Goal: Communication & Community: Ask a question

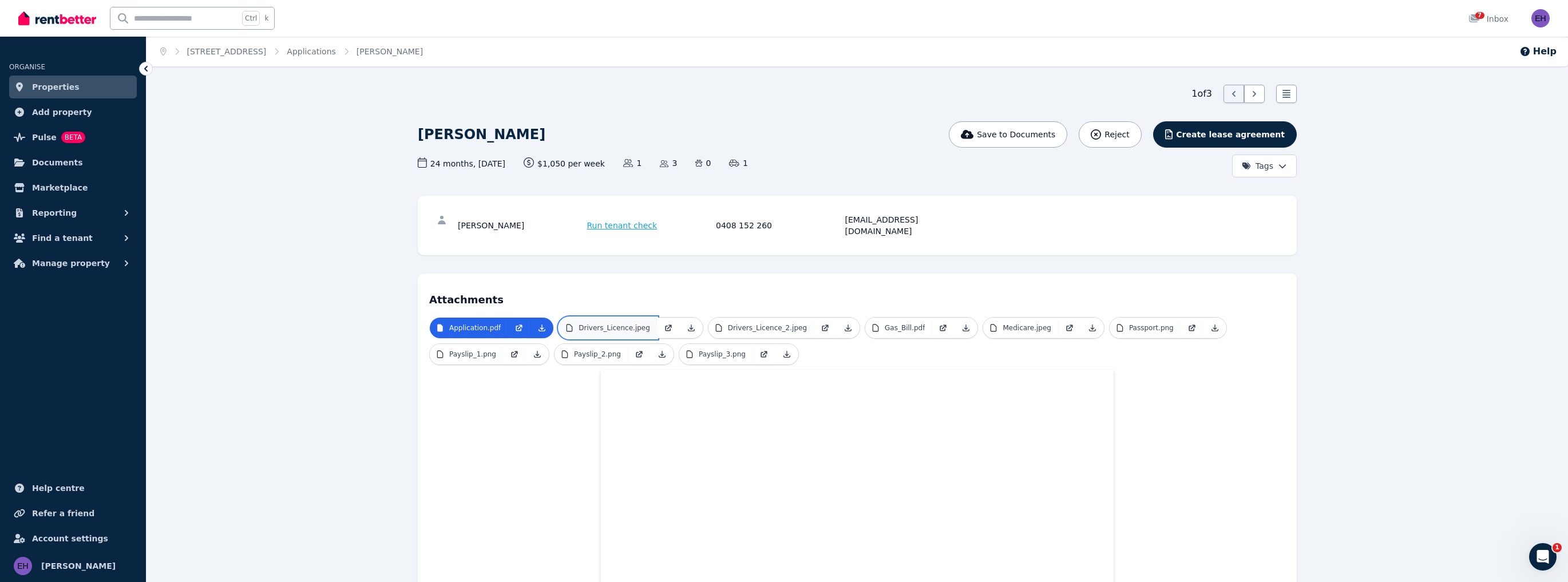
click at [602, 323] on p "Drivers_Licence.jpeg" at bounding box center [615, 327] width 71 height 9
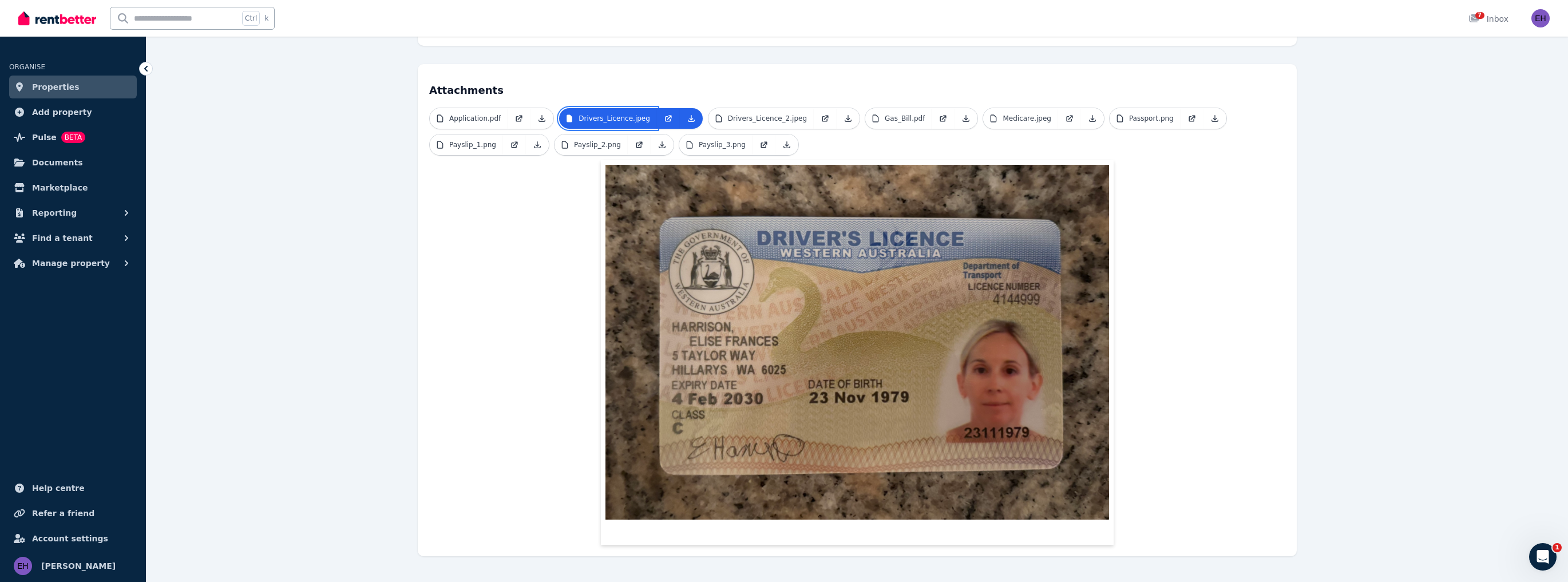
scroll to position [210, 0]
click at [766, 113] on p "Drivers_Licence_2.jpeg" at bounding box center [767, 117] width 79 height 9
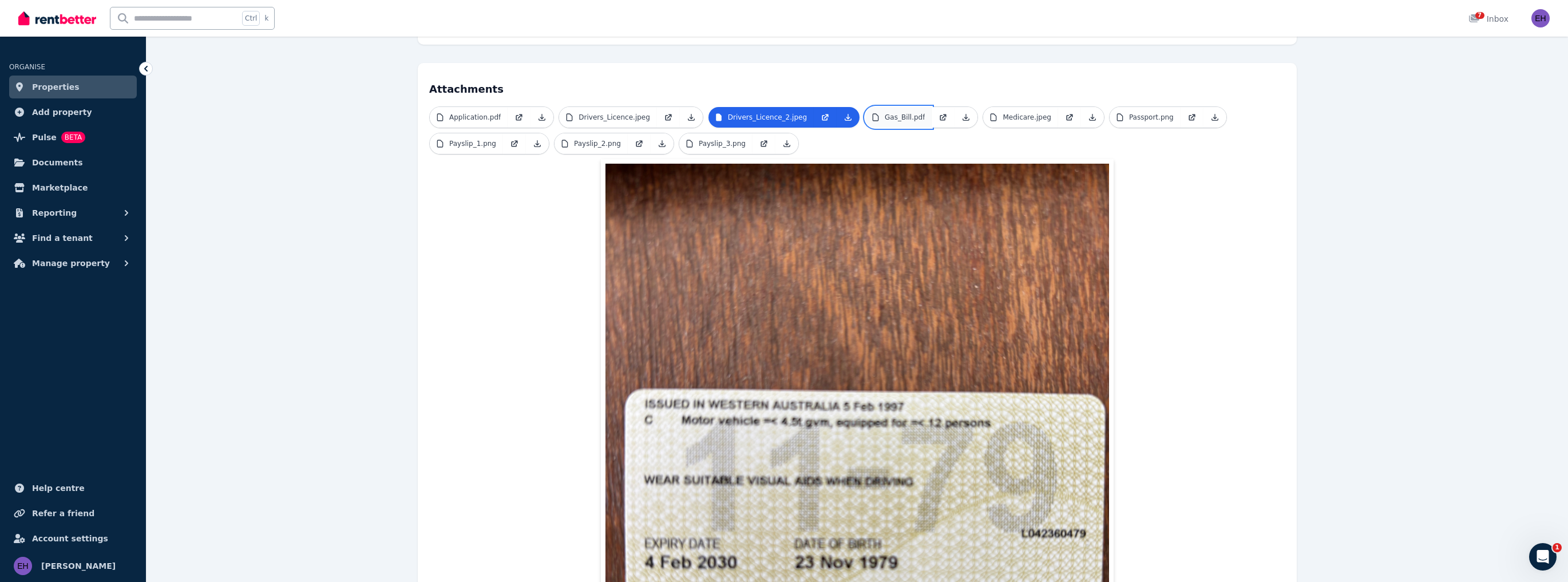
click at [885, 113] on p "Gas_Bill.pdf" at bounding box center [905, 117] width 40 height 9
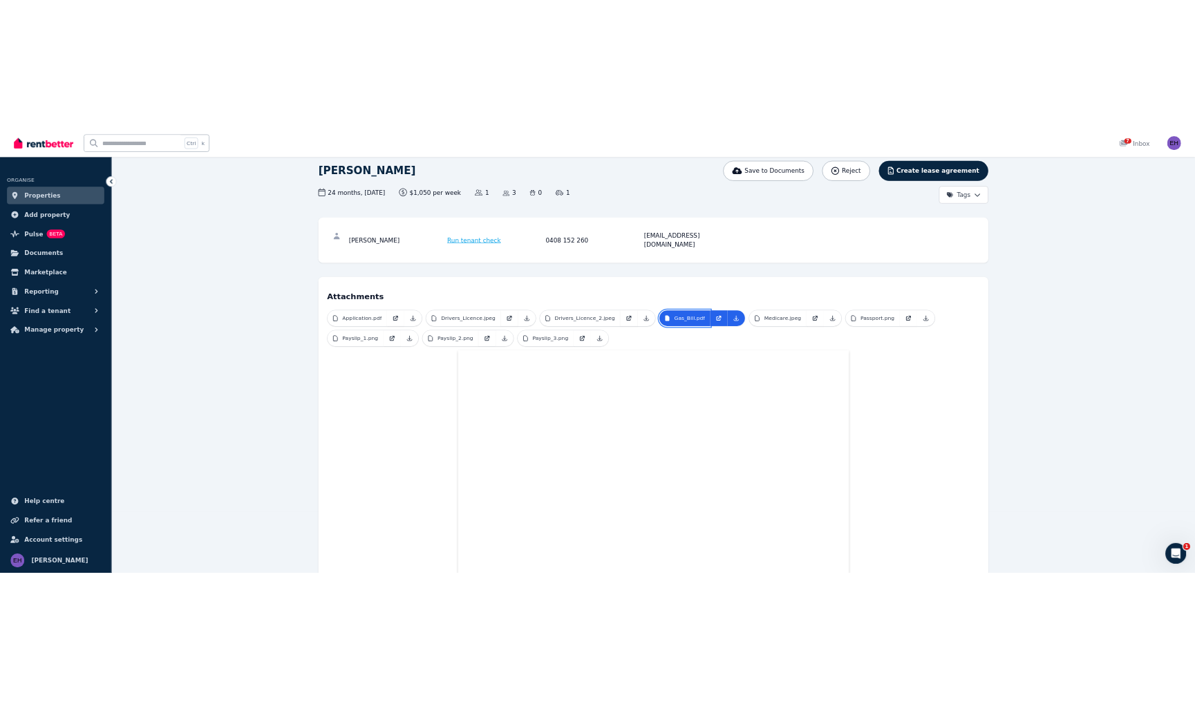
scroll to position [111, 0]
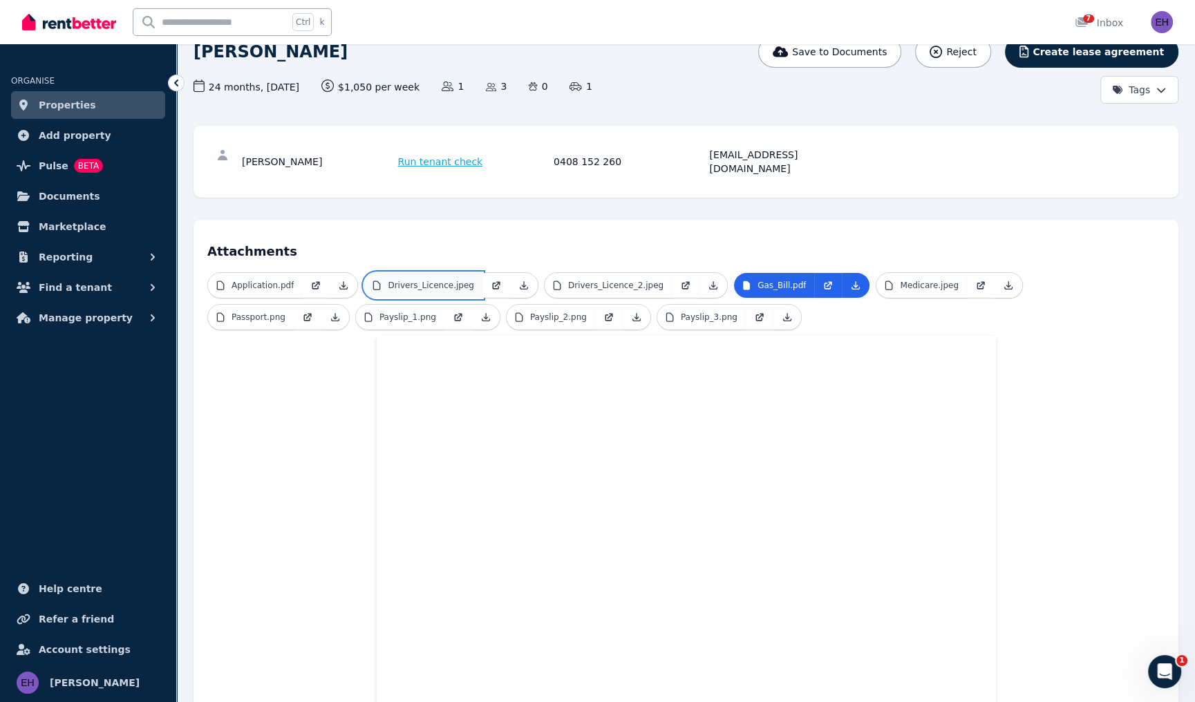
click at [463, 273] on link "Drivers_Licence.jpeg" at bounding box center [423, 285] width 118 height 25
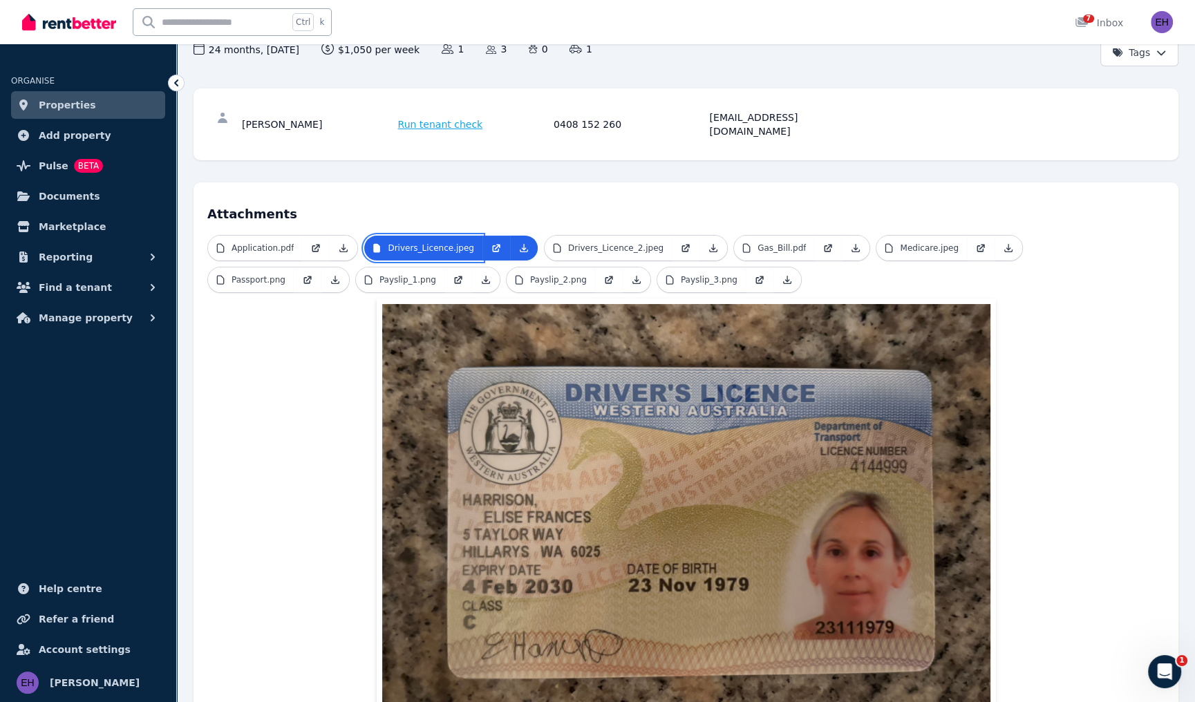
scroll to position [166, 0]
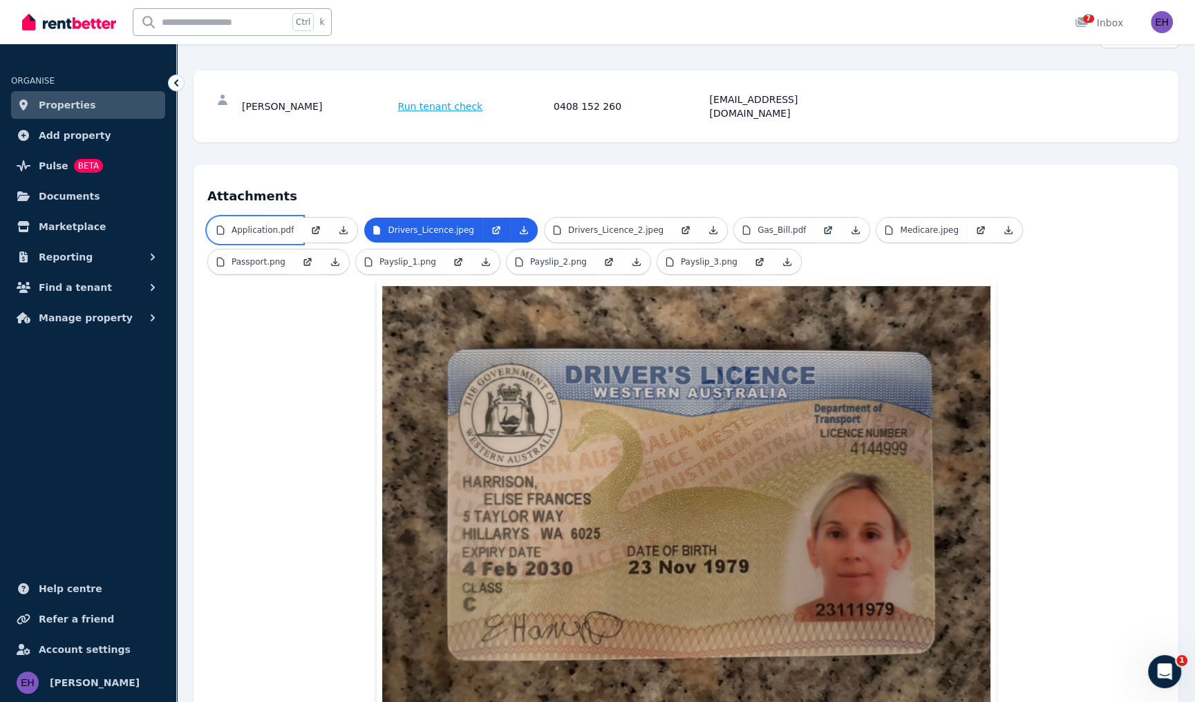
click at [276, 221] on link "Application.pdf" at bounding box center [255, 230] width 94 height 25
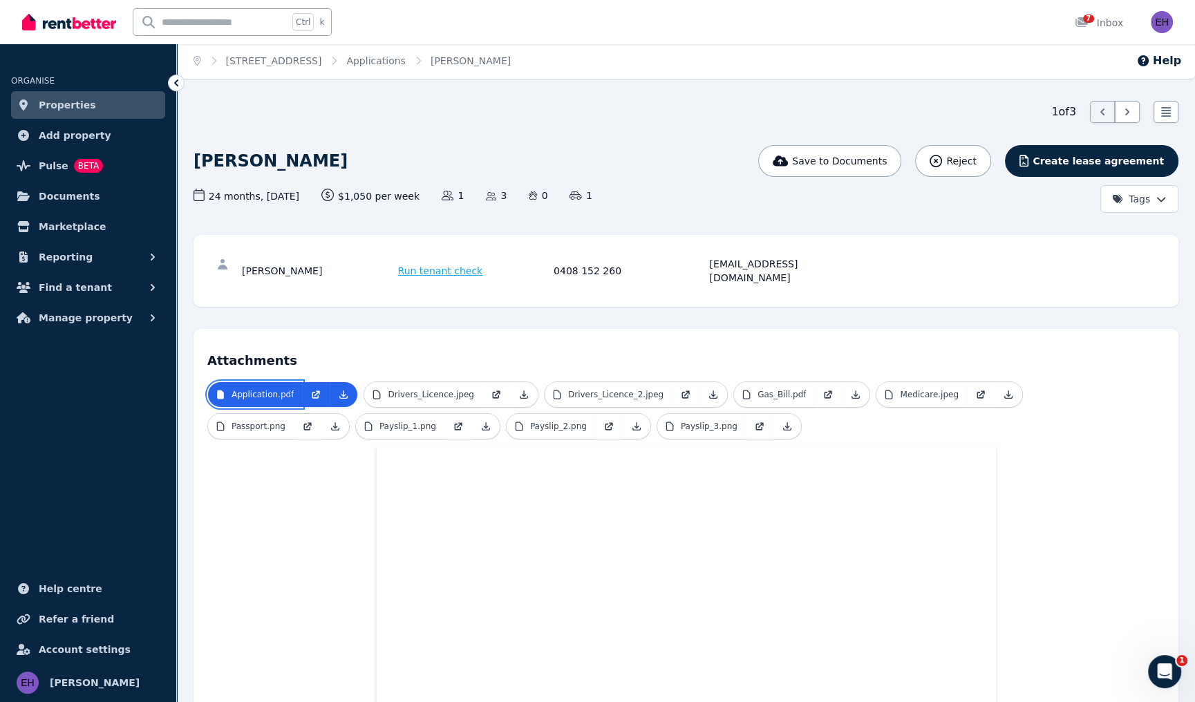
scroll to position [0, 0]
click at [900, 390] on p "Medicare.jpeg" at bounding box center [929, 395] width 58 height 11
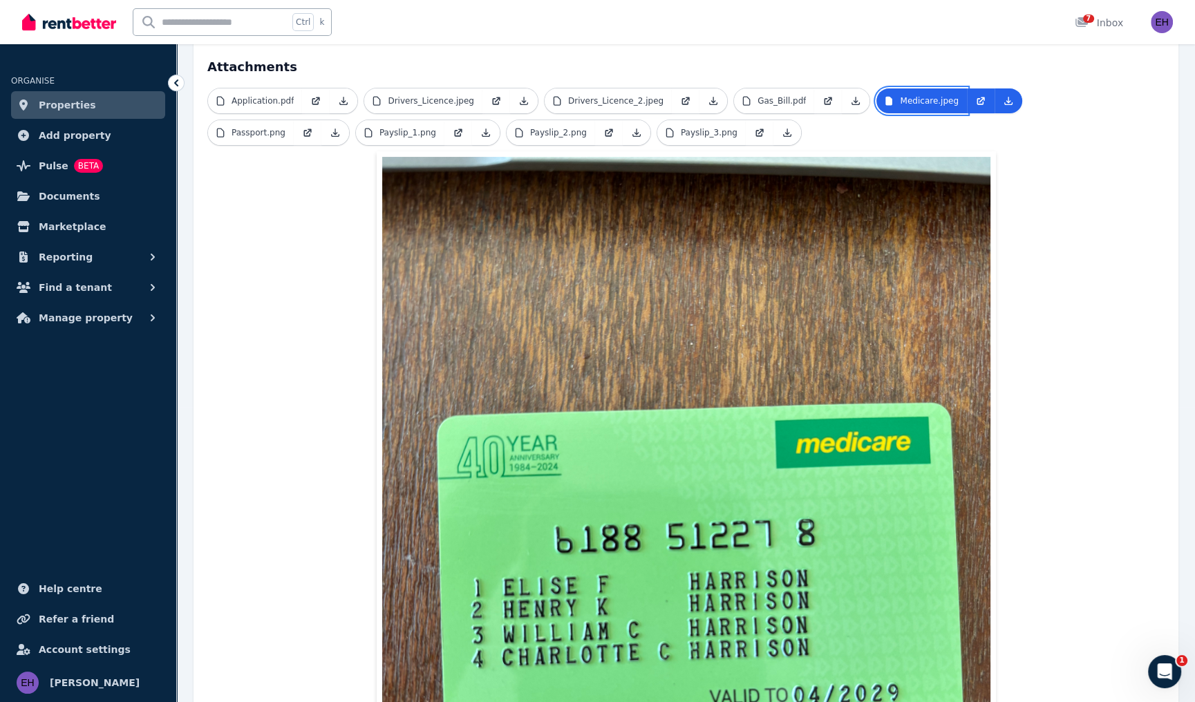
scroll to position [276, 0]
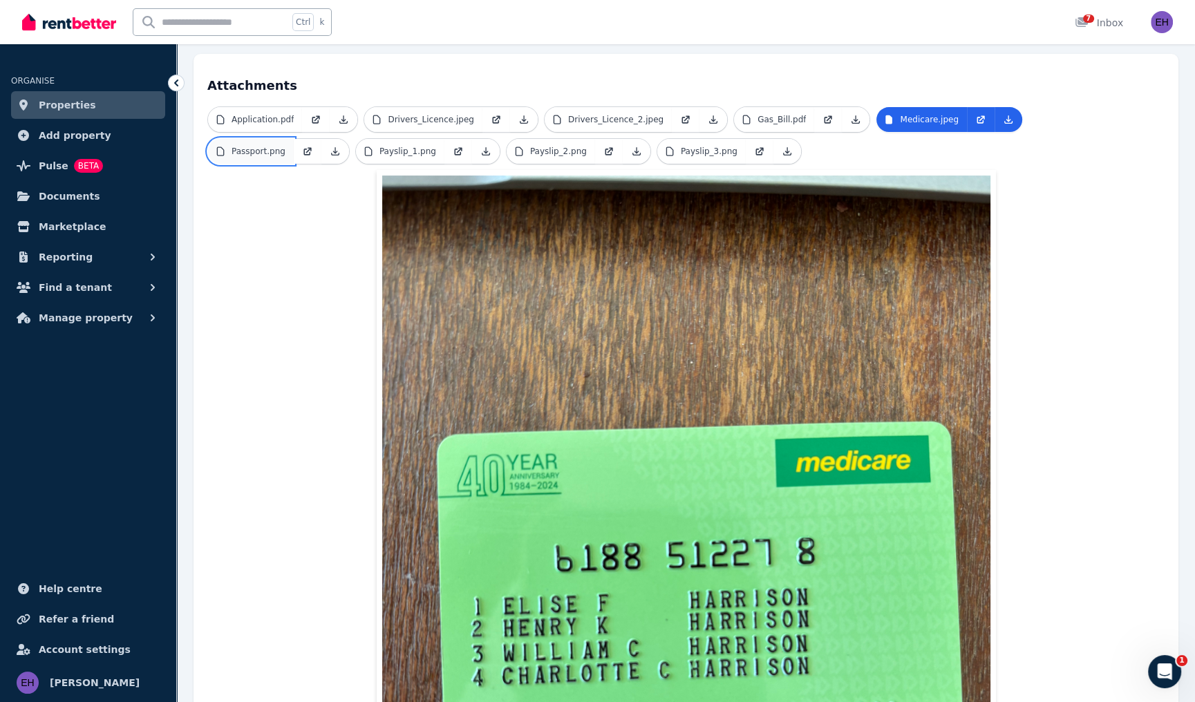
click at [285, 146] on p "Passport.png" at bounding box center [258, 151] width 54 height 11
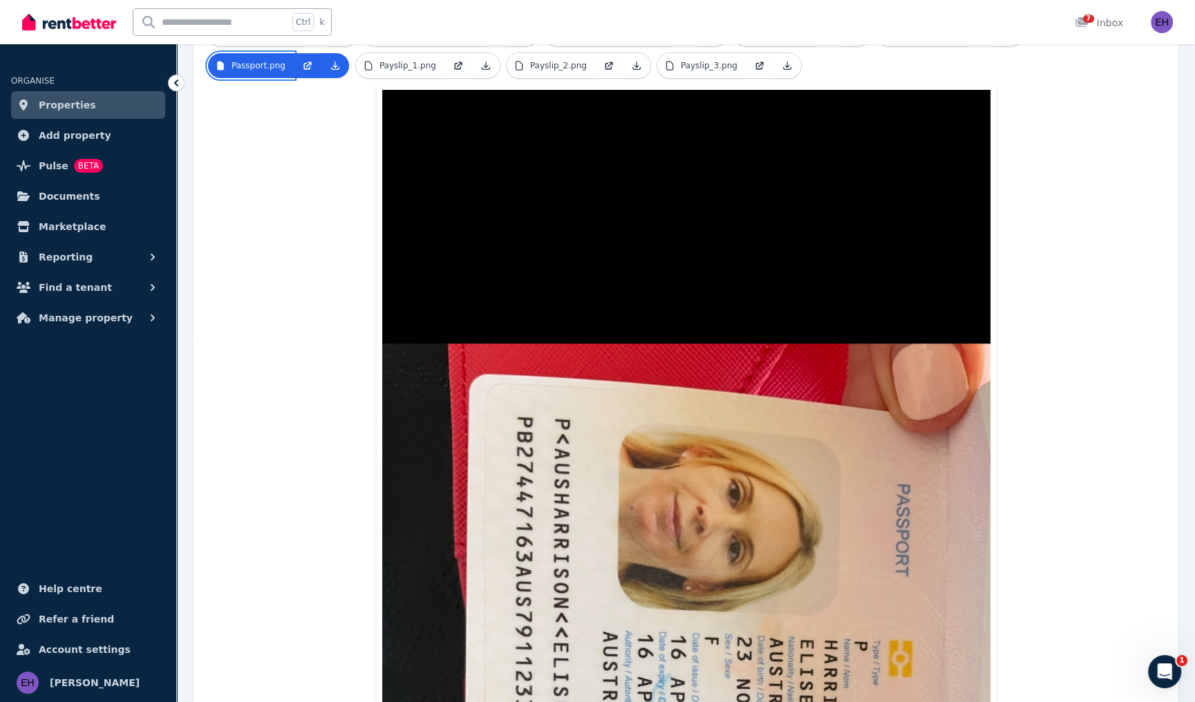
scroll to position [166, 0]
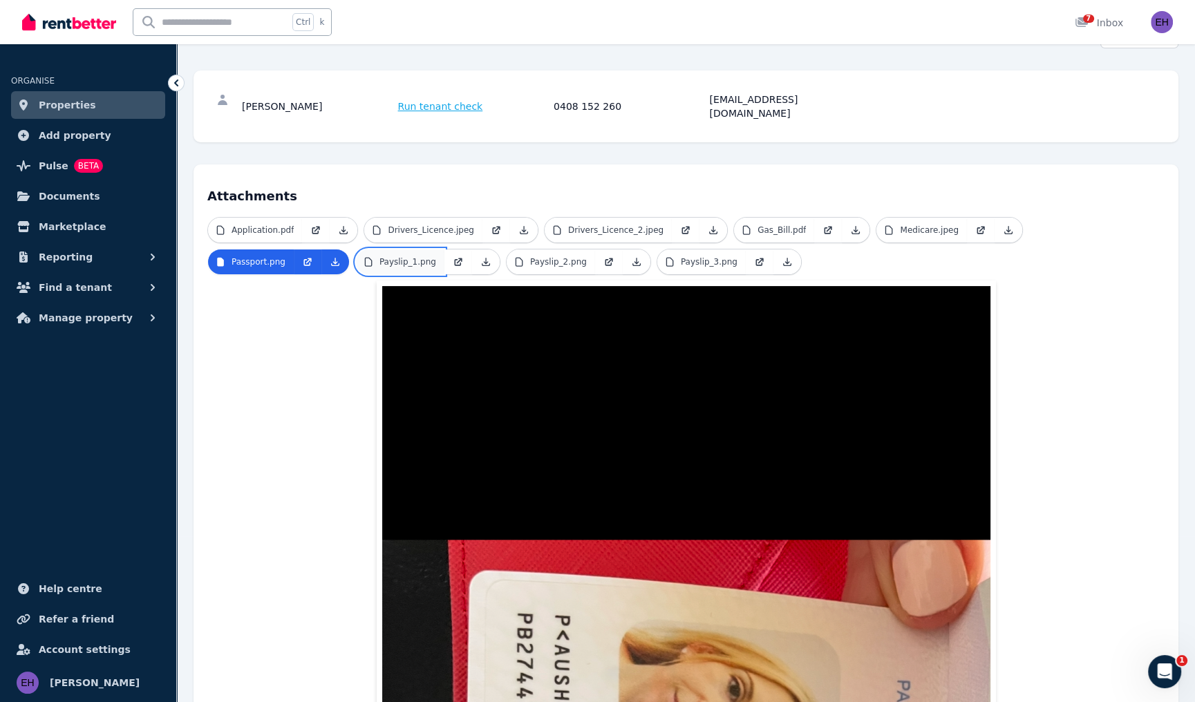
click at [379, 256] on p "Payslip_1.png" at bounding box center [407, 261] width 57 height 11
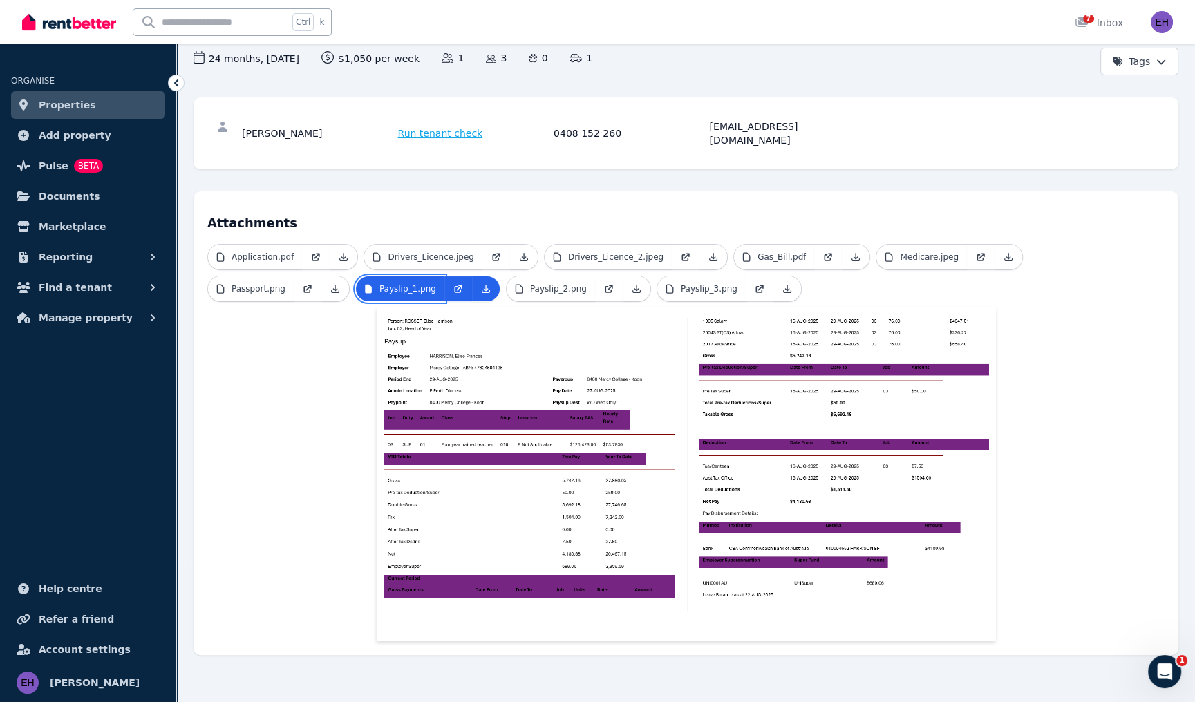
scroll to position [124, 0]
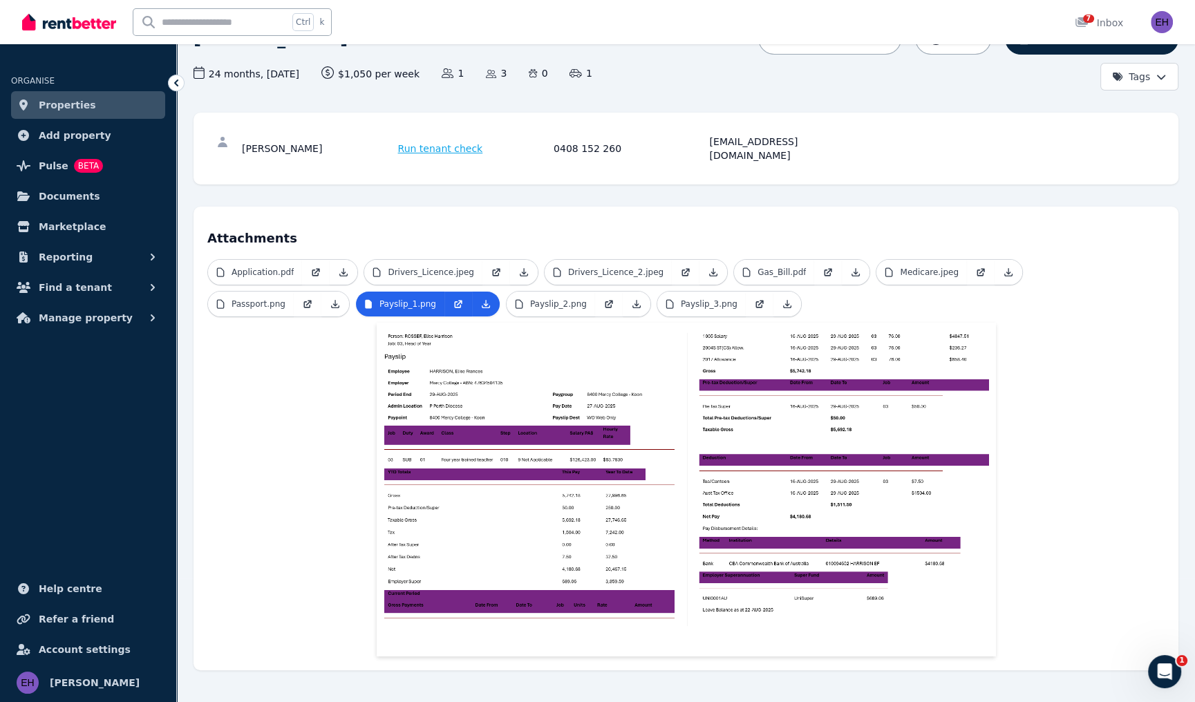
click at [610, 408] on img at bounding box center [686, 477] width 608 height 298
click at [530, 298] on p "Payslip_2.png" at bounding box center [558, 303] width 57 height 11
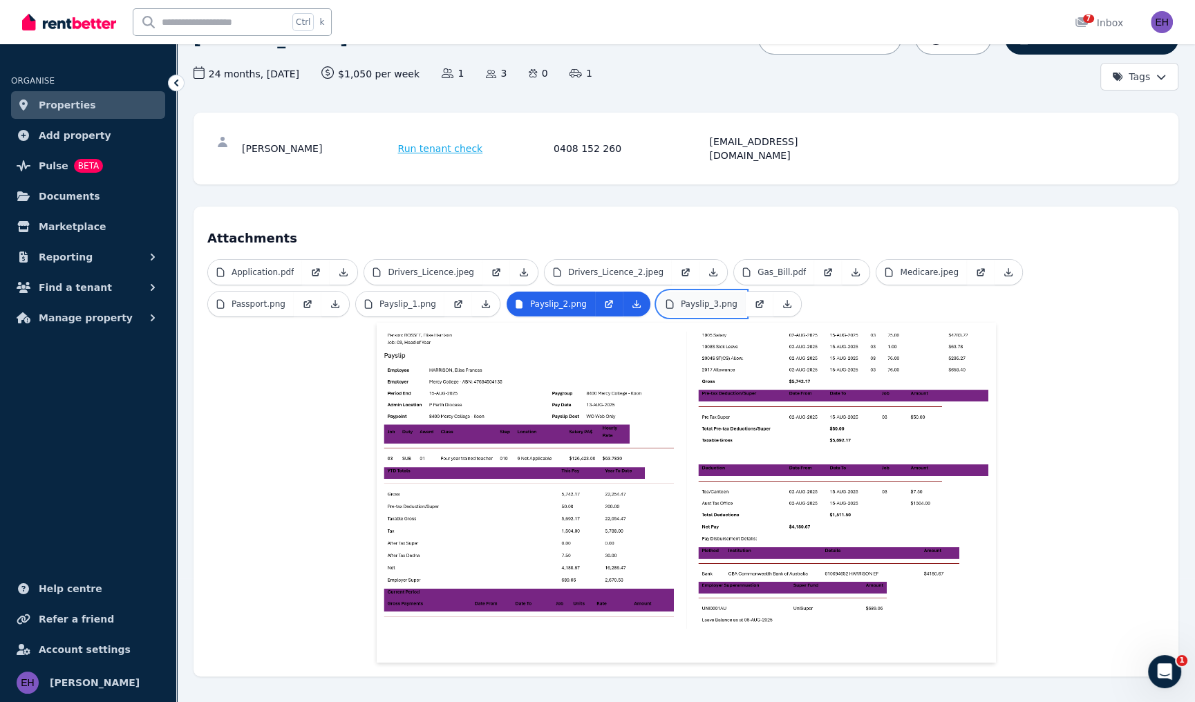
click at [681, 298] on p "Payslip_3.png" at bounding box center [709, 303] width 57 height 11
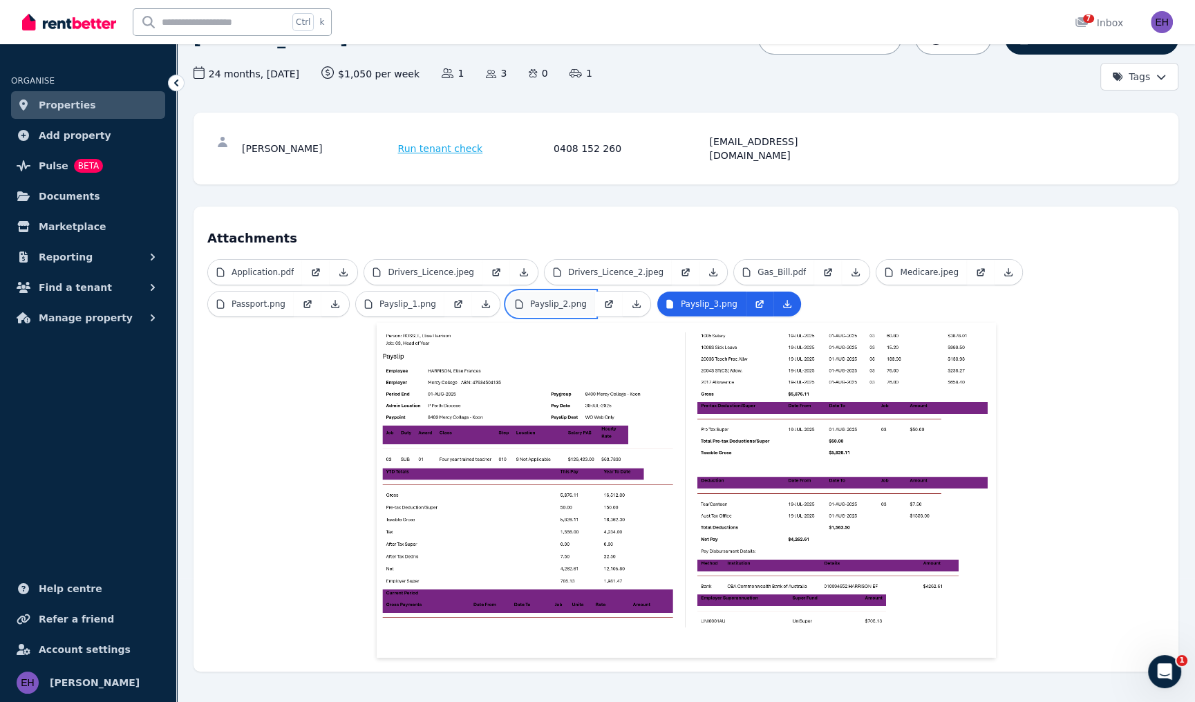
click at [530, 298] on p "Payslip_2.png" at bounding box center [558, 303] width 57 height 11
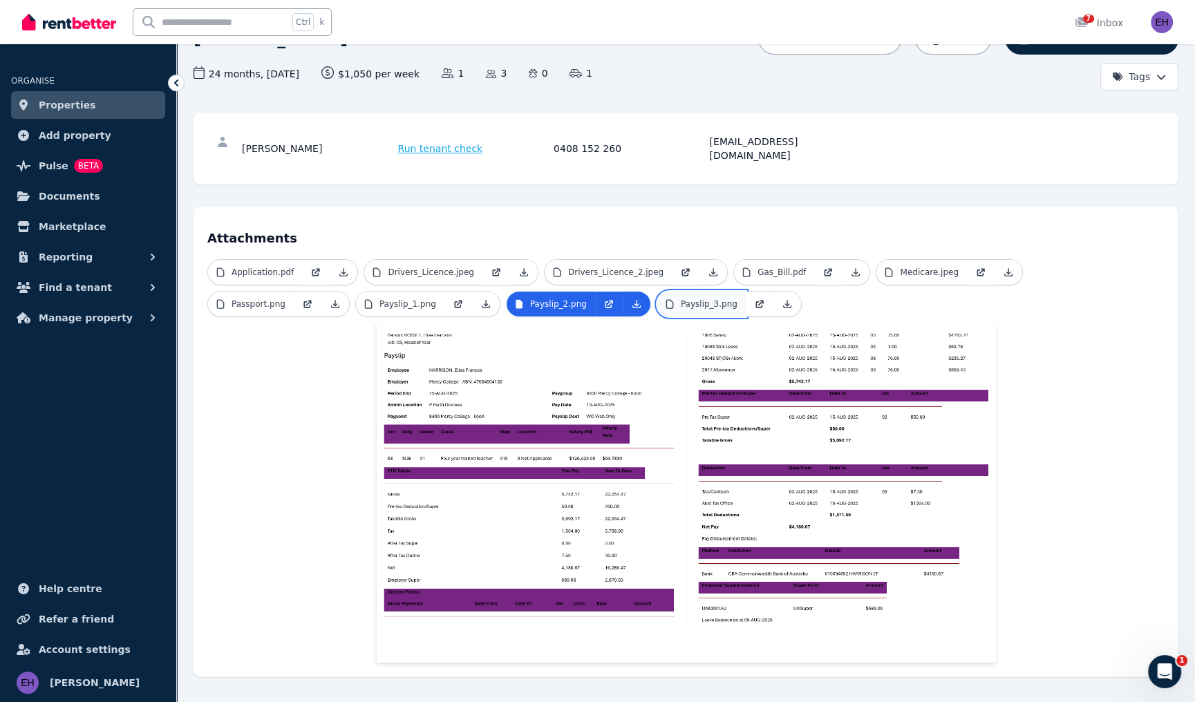
click at [681, 298] on p "Payslip_3.png" at bounding box center [709, 303] width 57 height 11
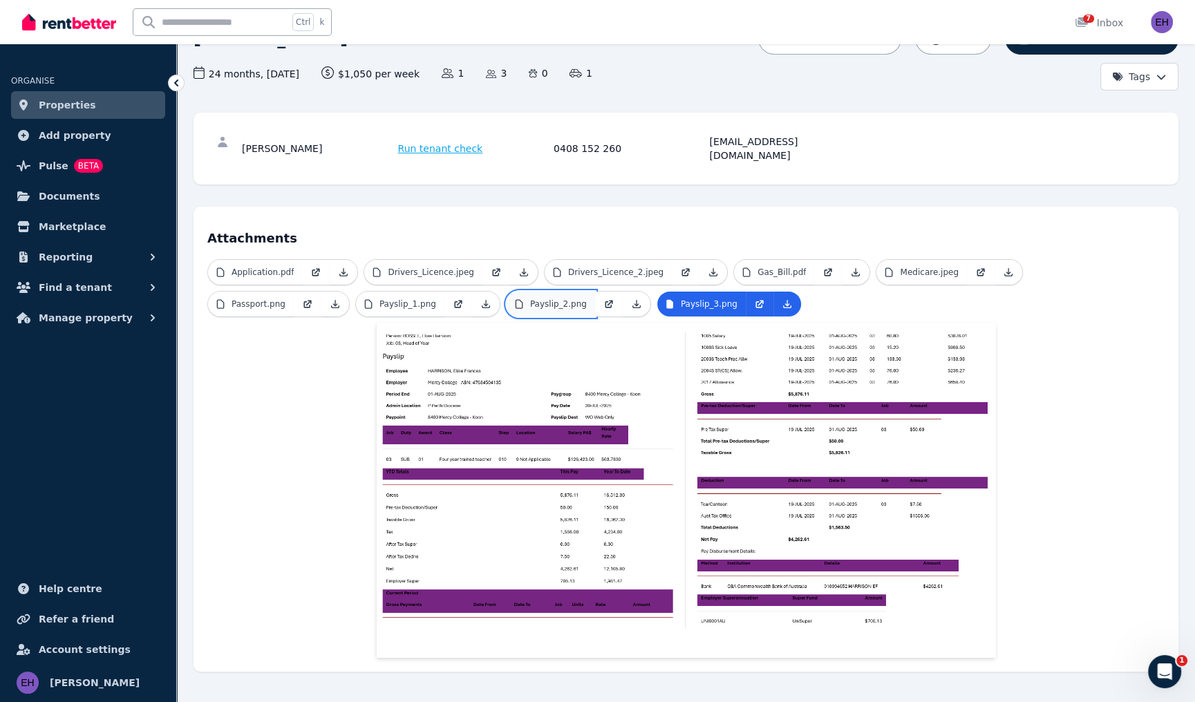
click at [530, 298] on p "Payslip_2.png" at bounding box center [558, 303] width 57 height 11
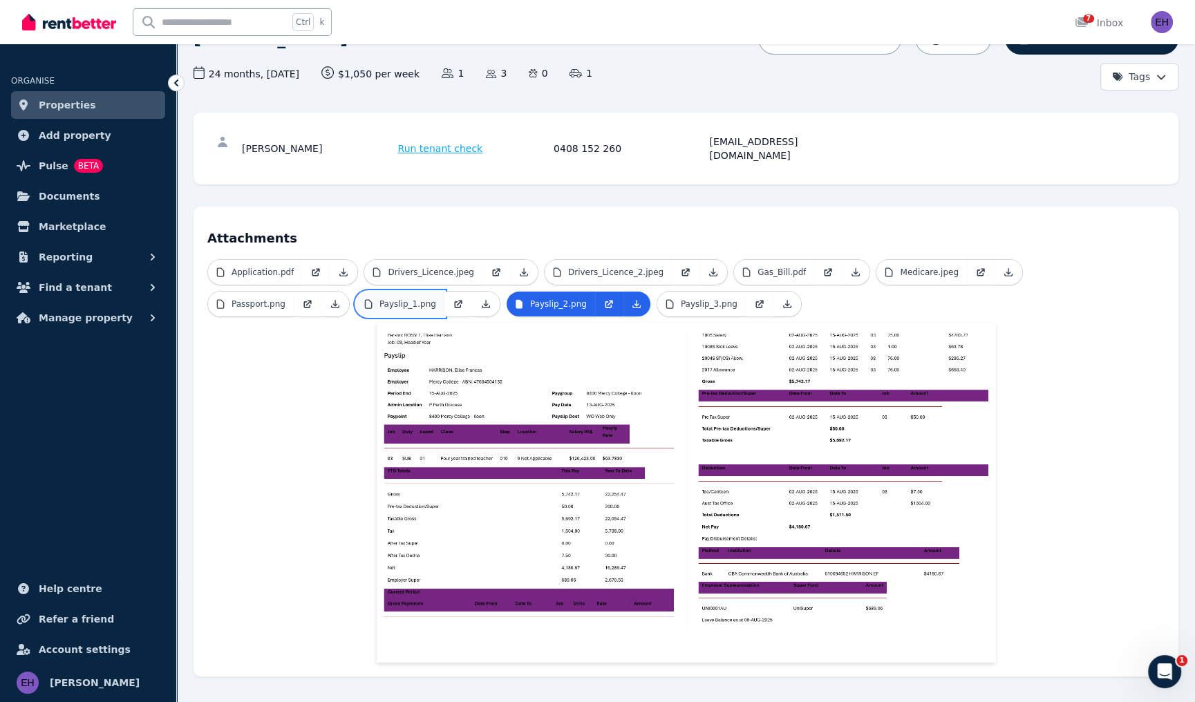
click at [379, 298] on p "Payslip_1.png" at bounding box center [407, 303] width 57 height 11
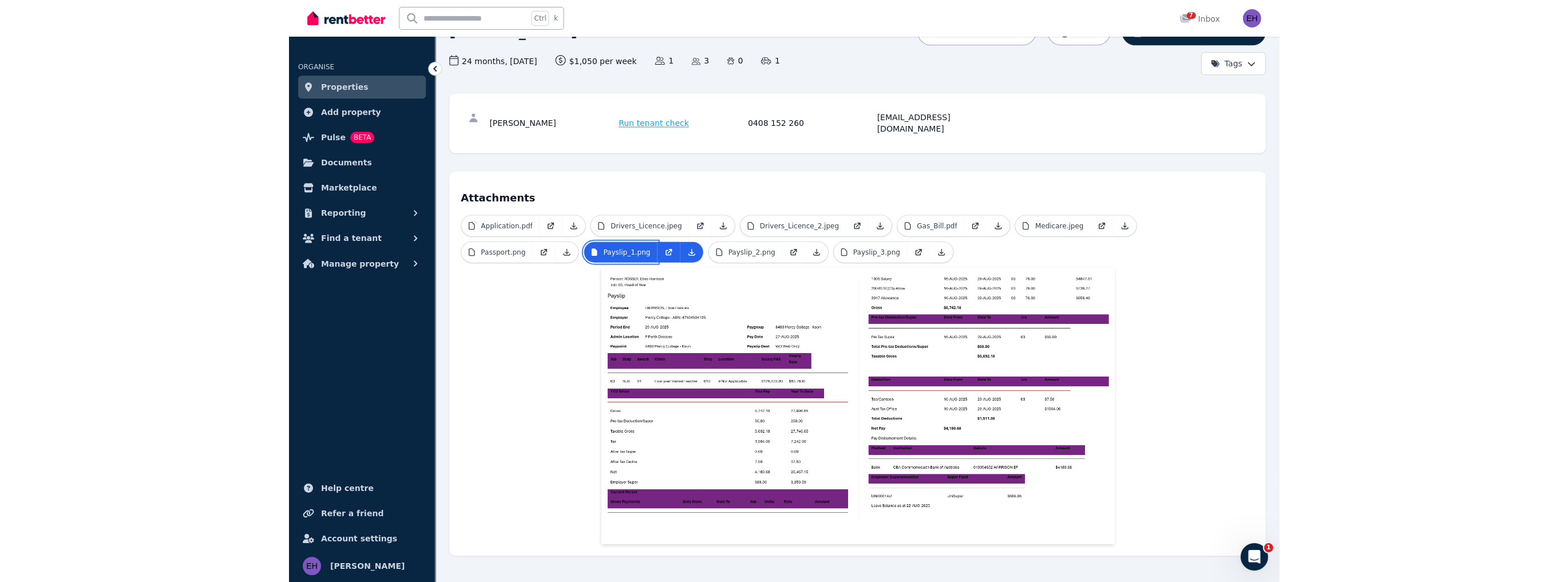
scroll to position [102, 0]
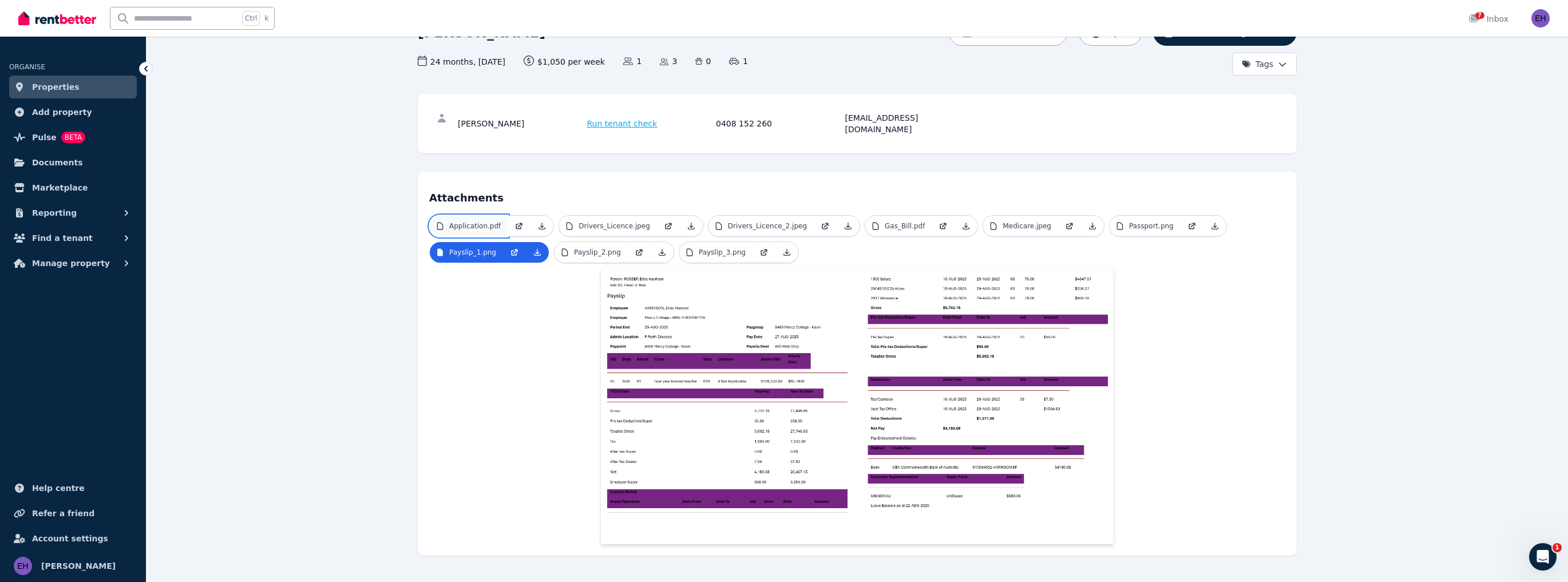
click at [485, 221] on p "Application.pdf" at bounding box center [475, 225] width 51 height 9
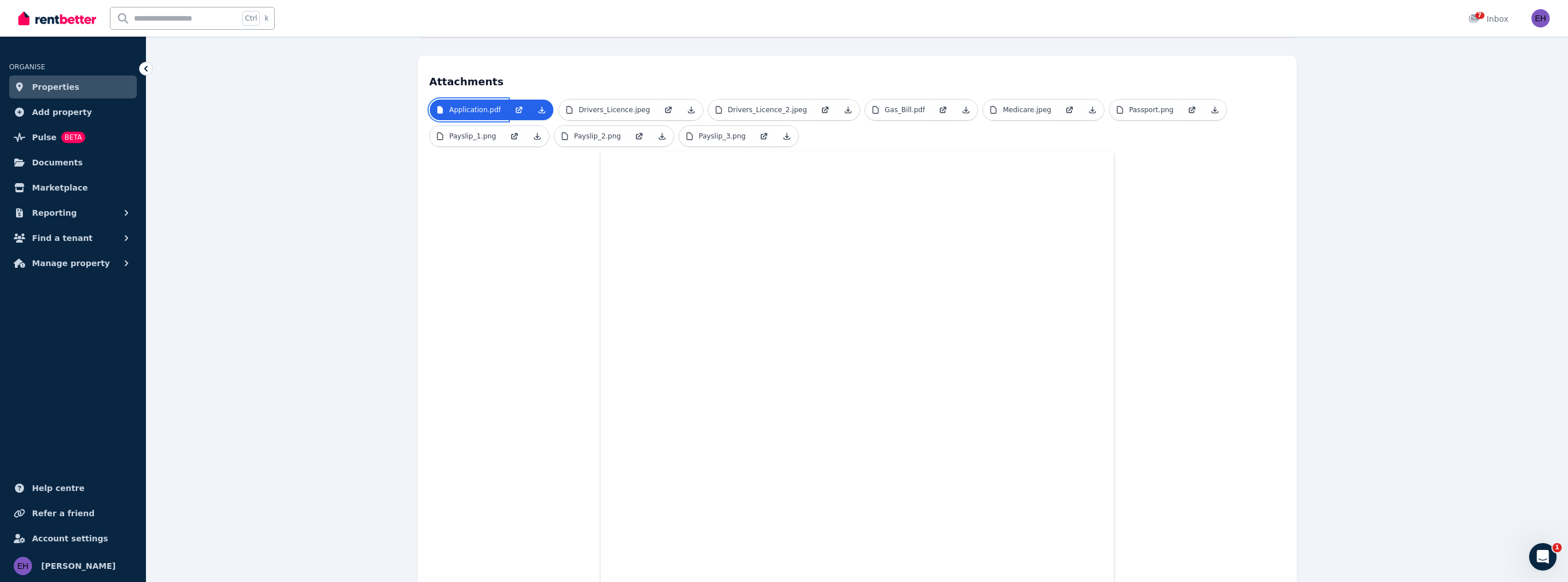
scroll to position [320, 0]
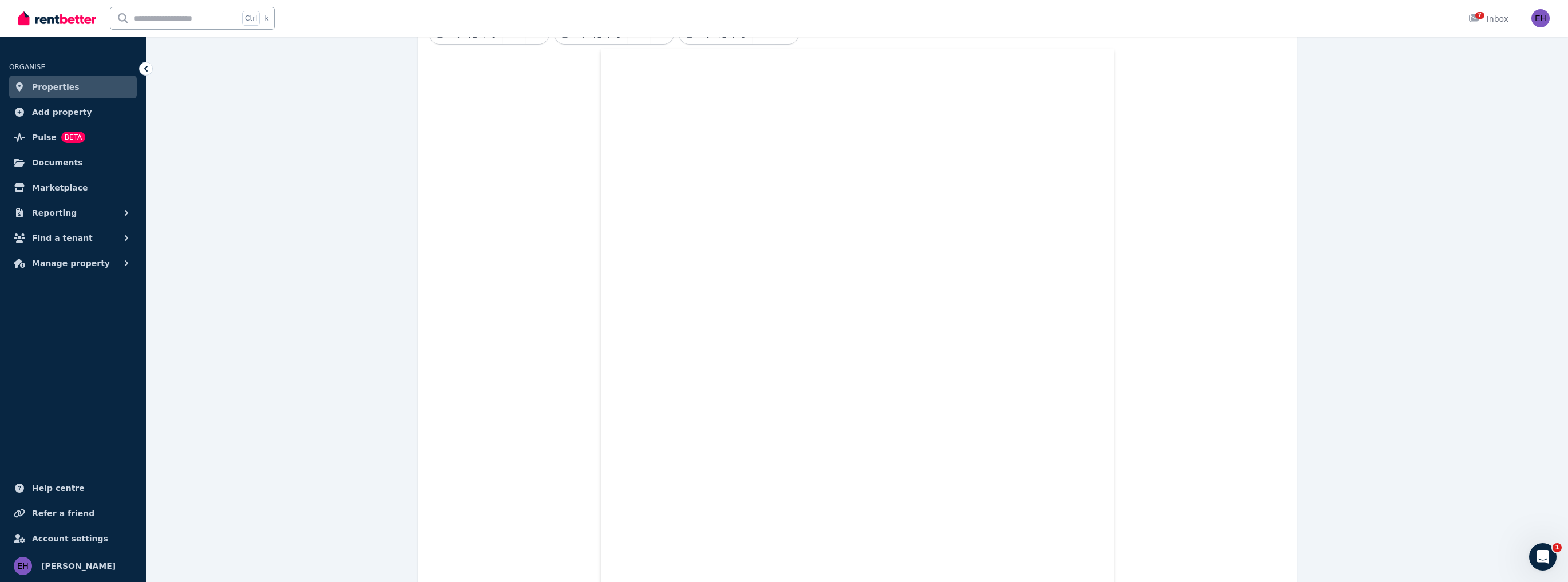
click at [78, 88] on link "Properties" at bounding box center [73, 87] width 128 height 23
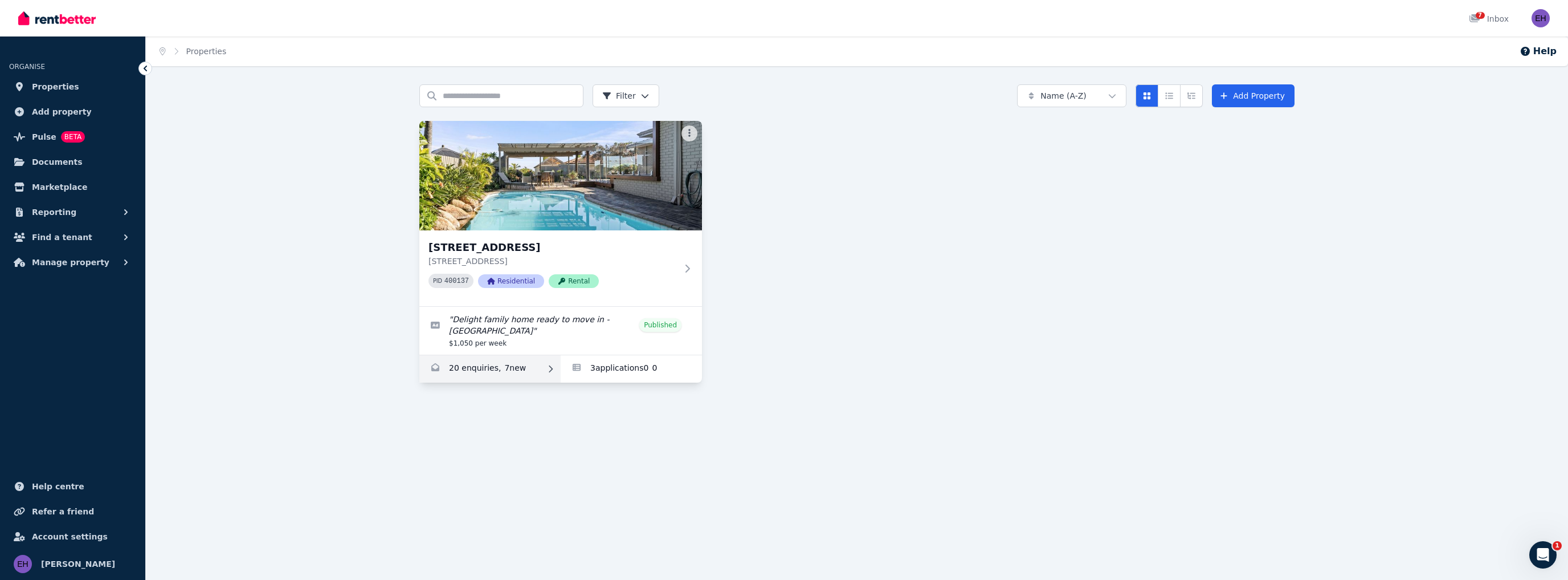
click at [478, 358] on link "Enquiries for 142 Warwick Rd, Duncraig" at bounding box center [490, 368] width 141 height 27
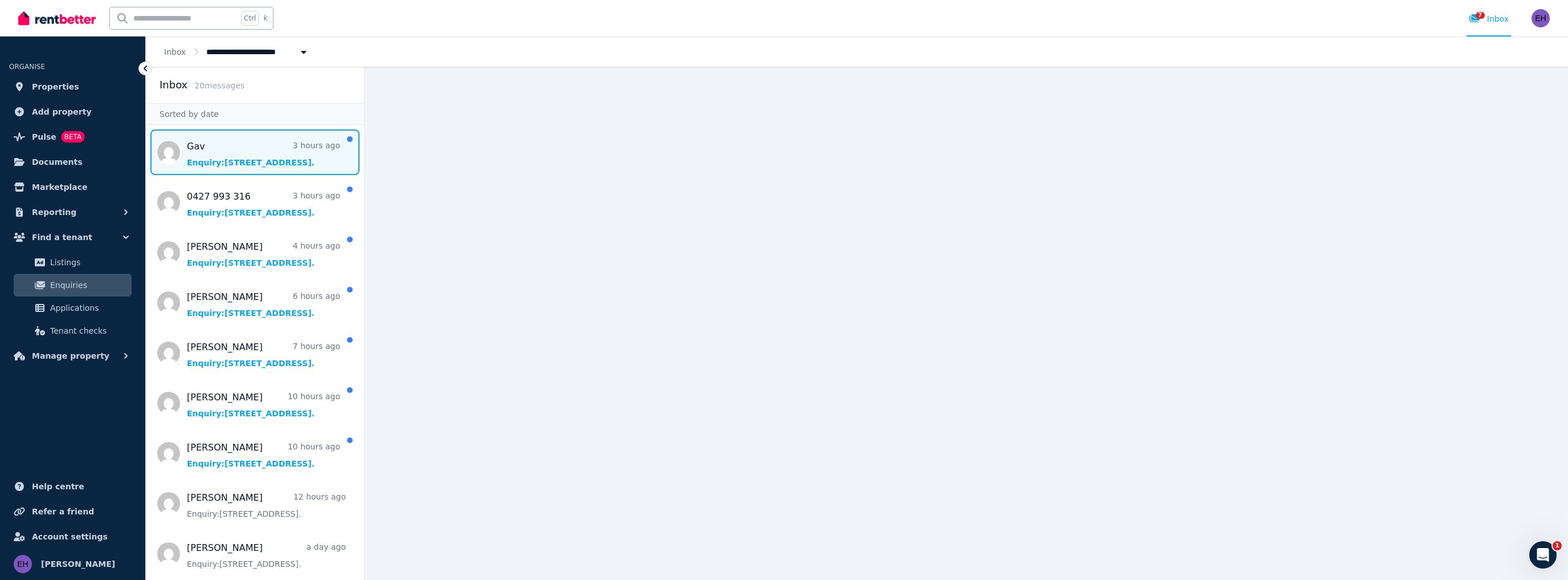
click at [236, 164] on span "Message list" at bounding box center [255, 152] width 218 height 45
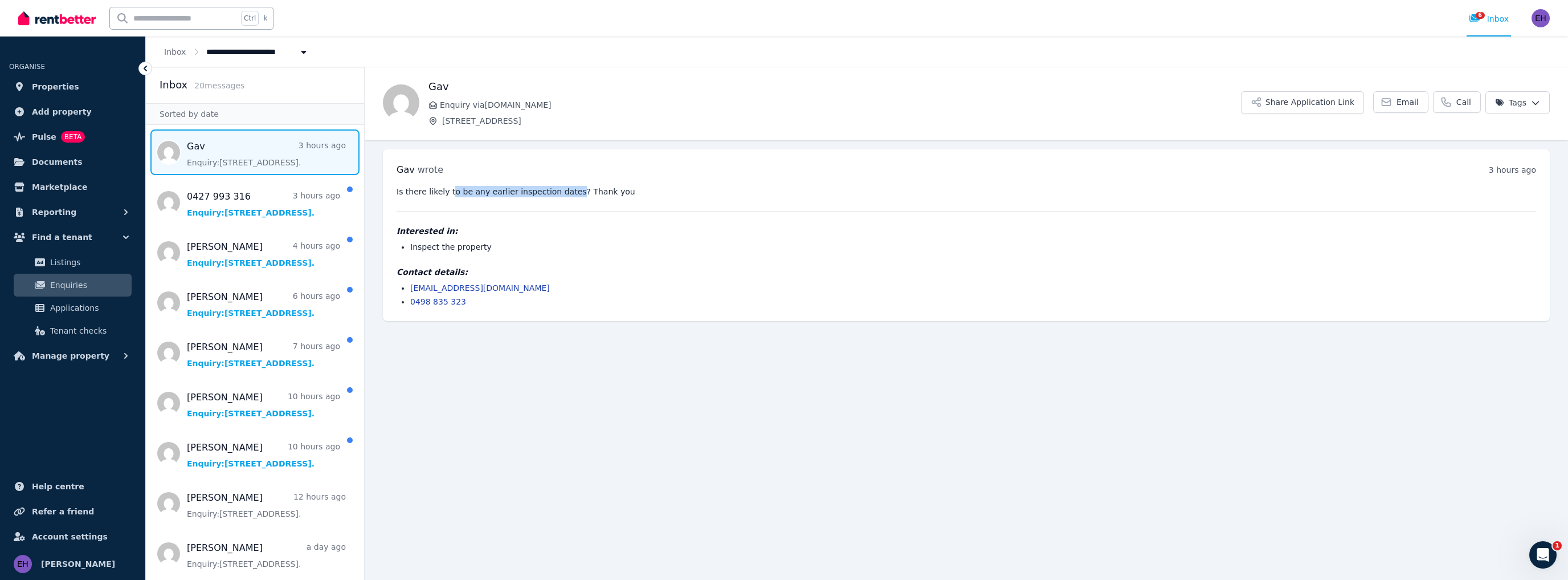
drag, startPoint x: 448, startPoint y: 194, endPoint x: 561, endPoint y: 194, distance: 113.0
click at [561, 194] on pre "Is there likely to be any earlier inspection dates? Thank you" at bounding box center [966, 191] width 1139 height 12
drag, startPoint x: 491, startPoint y: 246, endPoint x: 407, endPoint y: 248, distance: 84.0
click at [407, 248] on ul "Inspect the property" at bounding box center [966, 247] width 1139 height 12
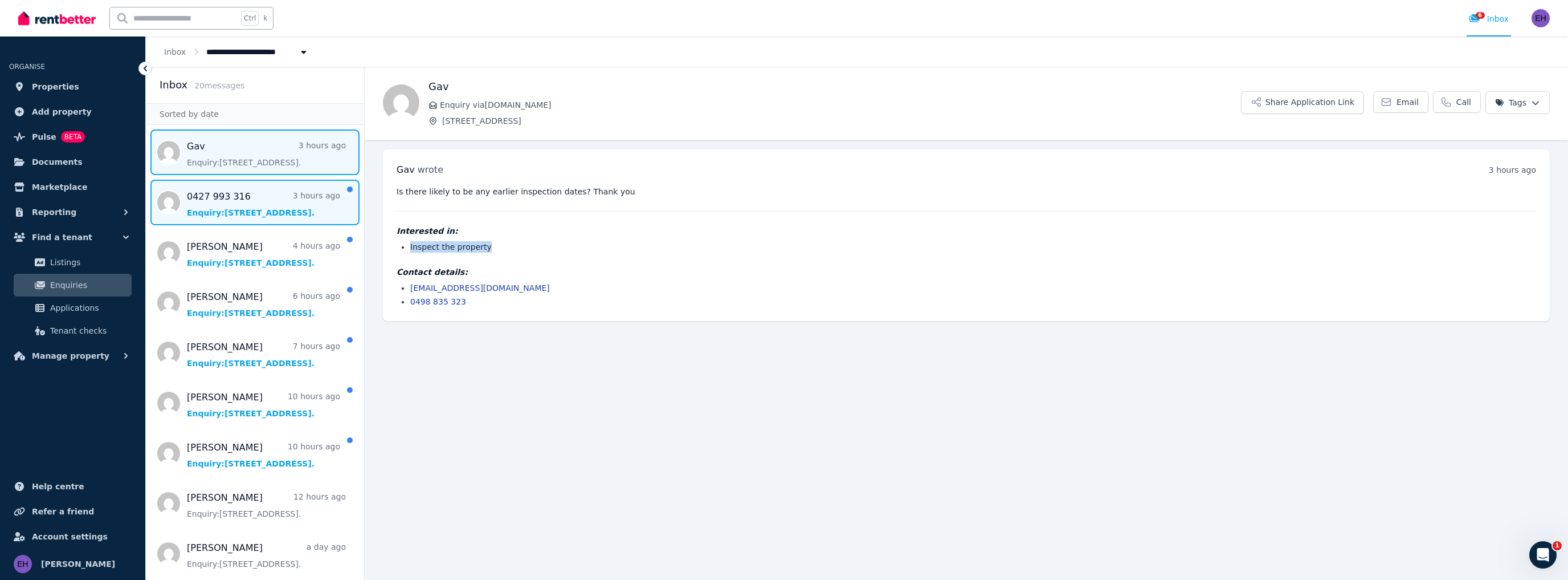
click at [268, 200] on span "Message list" at bounding box center [255, 202] width 218 height 45
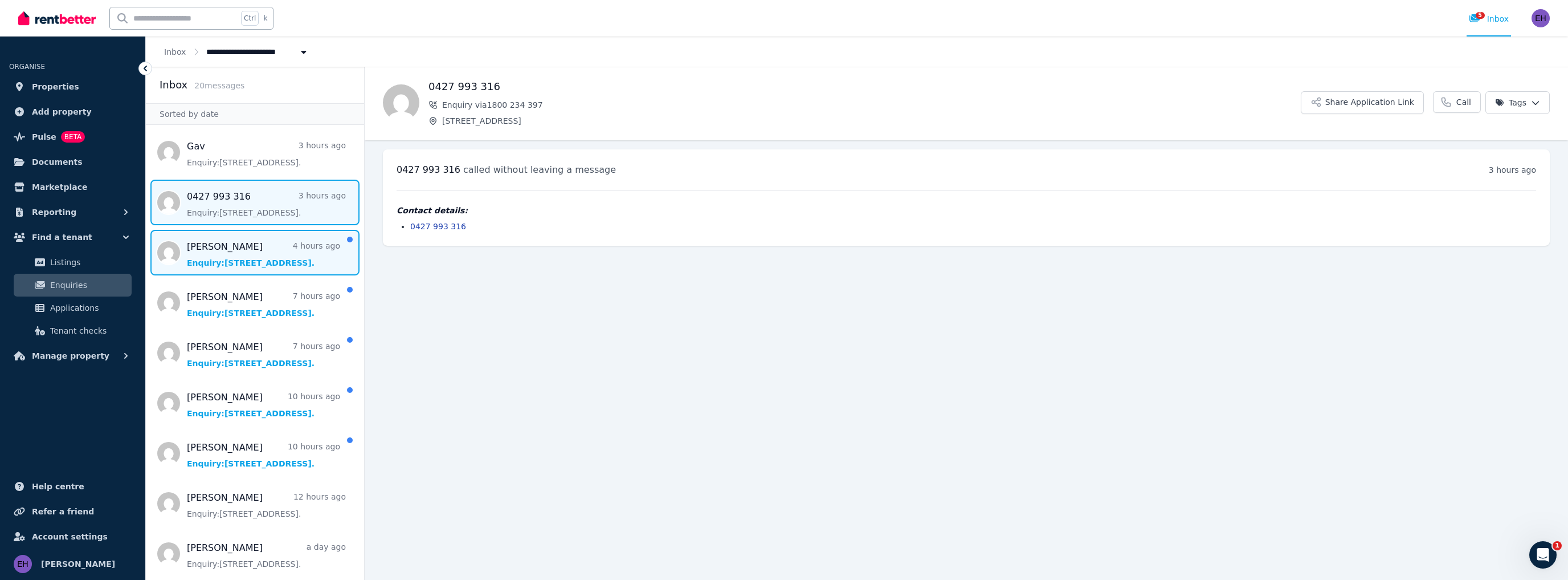
click at [253, 256] on span "Message list" at bounding box center [255, 252] width 218 height 45
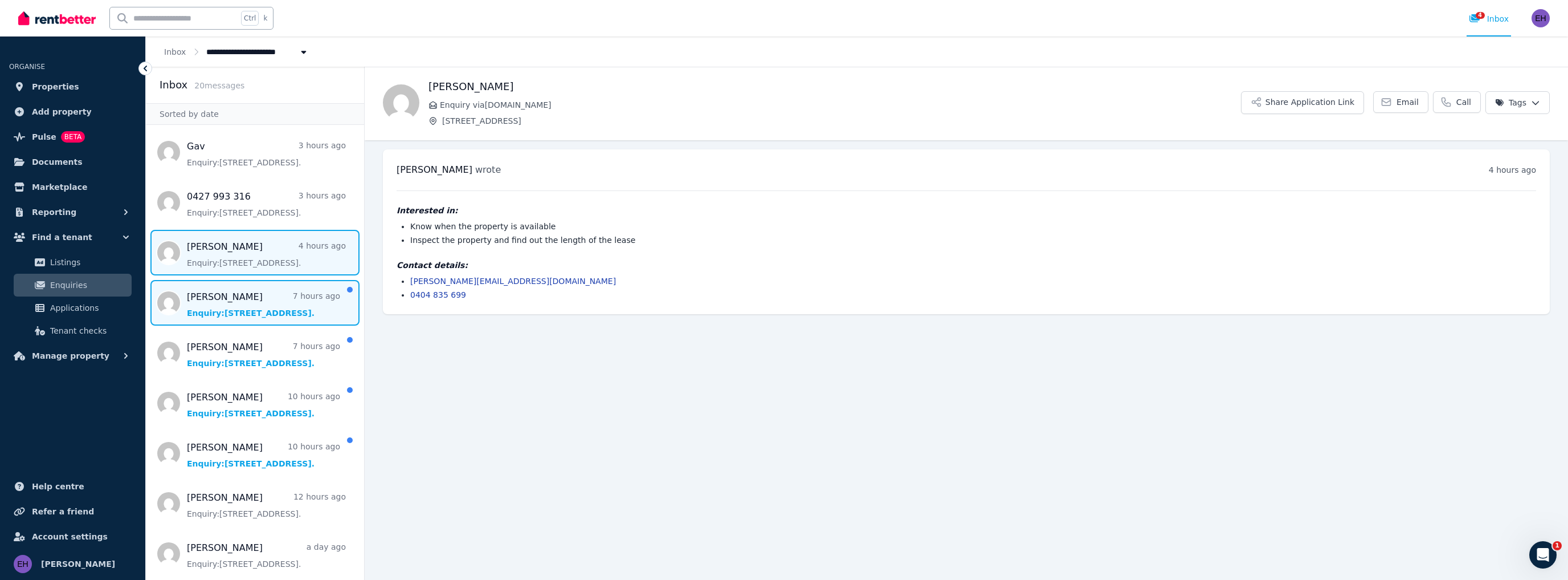
click at [246, 304] on span "Message list" at bounding box center [255, 302] width 218 height 45
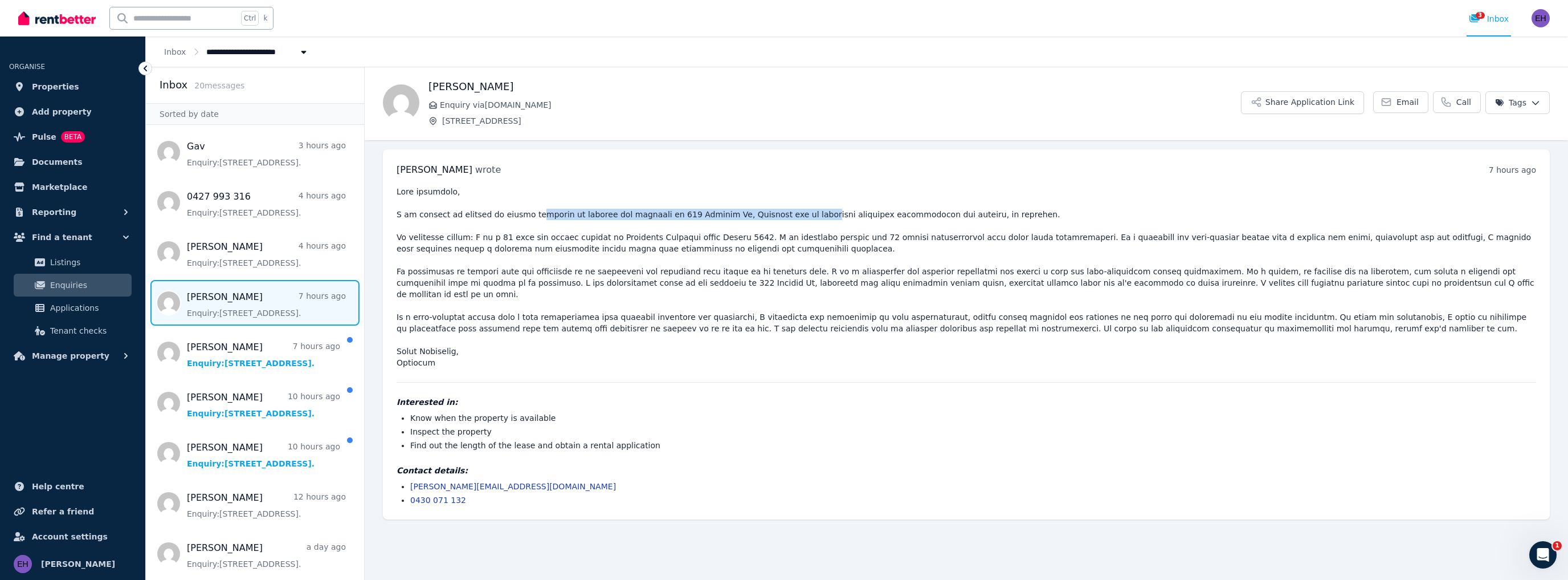
drag, startPoint x: 566, startPoint y: 212, endPoint x: 777, endPoint y: 211, distance: 211.0
click at [777, 211] on pre at bounding box center [966, 276] width 1139 height 182
drag, startPoint x: 536, startPoint y: 237, endPoint x: 700, endPoint y: 236, distance: 164.0
click at [661, 236] on pre at bounding box center [966, 276] width 1139 height 182
click at [702, 236] on pre at bounding box center [966, 276] width 1139 height 182
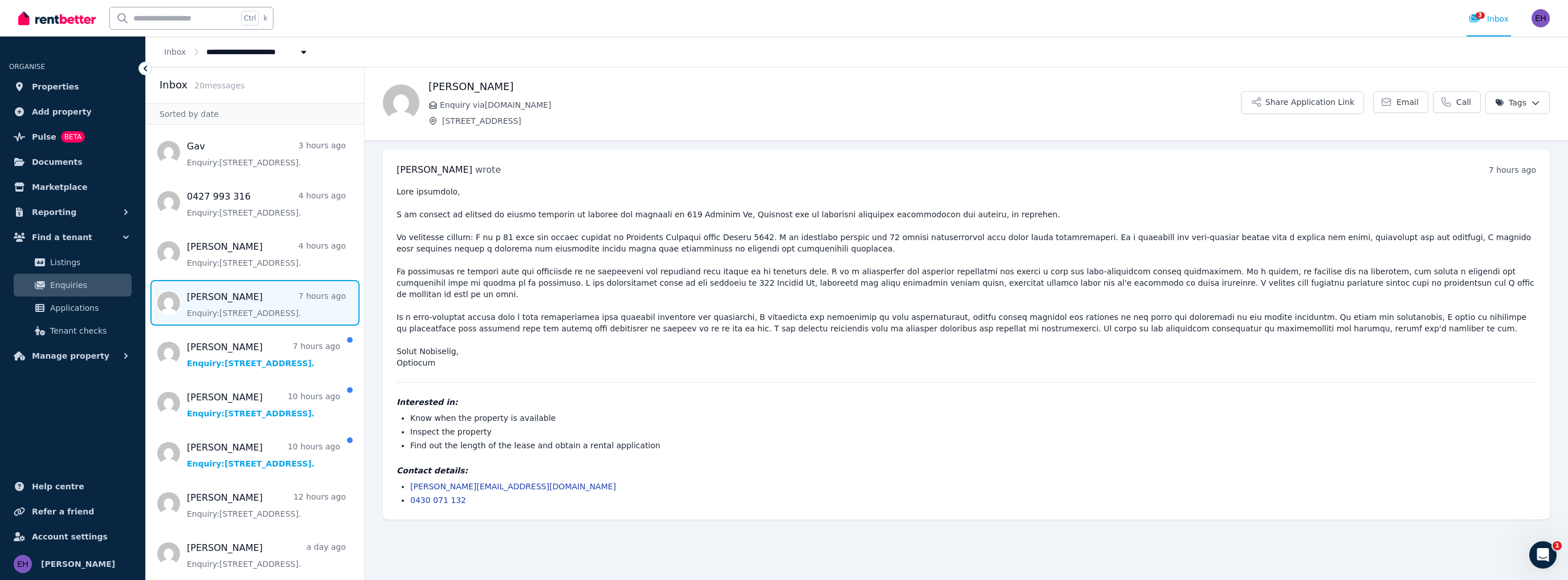
click at [744, 237] on pre at bounding box center [966, 276] width 1139 height 182
drag, startPoint x: 748, startPoint y: 237, endPoint x: 820, endPoint y: 236, distance: 72.0
click at [820, 236] on pre at bounding box center [966, 276] width 1139 height 182
click at [835, 243] on pre at bounding box center [966, 276] width 1139 height 182
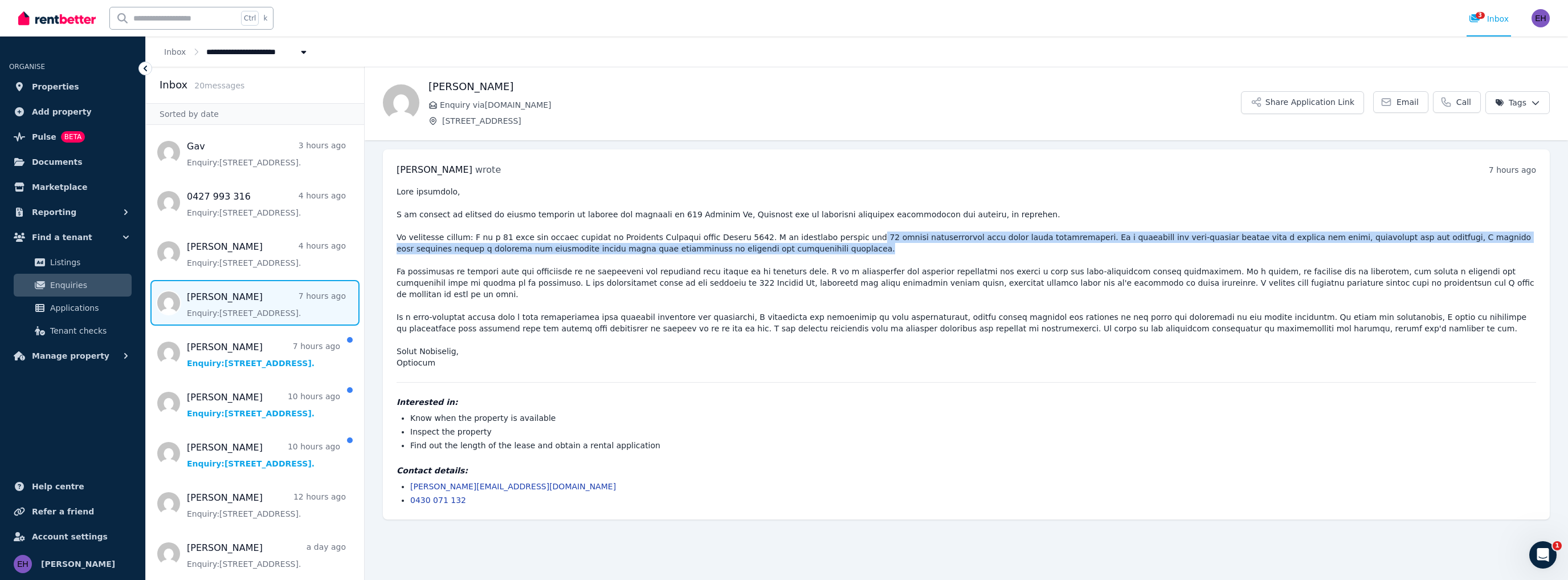
drag, startPoint x: 830, startPoint y: 237, endPoint x: 1035, endPoint y: 243, distance: 205.1
click at [1035, 243] on pre at bounding box center [966, 276] width 1139 height 182
click at [1035, 244] on pre at bounding box center [966, 276] width 1139 height 182
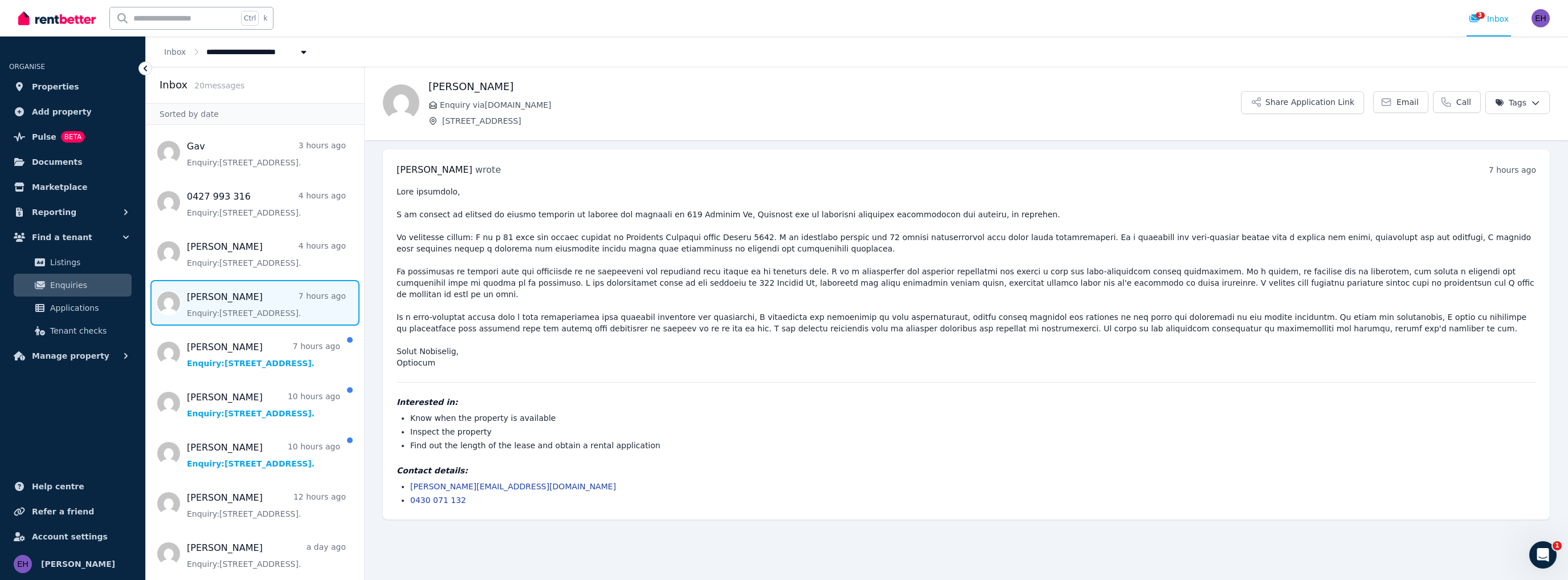
drag, startPoint x: 493, startPoint y: 86, endPoint x: 429, endPoint y: 87, distance: 64.0
click at [429, 87] on h1 "[PERSON_NAME]" at bounding box center [834, 86] width 812 height 16
copy h1 "[PERSON_NAME]"
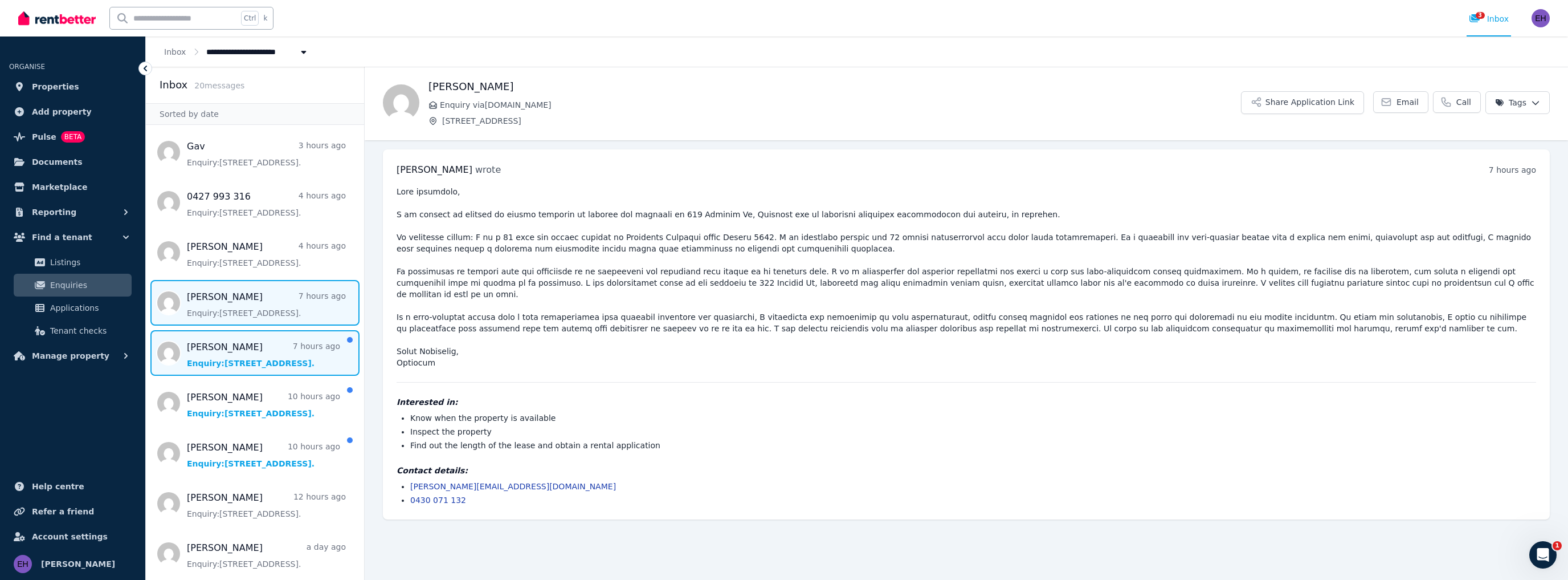
click at [239, 338] on span "Message list" at bounding box center [255, 352] width 218 height 45
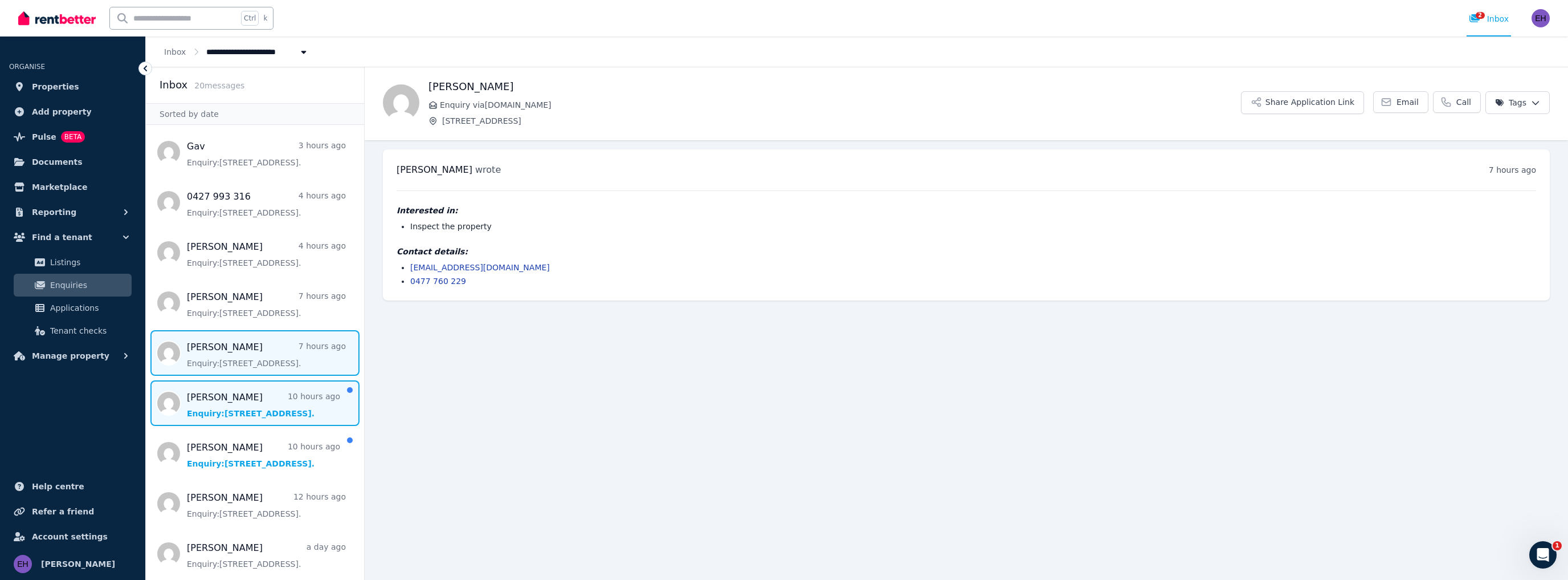
click at [265, 405] on span "Message list" at bounding box center [255, 403] width 218 height 45
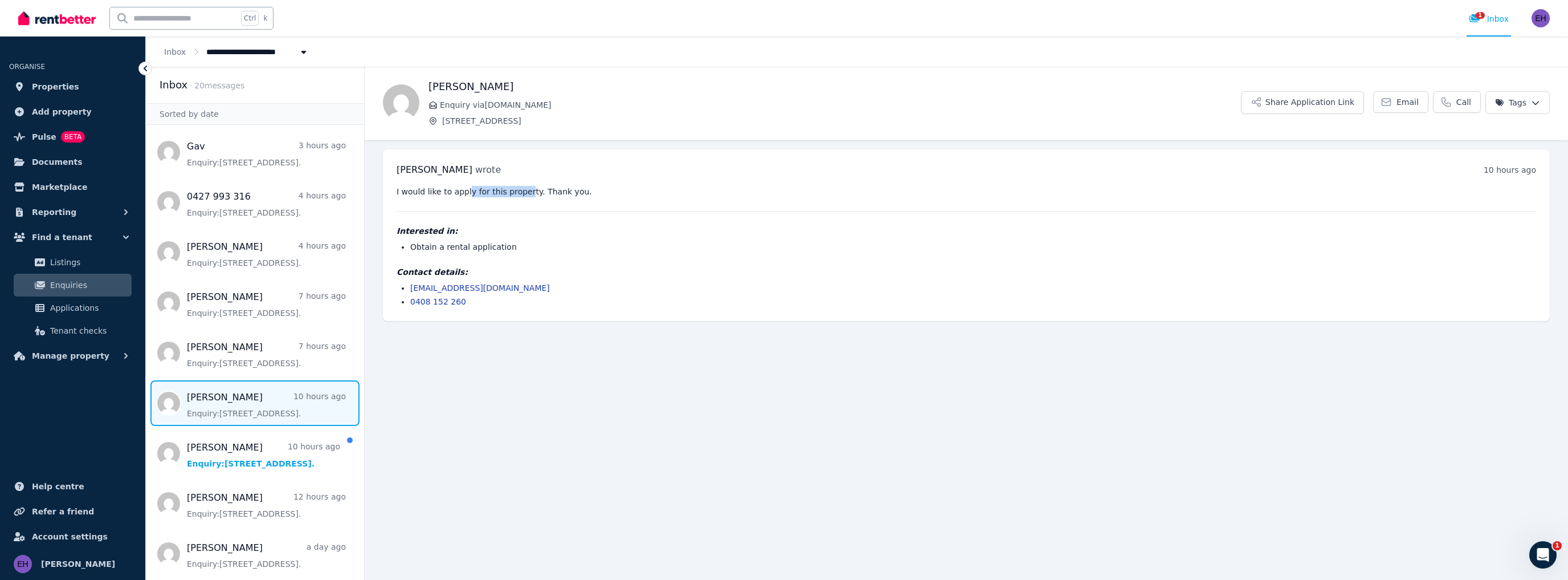
drag, startPoint x: 465, startPoint y: 192, endPoint x: 520, endPoint y: 192, distance: 55.0
click at [520, 192] on pre "I would like to apply for this property. Thank you." at bounding box center [966, 191] width 1139 height 12
drag, startPoint x: 402, startPoint y: 190, endPoint x: 523, endPoint y: 187, distance: 121.0
click at [523, 187] on pre "I would like to apply for this property. Thank you." at bounding box center [966, 191] width 1139 height 12
drag, startPoint x: 408, startPoint y: 246, endPoint x: 533, endPoint y: 246, distance: 125.0
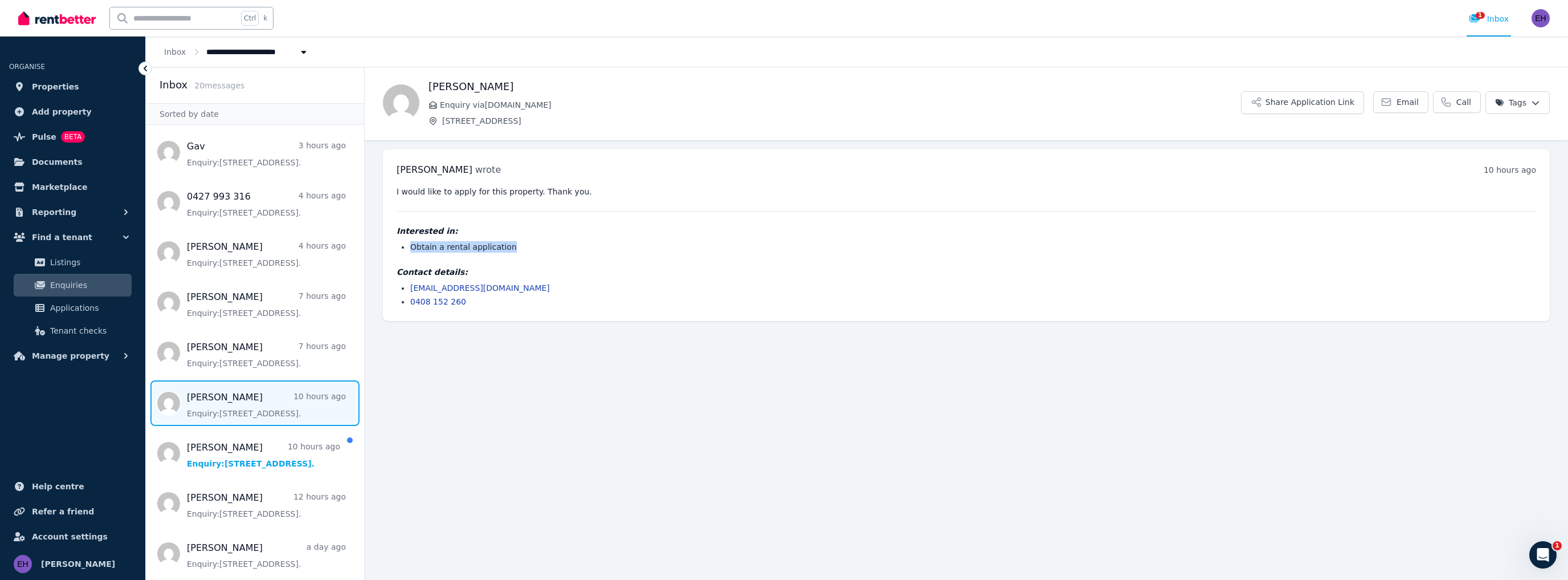
click at [533, 246] on ul "Obtain a rental application" at bounding box center [966, 247] width 1139 height 12
click at [538, 246] on li "Obtain a rental application" at bounding box center [972, 247] width 1125 height 12
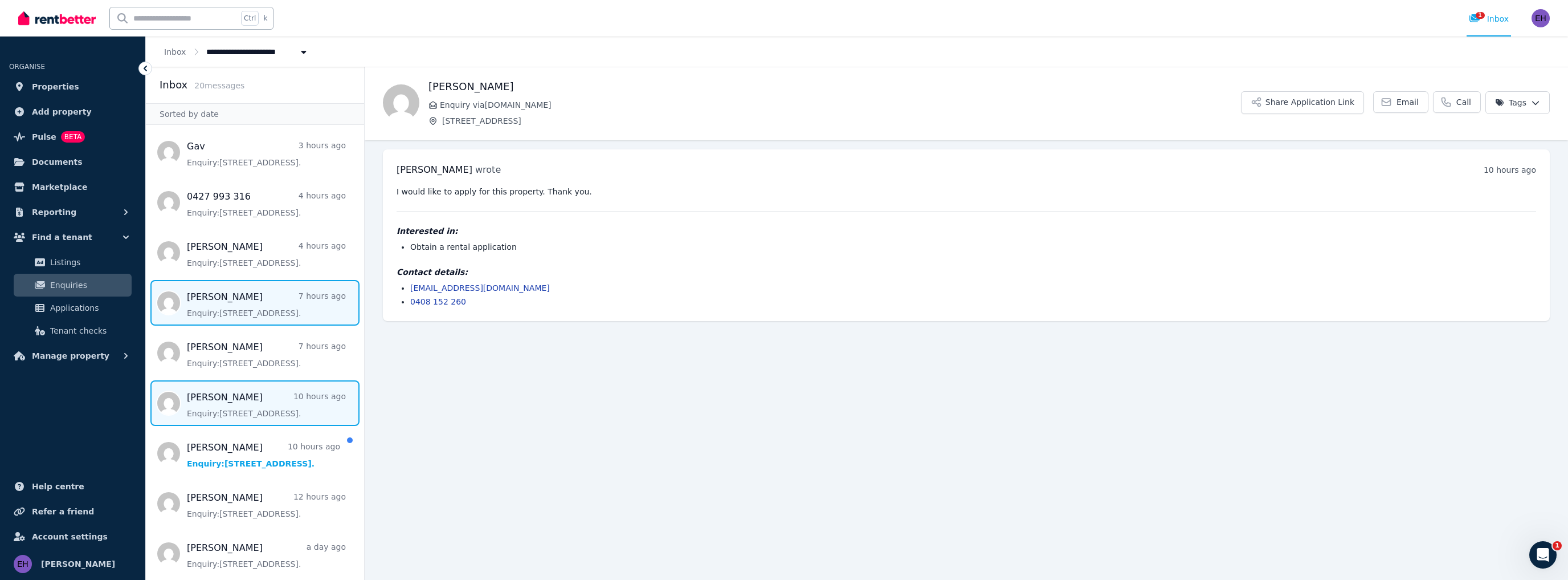
click at [242, 309] on span "Message list" at bounding box center [255, 302] width 218 height 45
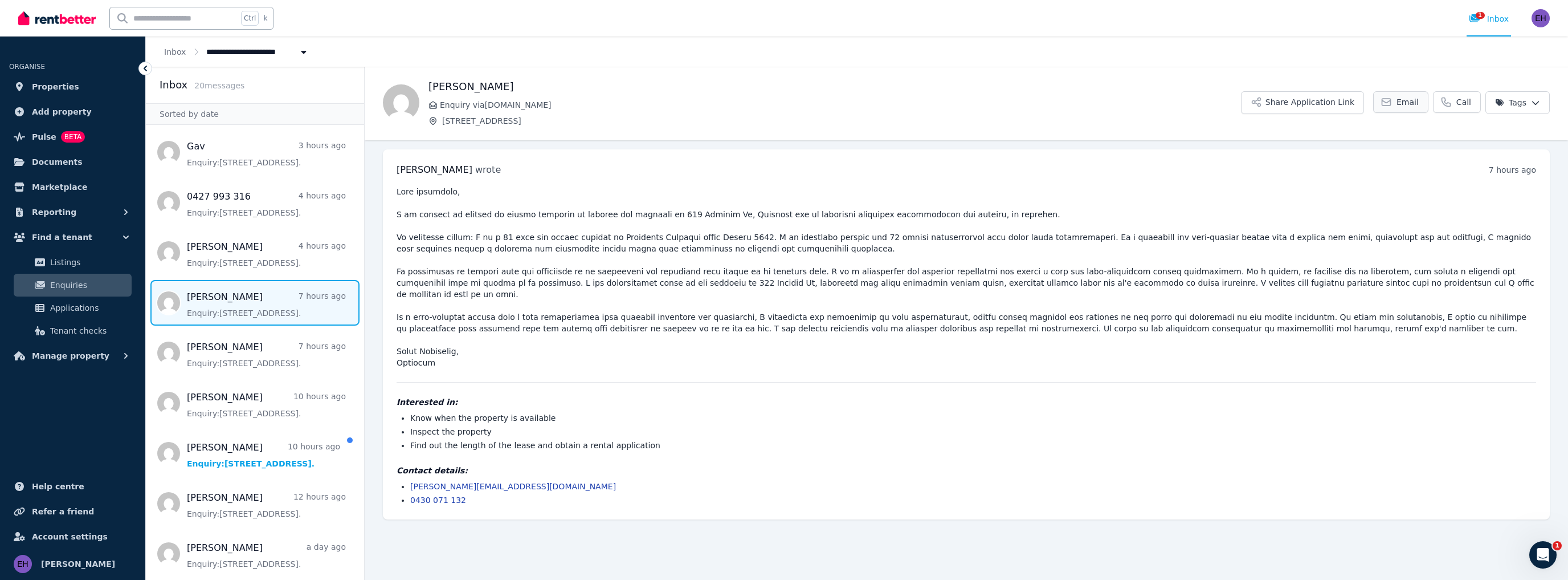
click at [1411, 102] on span "Email" at bounding box center [1407, 102] width 22 height 12
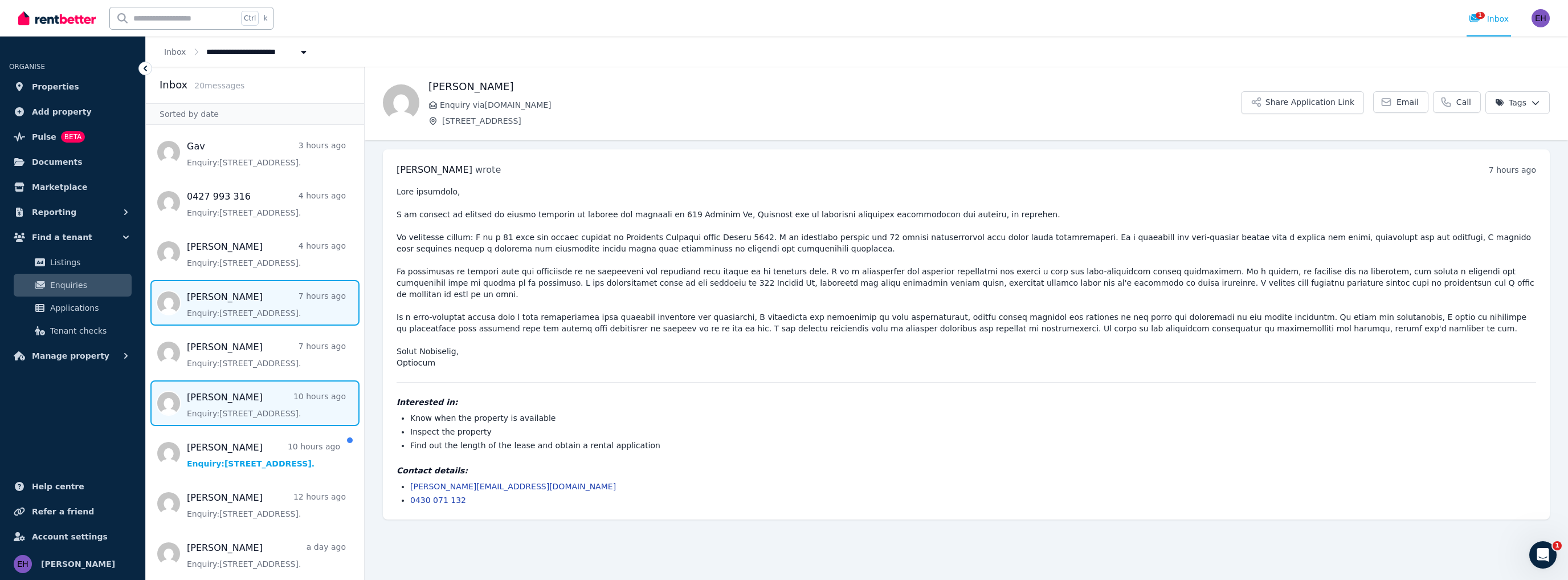
click at [275, 393] on span "Message list" at bounding box center [255, 403] width 218 height 45
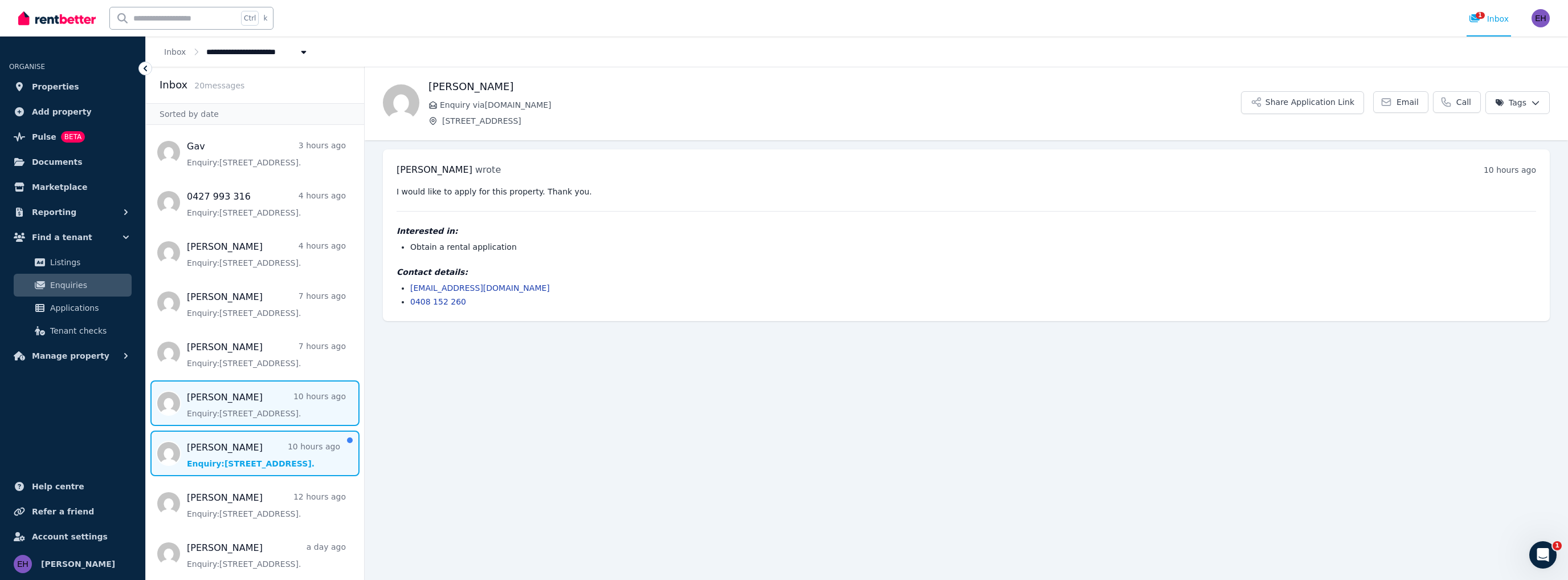
click at [256, 452] on span "Message list" at bounding box center [255, 453] width 218 height 45
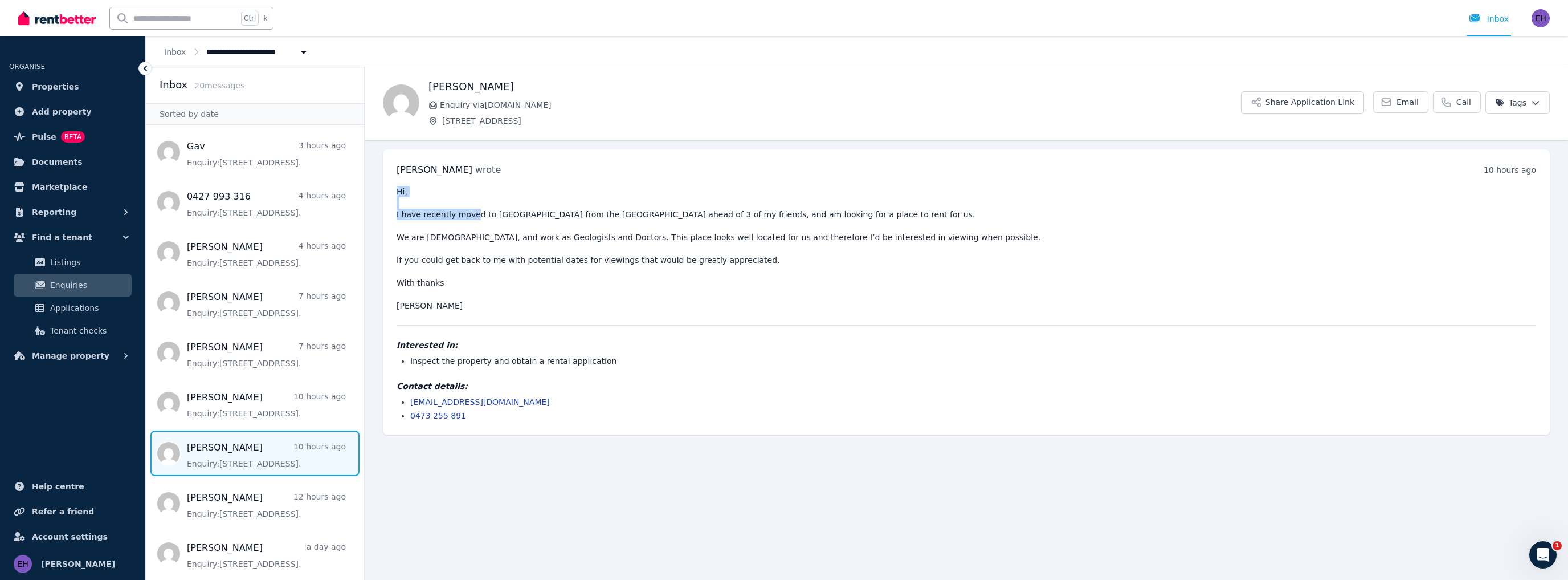
drag, startPoint x: 468, startPoint y: 211, endPoint x: 585, endPoint y: 312, distance: 154.6
click at [578, 313] on div "Hi, I have recently moved to [GEOGRAPHIC_DATA] from the [GEOGRAPHIC_DATA] ahead…" at bounding box center [966, 303] width 1139 height 235
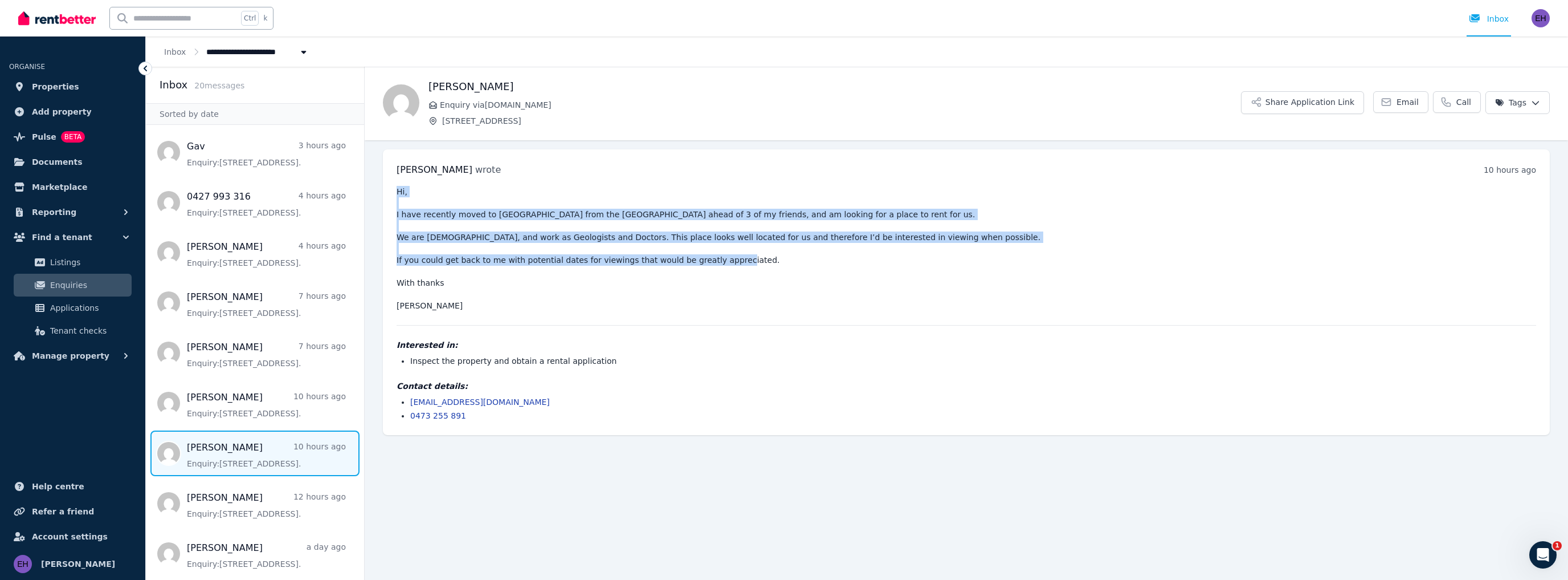
click at [605, 309] on div "Hi, I have recently moved to [GEOGRAPHIC_DATA] from the [GEOGRAPHIC_DATA] ahead…" at bounding box center [966, 303] width 1139 height 235
click at [71, 331] on span "Tenant checks" at bounding box center [88, 330] width 77 height 14
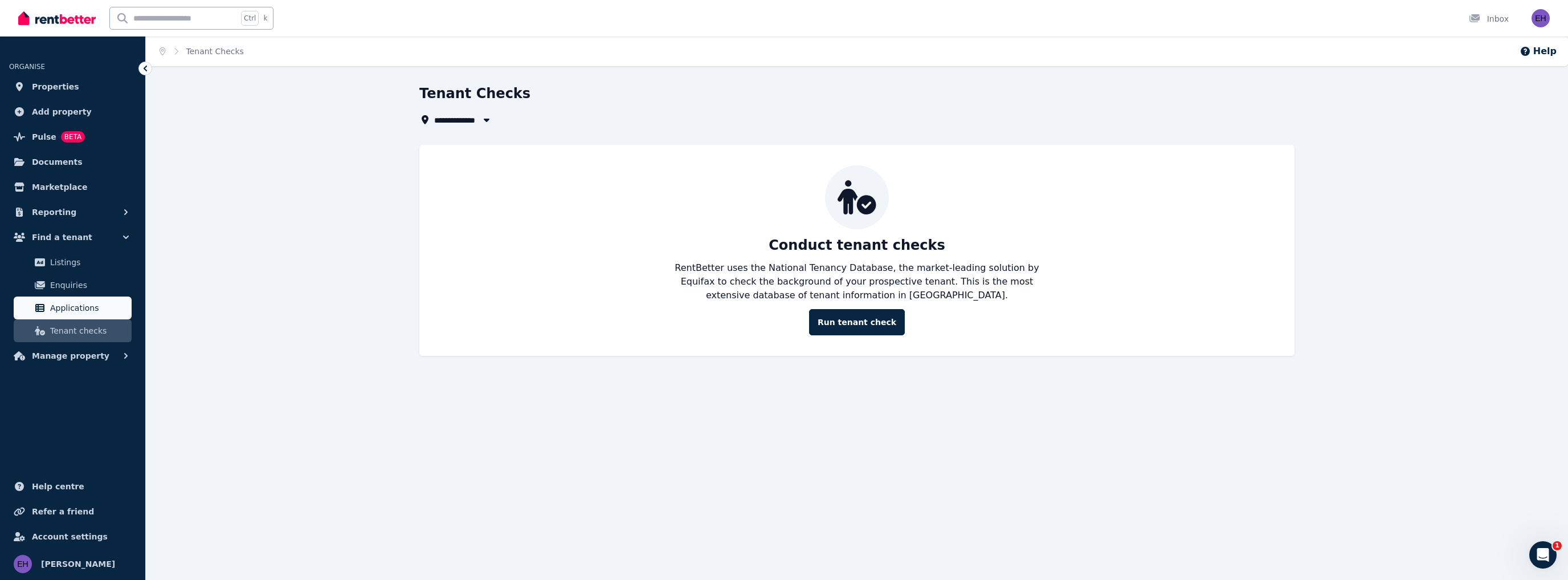
click at [71, 302] on span "Applications" at bounding box center [88, 308] width 77 height 14
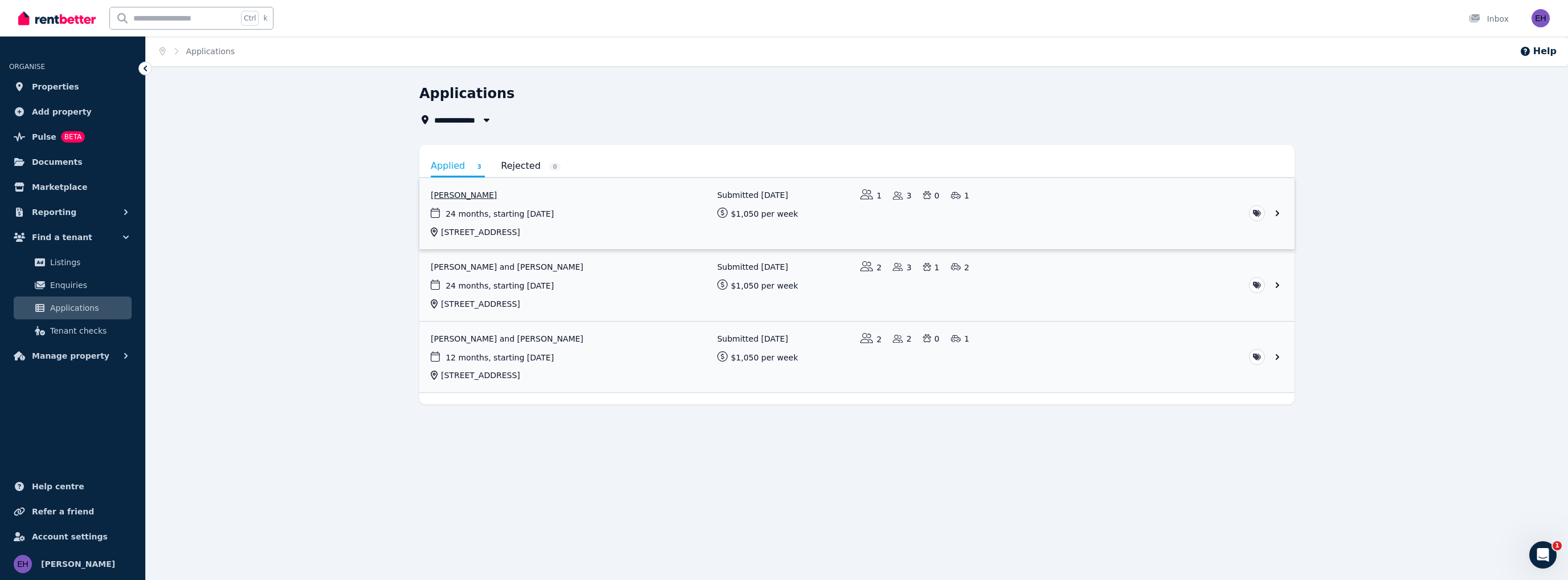
click at [519, 212] on link "View application: Elise Harrison" at bounding box center [857, 214] width 875 height 71
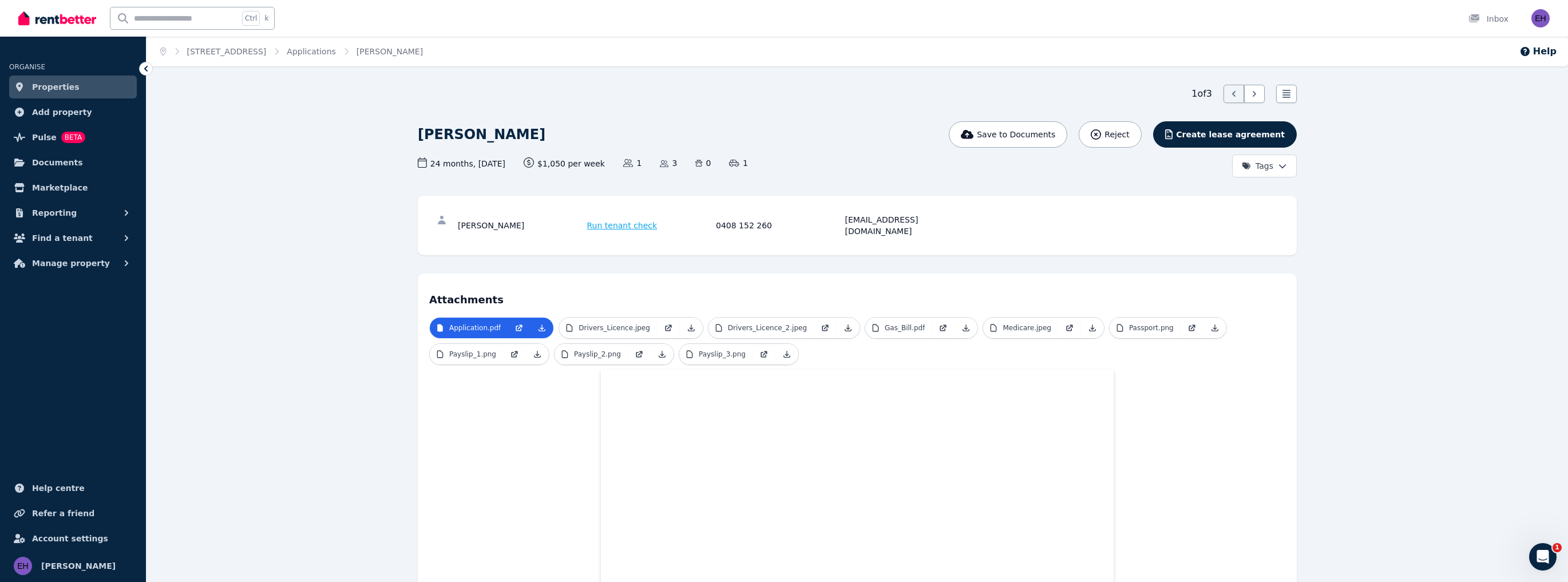
click at [85, 90] on link "Properties" at bounding box center [73, 87] width 128 height 23
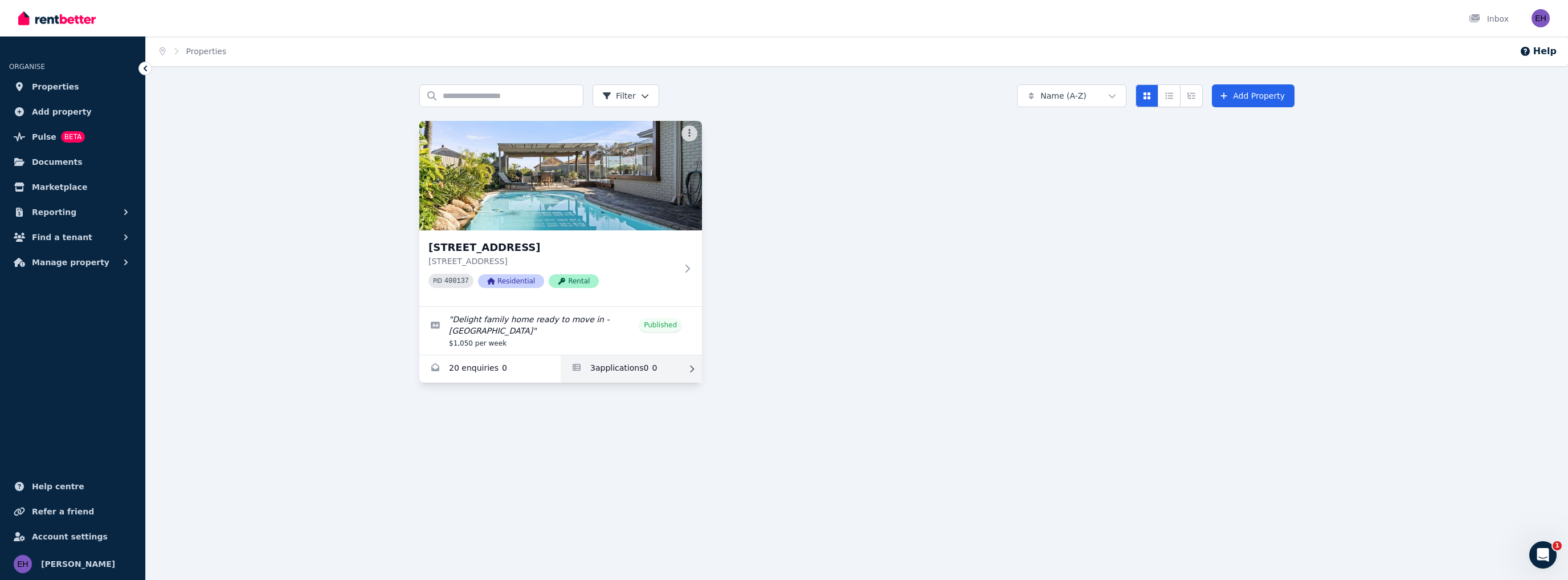
click at [623, 361] on link "Applications for 142 Warwick Rd, Duncraig" at bounding box center [631, 368] width 141 height 27
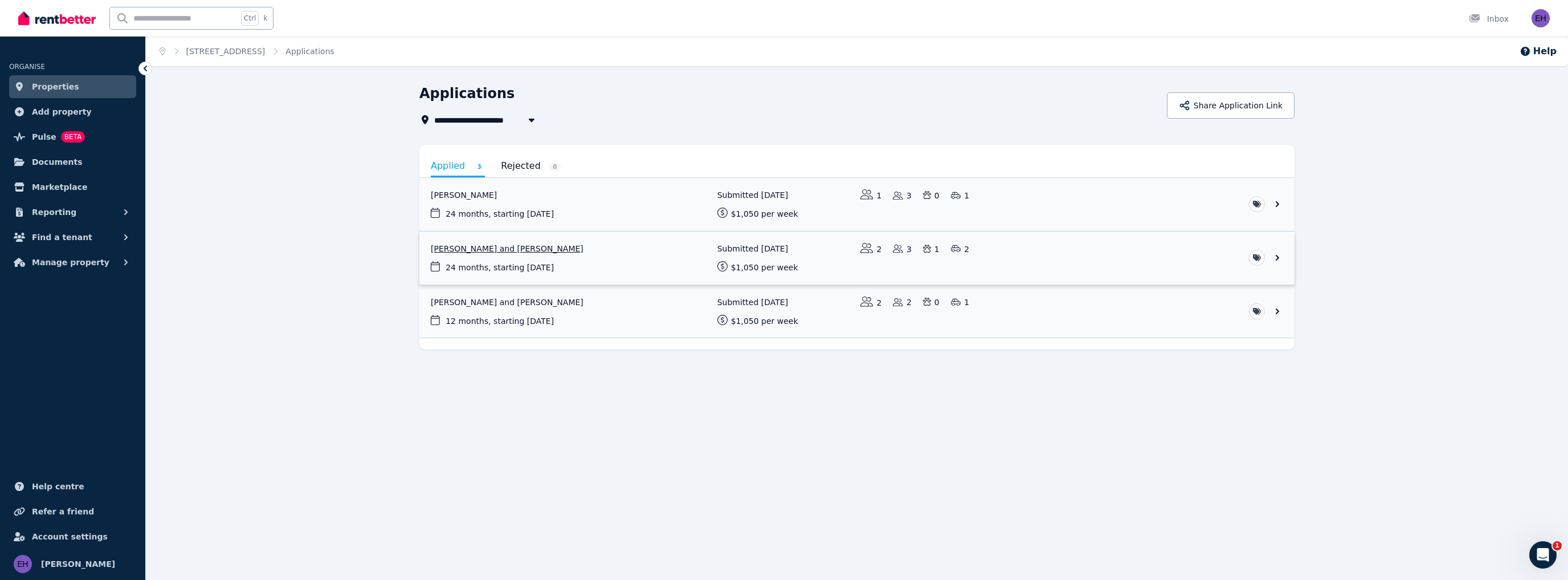
click at [528, 249] on link "View application: Ciaren Lewis and Hayley Chapman" at bounding box center [857, 258] width 875 height 53
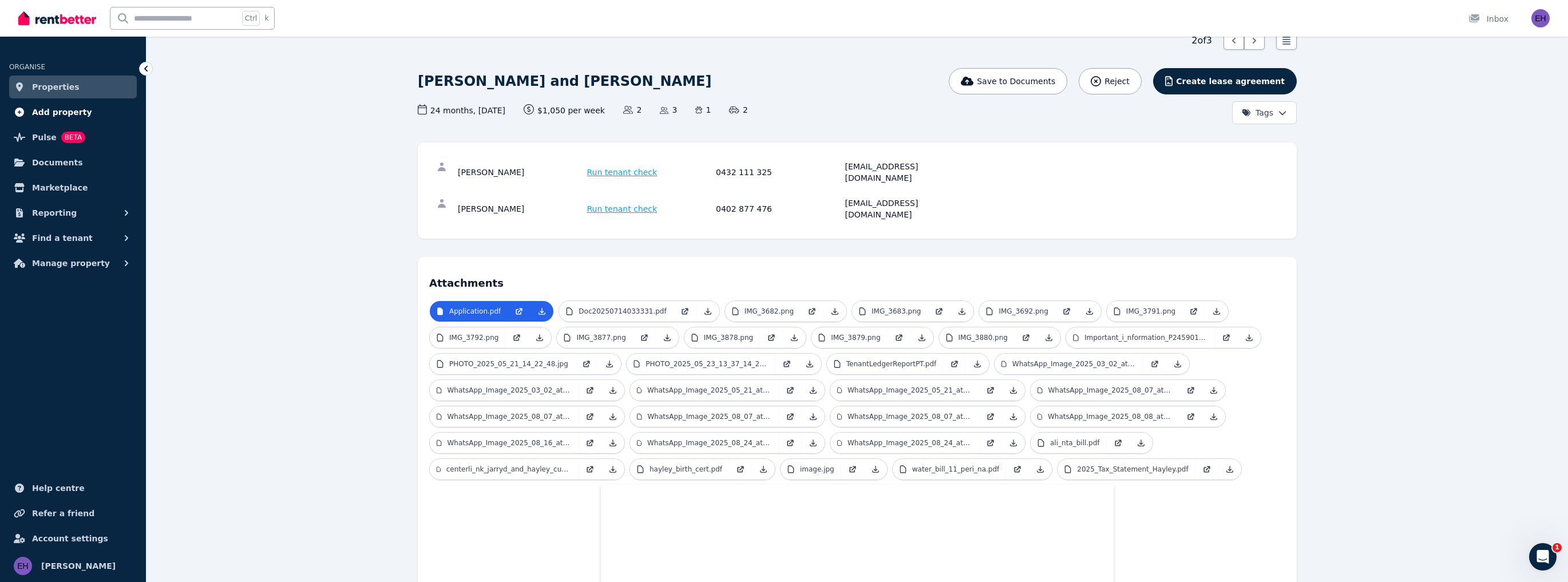
scroll to position [53, 0]
click at [82, 88] on link "Properties" at bounding box center [73, 87] width 128 height 23
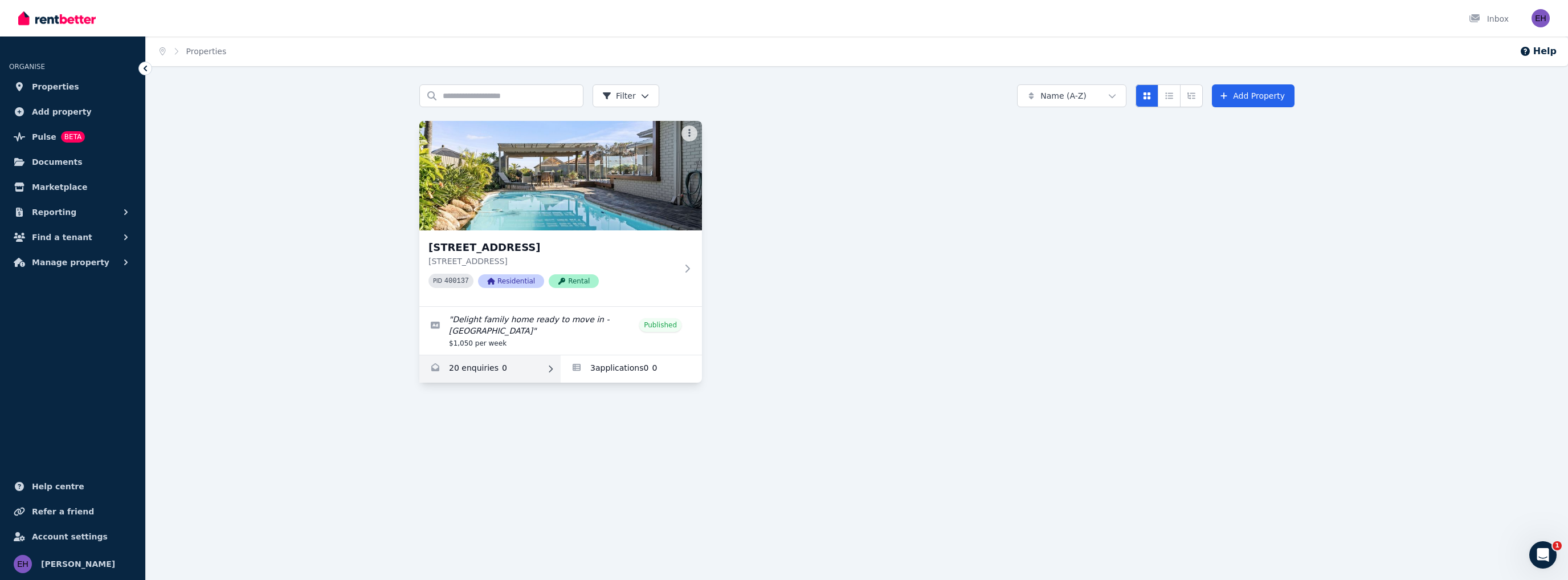
click at [511, 362] on link "Enquiries for 142 Warwick Rd, Duncraig" at bounding box center [490, 368] width 141 height 27
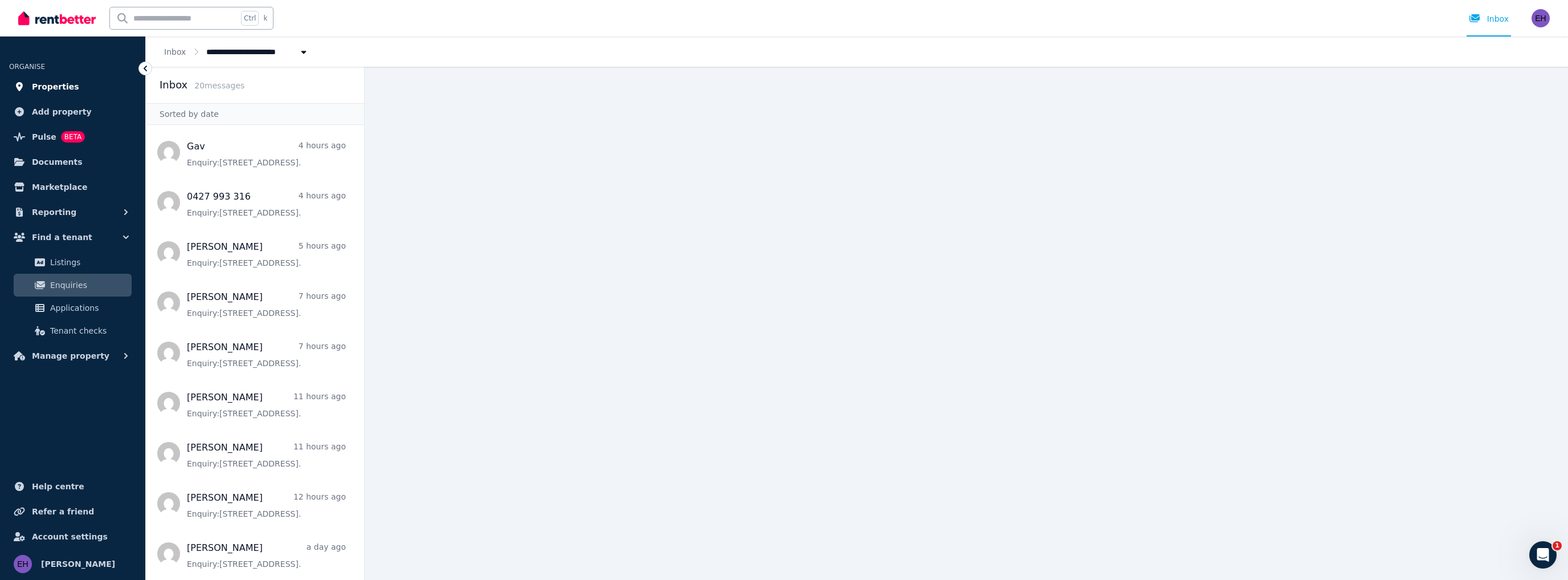
click at [66, 87] on span "Properties" at bounding box center [55, 87] width 47 height 14
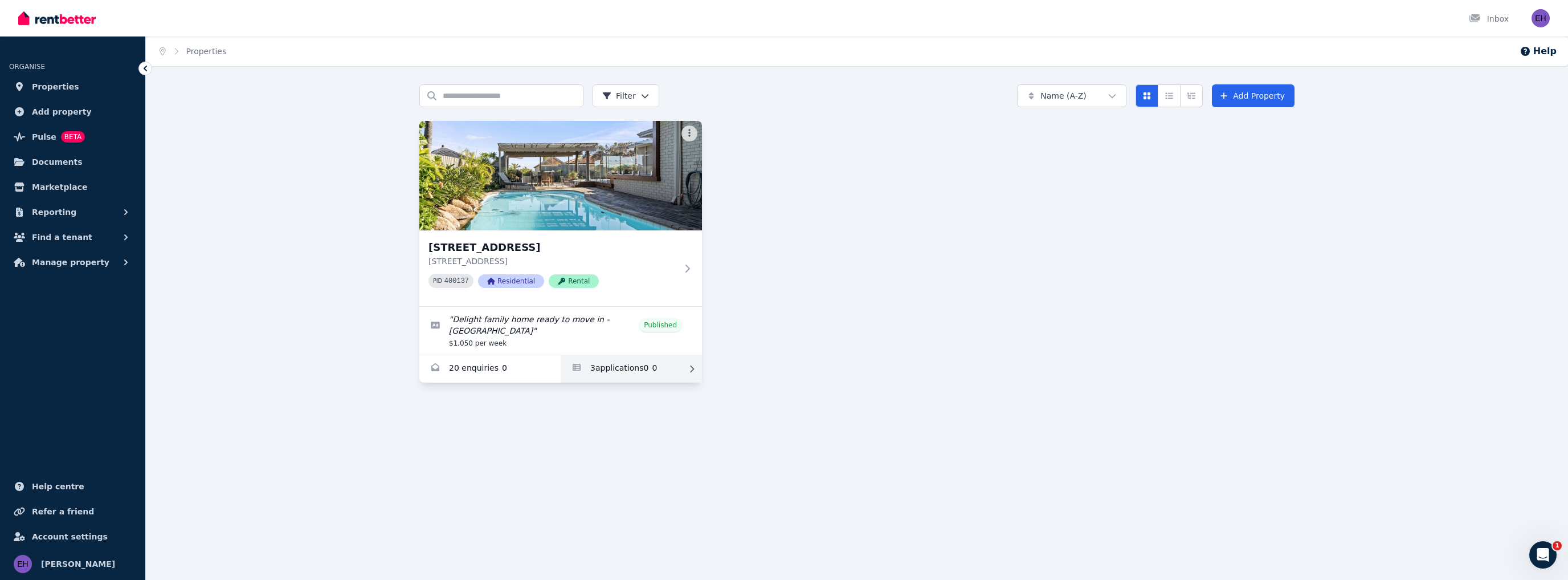
click at [623, 358] on link "Applications for 142 Warwick Rd, Duncraig" at bounding box center [631, 368] width 141 height 27
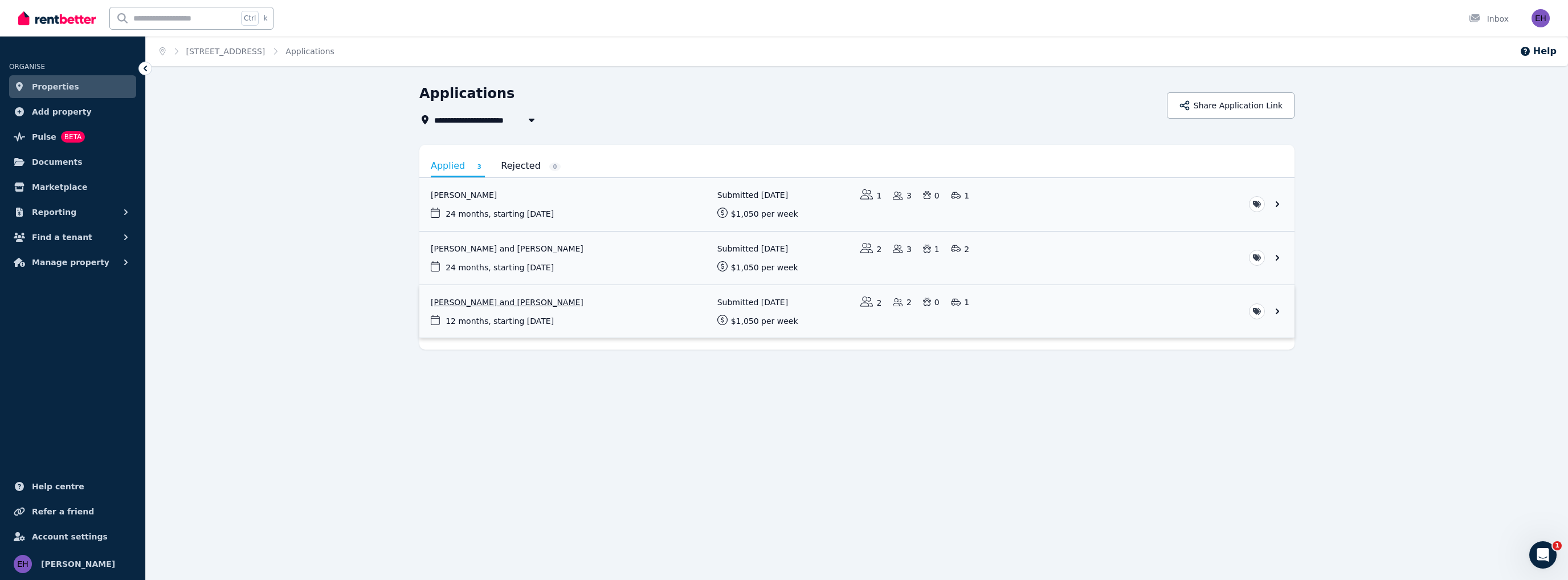
click at [519, 298] on link "View application: Jade Lovatt and Kristian Duffy" at bounding box center [857, 311] width 875 height 53
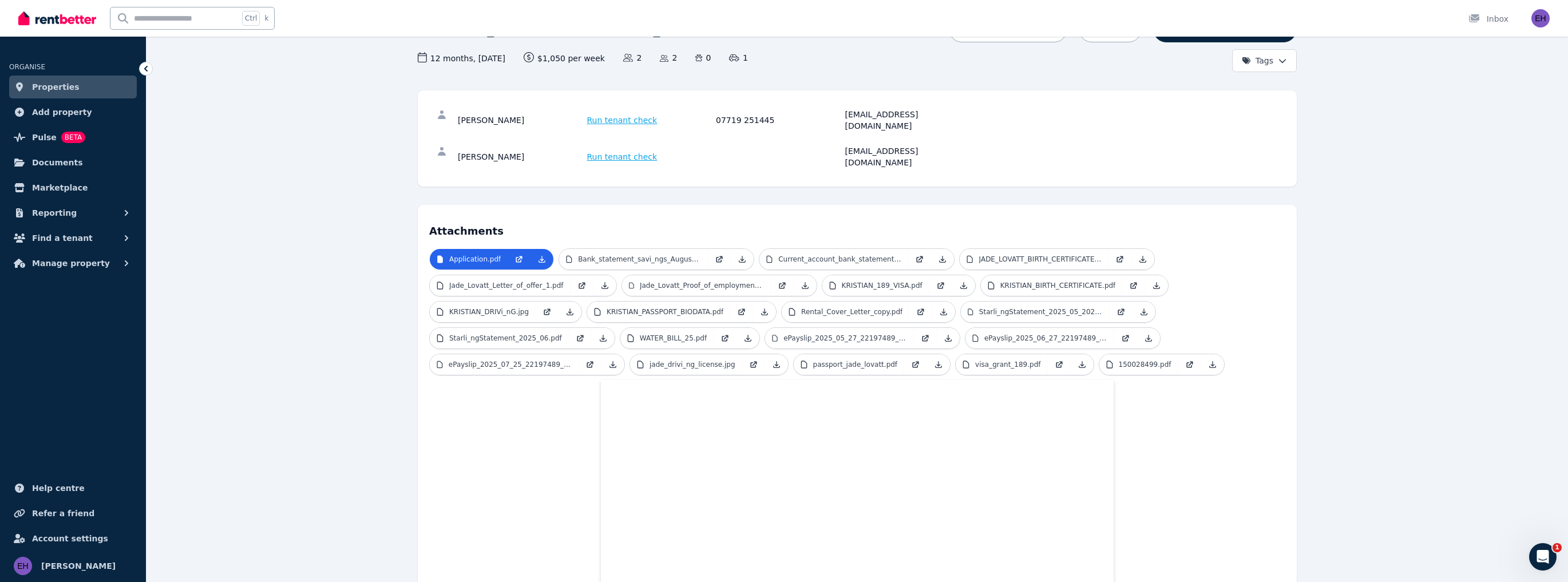
scroll to position [92, 0]
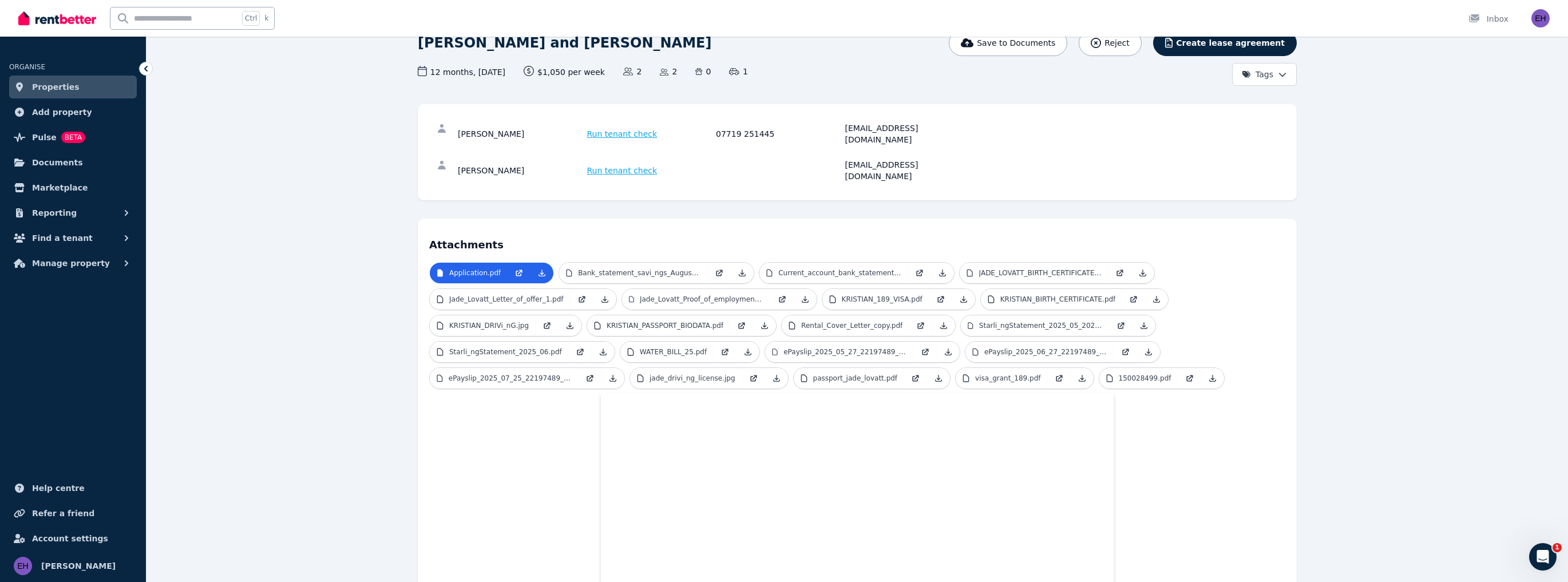
click at [86, 89] on link "Properties" at bounding box center [73, 87] width 128 height 23
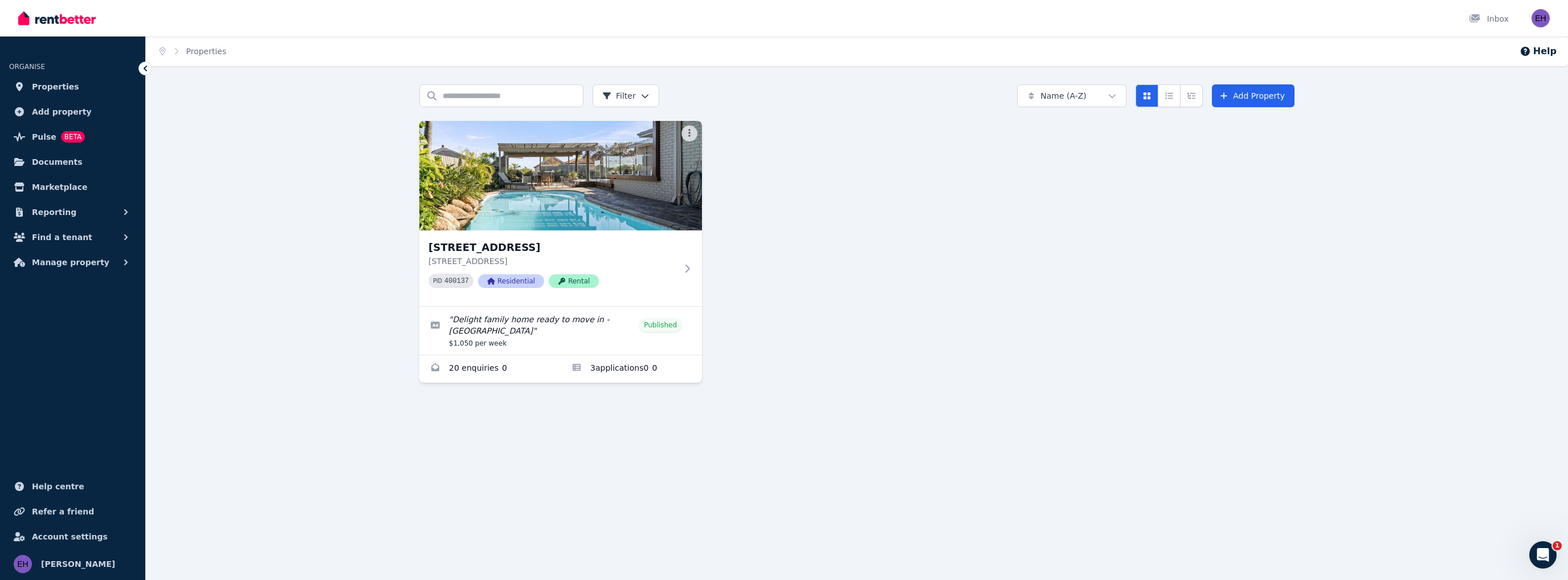
click at [278, 342] on div "Search properties Filter Name (A-Z) Add Property [STREET_ADDRESS] PID 400137 Re…" at bounding box center [857, 243] width 1422 height 318
click at [345, 316] on div "Search properties Filter Name (A-Z) Add Property [STREET_ADDRESS] PID 400137 Re…" at bounding box center [857, 243] width 1422 height 318
click at [320, 255] on div "Search properties Filter Name (A-Z) Add Property [STREET_ADDRESS] PID 400137 Re…" at bounding box center [857, 243] width 1422 height 318
click at [1545, 554] on icon "Open Intercom Messenger" at bounding box center [1541, 553] width 19 height 19
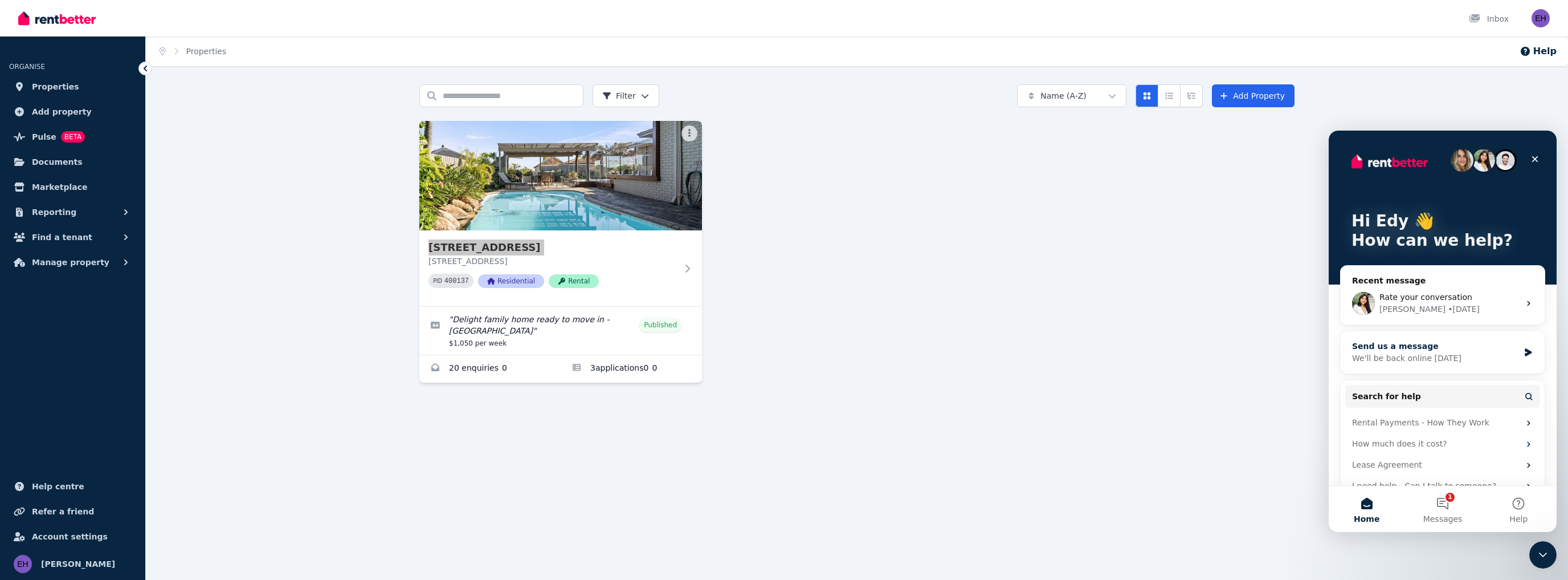
scroll to position [21, 0]
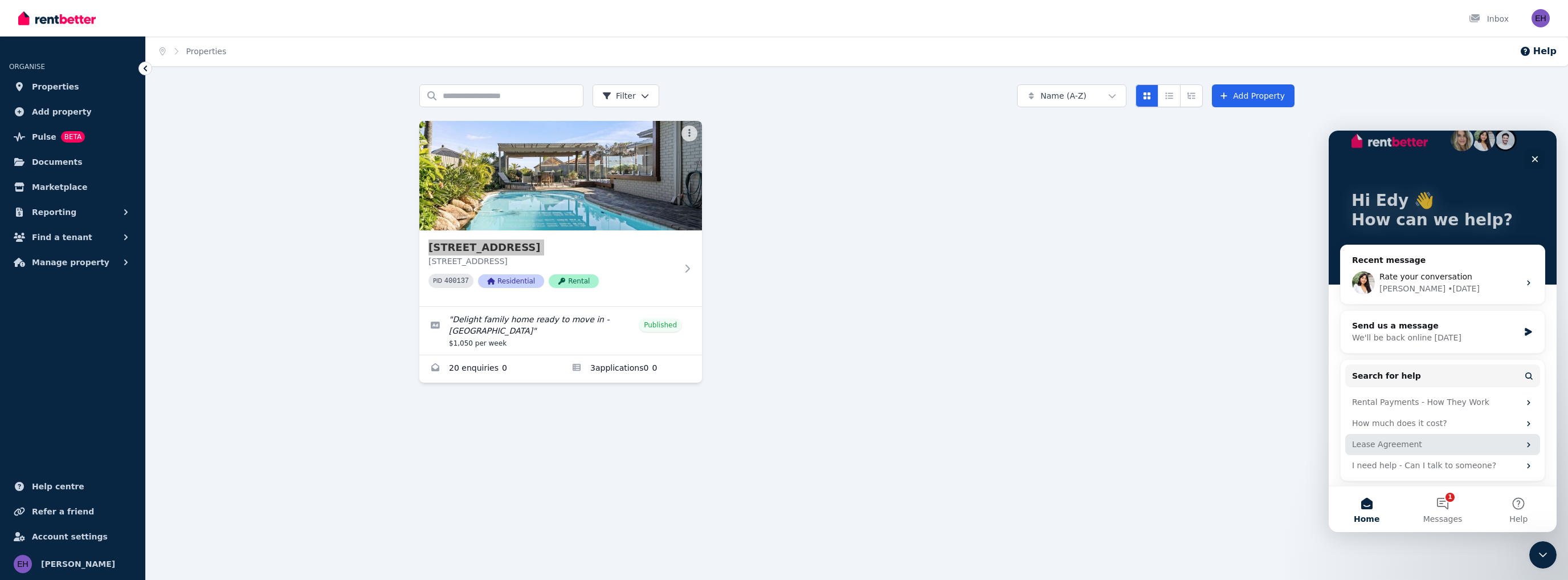
click at [1477, 445] on div "Lease Agreement" at bounding box center [1435, 444] width 167 height 12
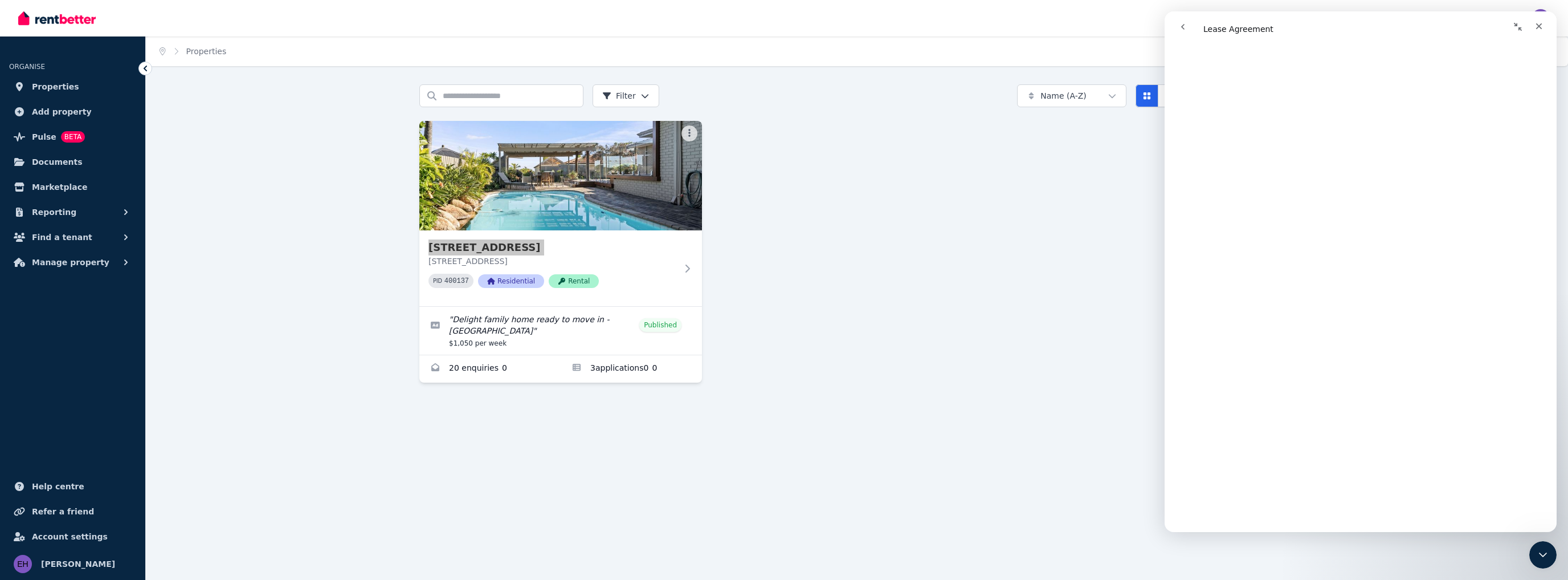
scroll to position [2964, 0]
click at [1537, 553] on icon "Close Intercom Messenger" at bounding box center [1541, 553] width 14 height 14
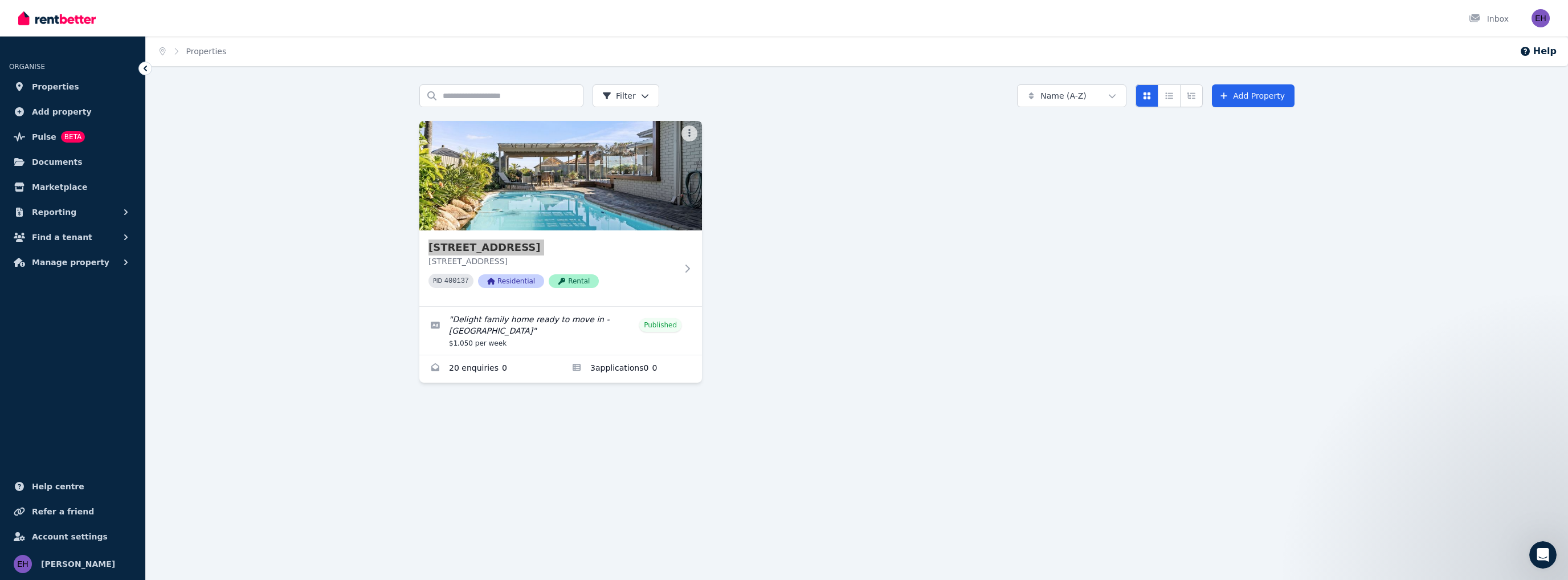
scroll to position [0, 0]
click at [1548, 550] on icon "Open Intercom Messenger" at bounding box center [1541, 553] width 19 height 19
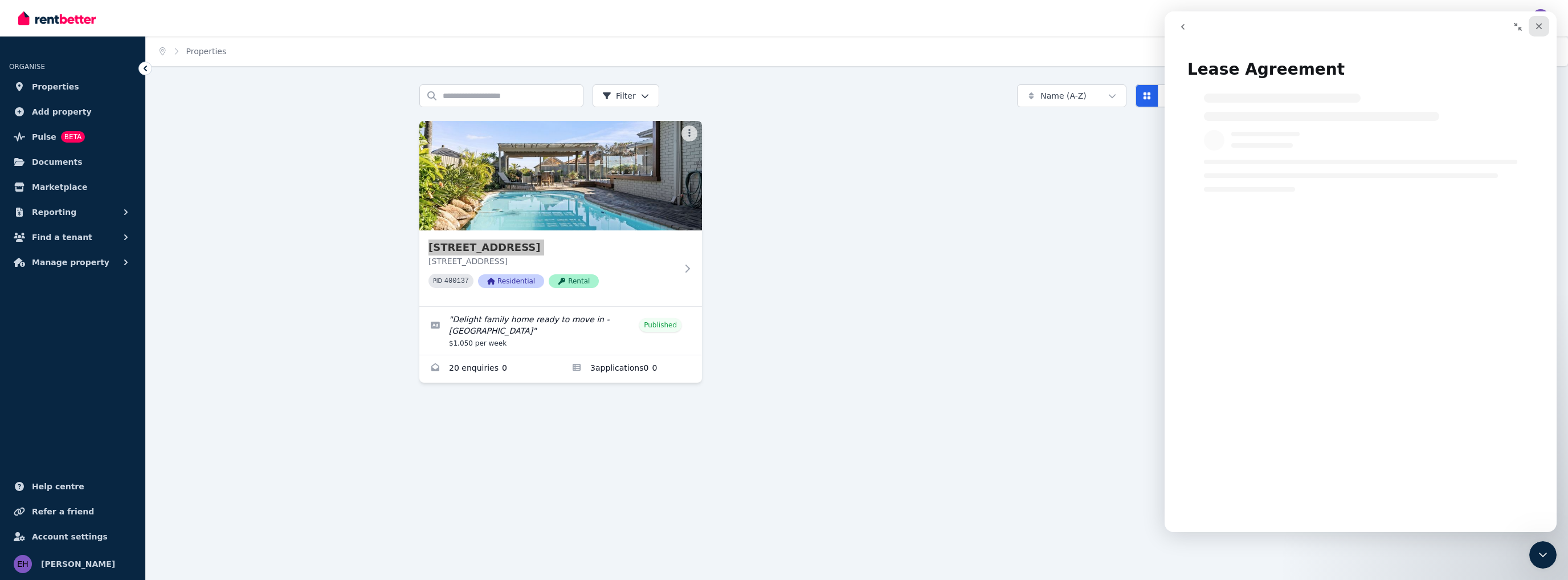
click at [1539, 21] on icon "Close" at bounding box center [1538, 26] width 9 height 9
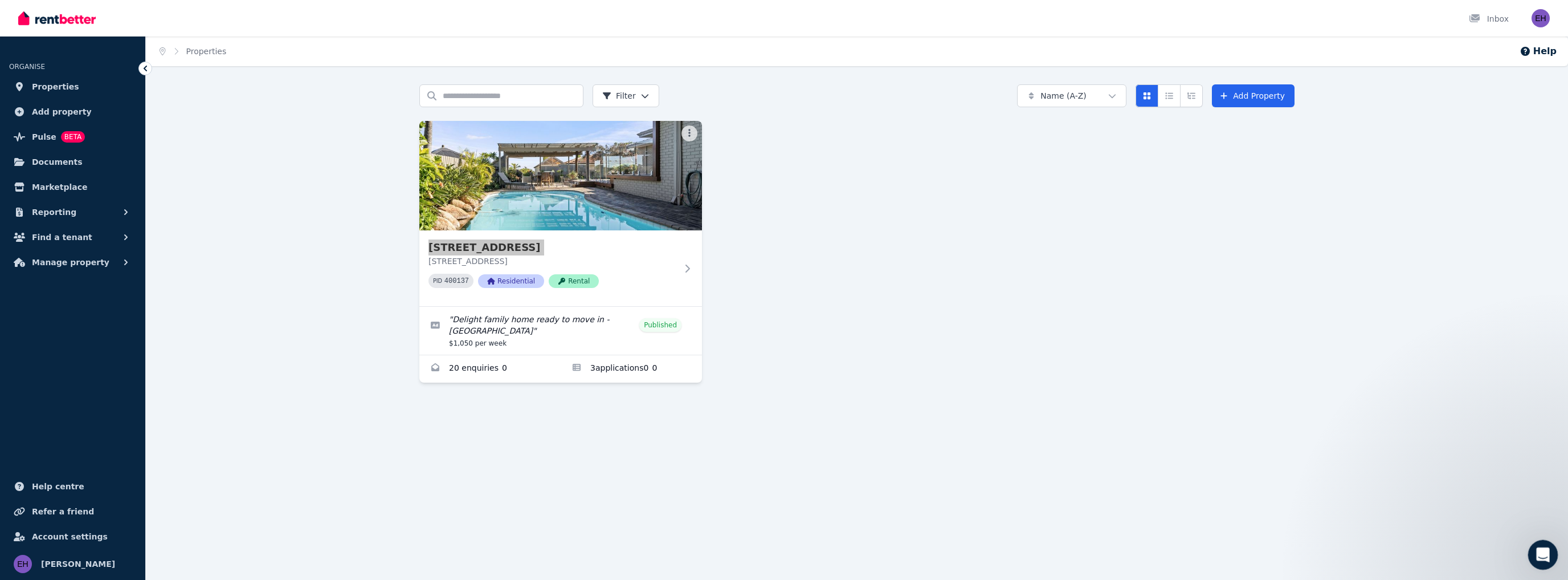
click at [1543, 553] on icon "Open Intercom Messenger" at bounding box center [1541, 553] width 19 height 19
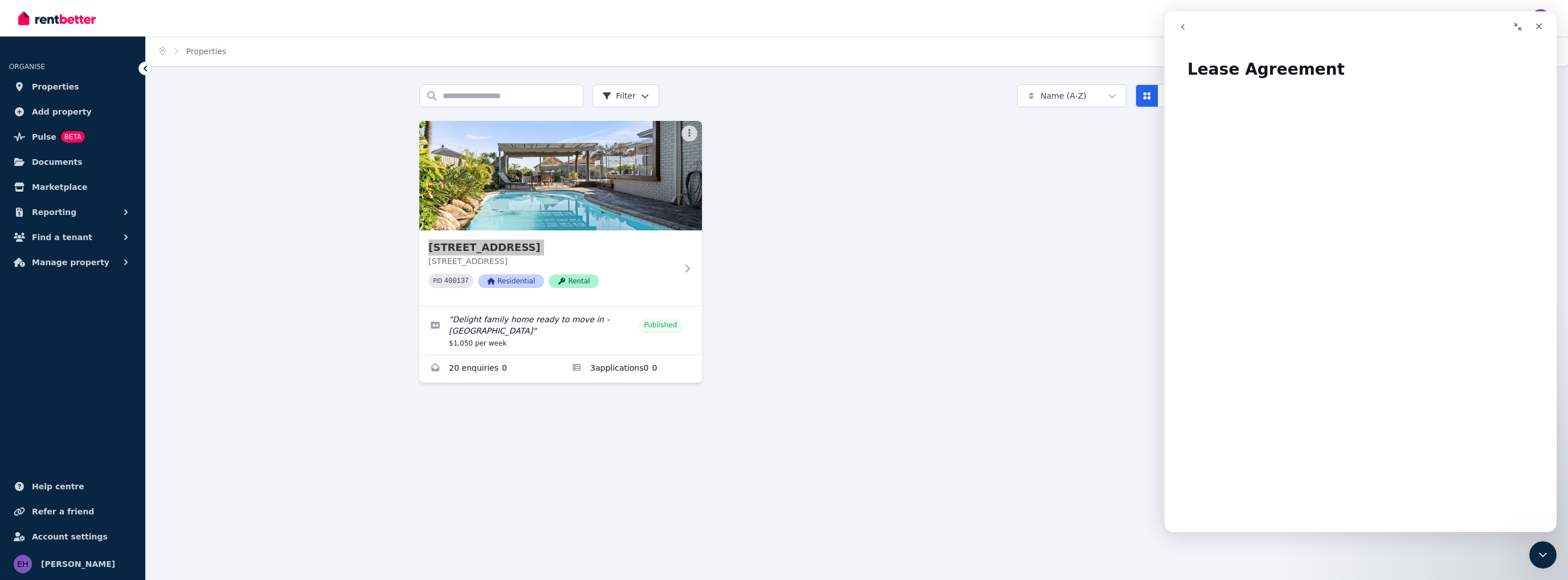
click at [1184, 25] on icon "go back" at bounding box center [1182, 26] width 9 height 9
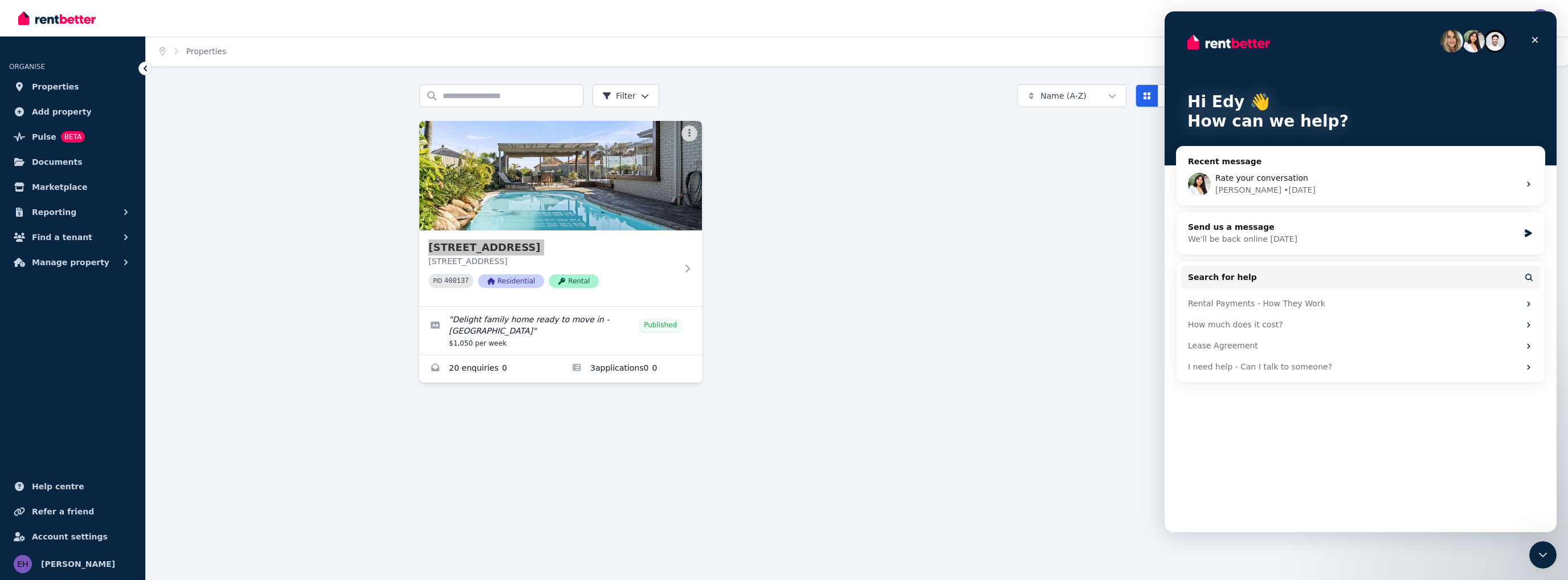
click at [1326, 304] on div "Rental Payments - How They Work" at bounding box center [1354, 304] width 331 height 12
click at [1279, 365] on div "I need help - Can I talk to someone?" at bounding box center [1354, 366] width 331 height 12
click at [1265, 368] on div "I need help - Can I talk to someone?" at bounding box center [1354, 366] width 331 height 12
click at [1523, 365] on div "I need help - Can I talk to someone?" at bounding box center [1359, 367] width 359 height 21
click at [1528, 365] on icon "Intercom messenger" at bounding box center [1528, 367] width 2 height 5
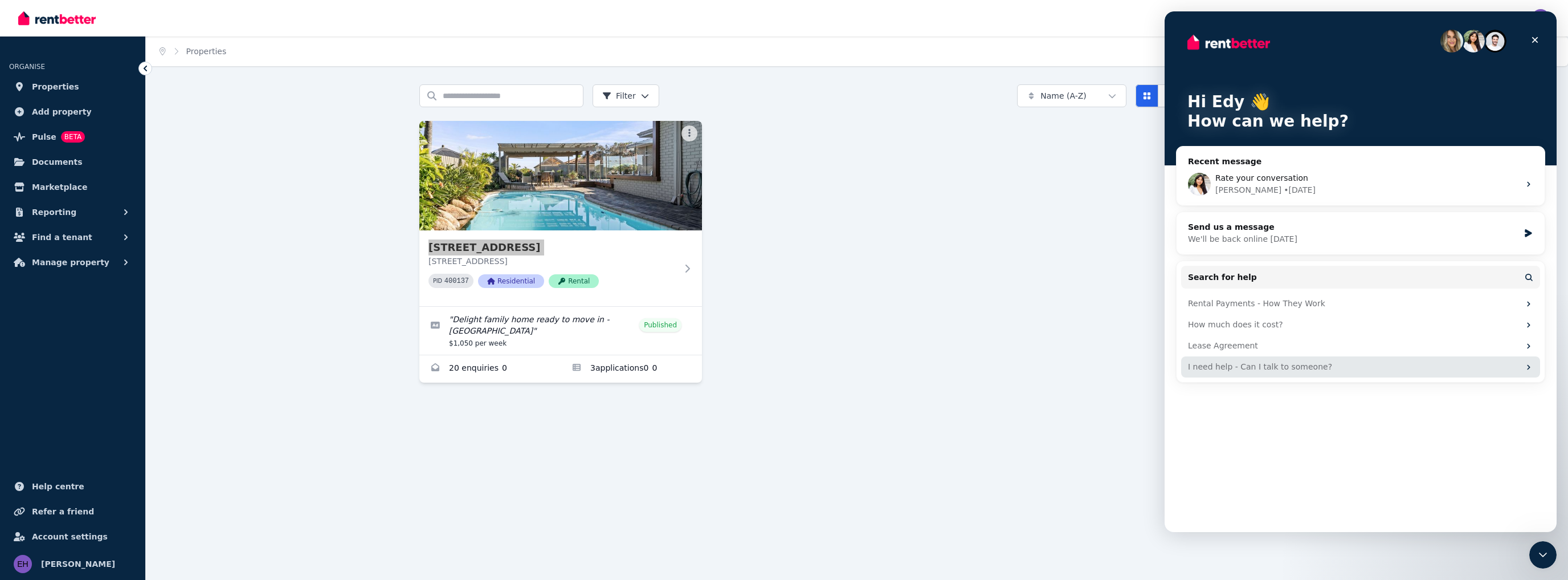
click at [1528, 365] on icon "Intercom messenger" at bounding box center [1528, 366] width 9 height 9
click at [1494, 44] on img "Intercom messenger" at bounding box center [1495, 41] width 23 height 23
click at [1352, 415] on div "Hi [PERSON_NAME] 👋 How can we help? Recent message Rate your conversation [PERS…" at bounding box center [1359, 271] width 392 height 521
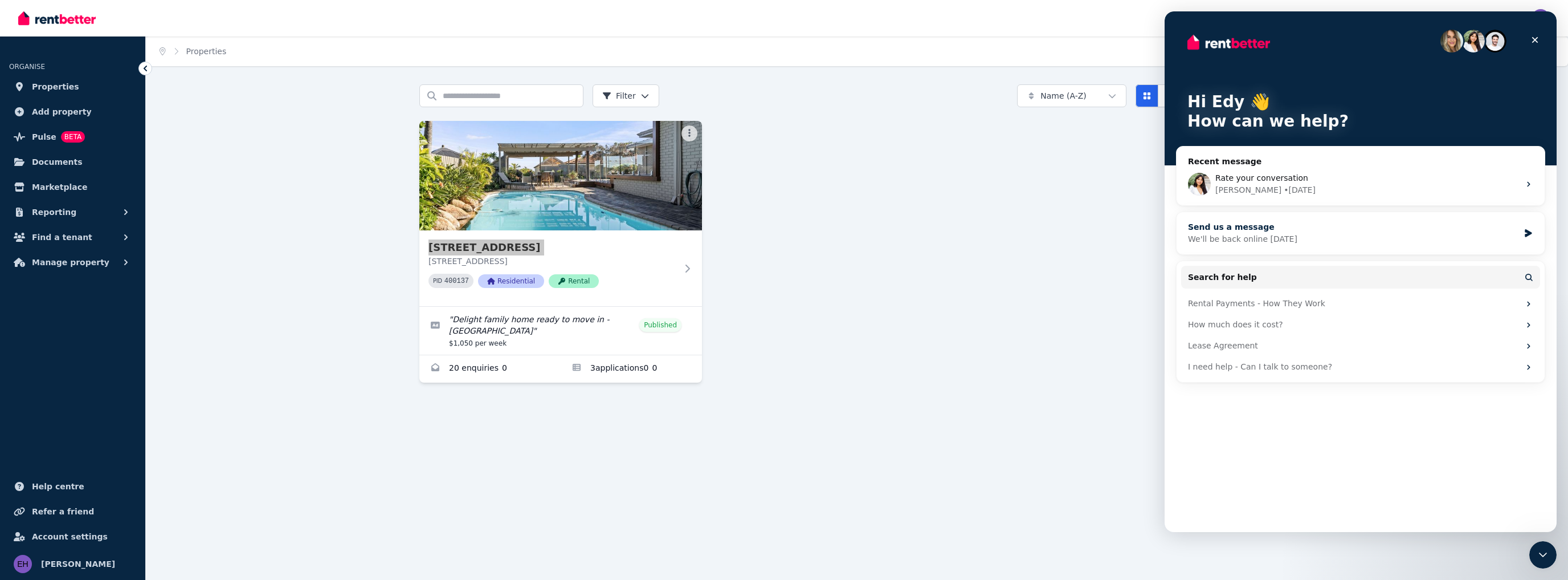
click at [1345, 236] on div "We'll be back online [DATE]" at bounding box center [1353, 239] width 331 height 12
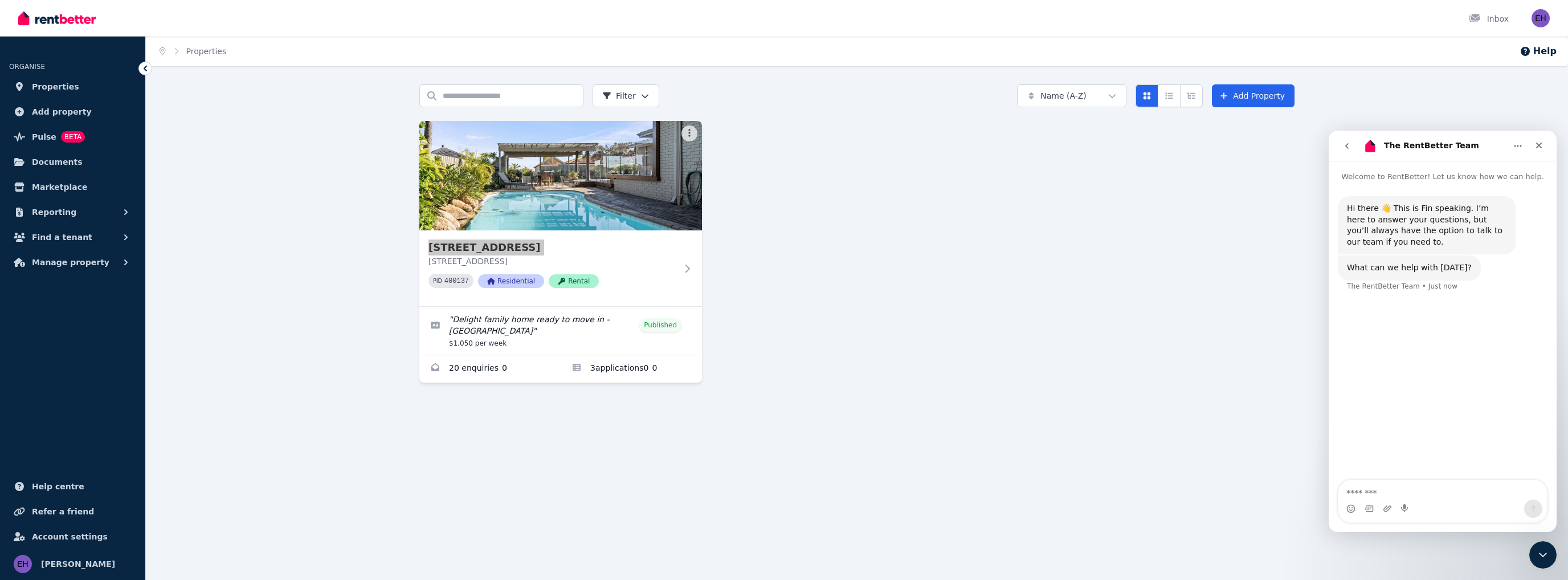
click at [1383, 497] on textarea "Message…" at bounding box center [1442, 489] width 209 height 19
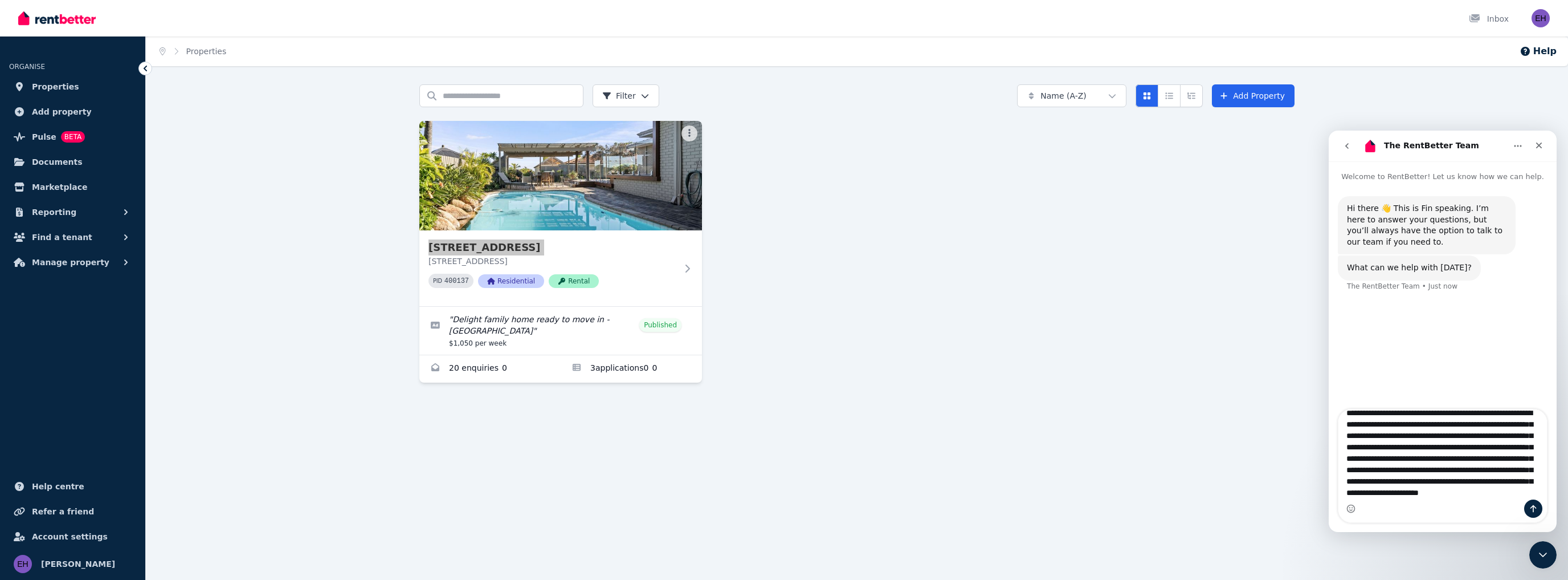
scroll to position [31, 0]
type textarea "**********"
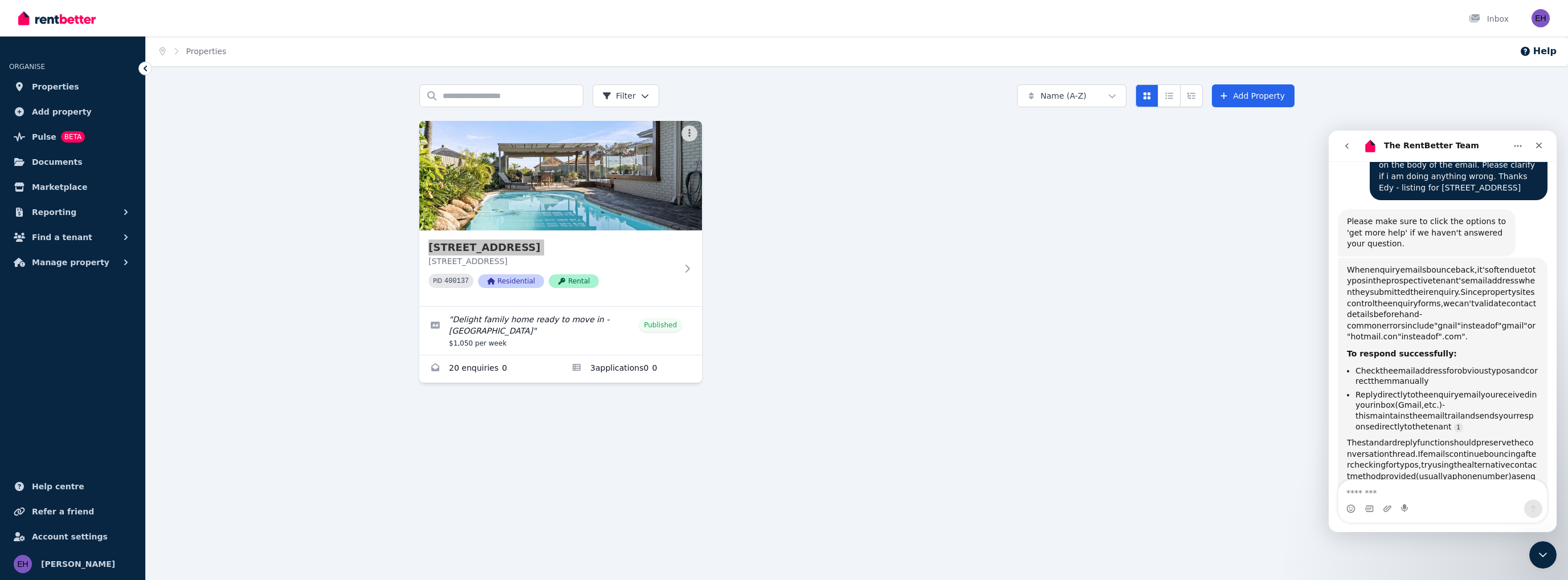
scroll to position [2, 0]
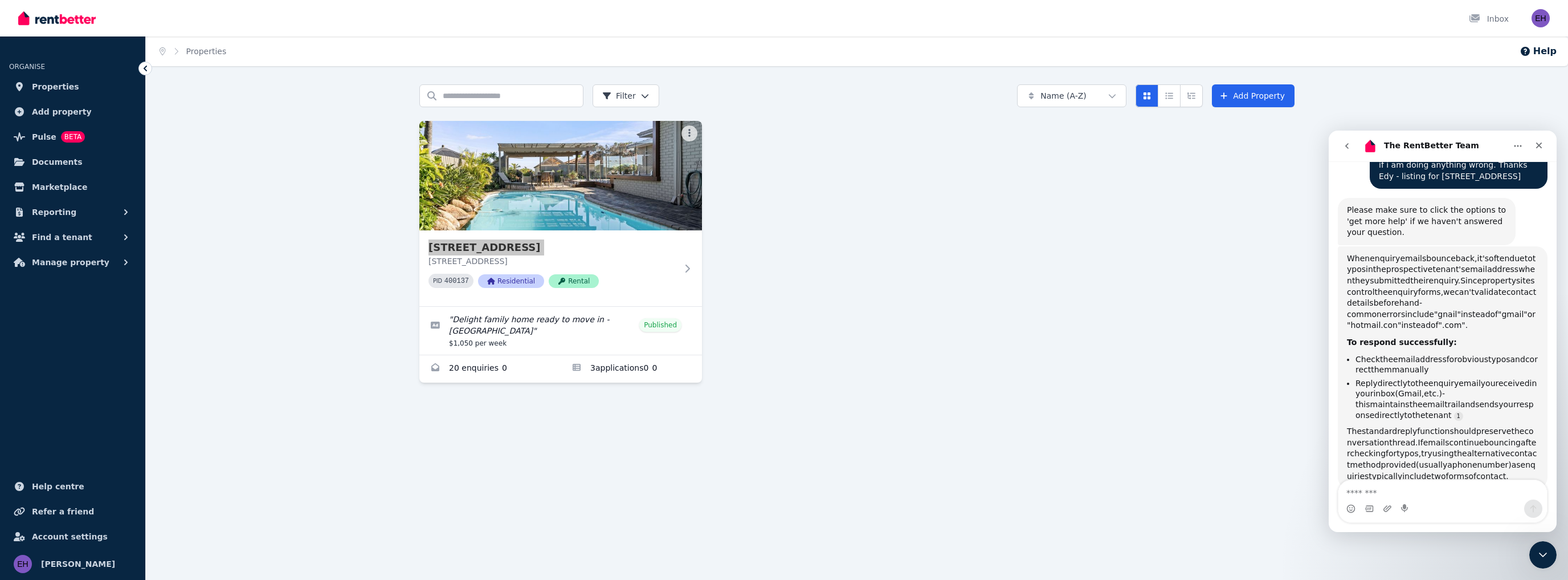
click at [1382, 309] on span "common" at bounding box center [1364, 314] width 35 height 9
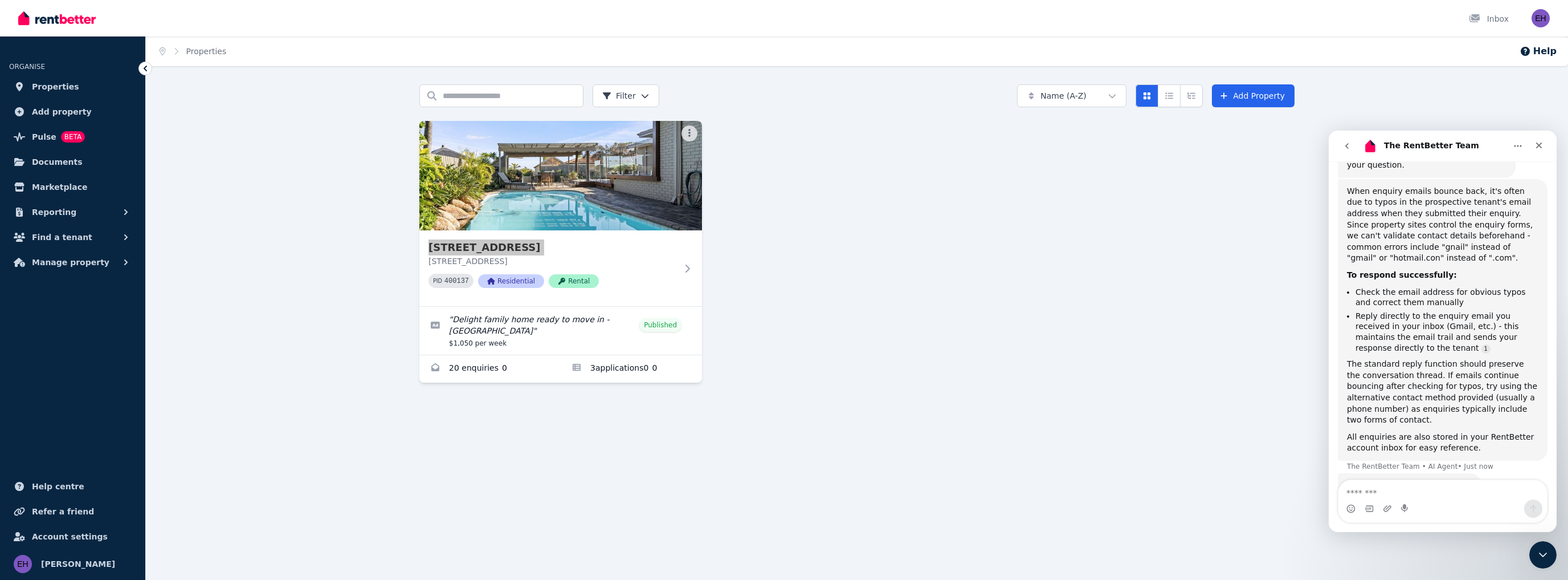
scroll to position [323, 0]
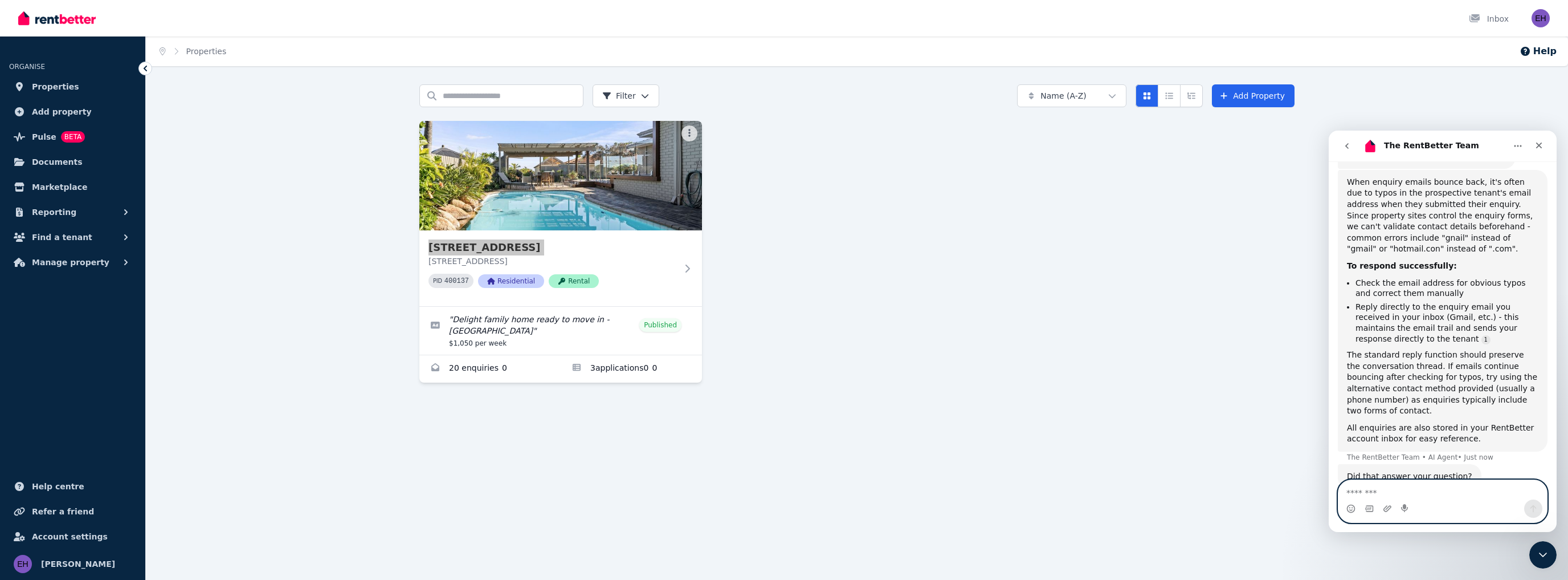
click at [1404, 495] on textarea "Message…" at bounding box center [1442, 489] width 209 height 19
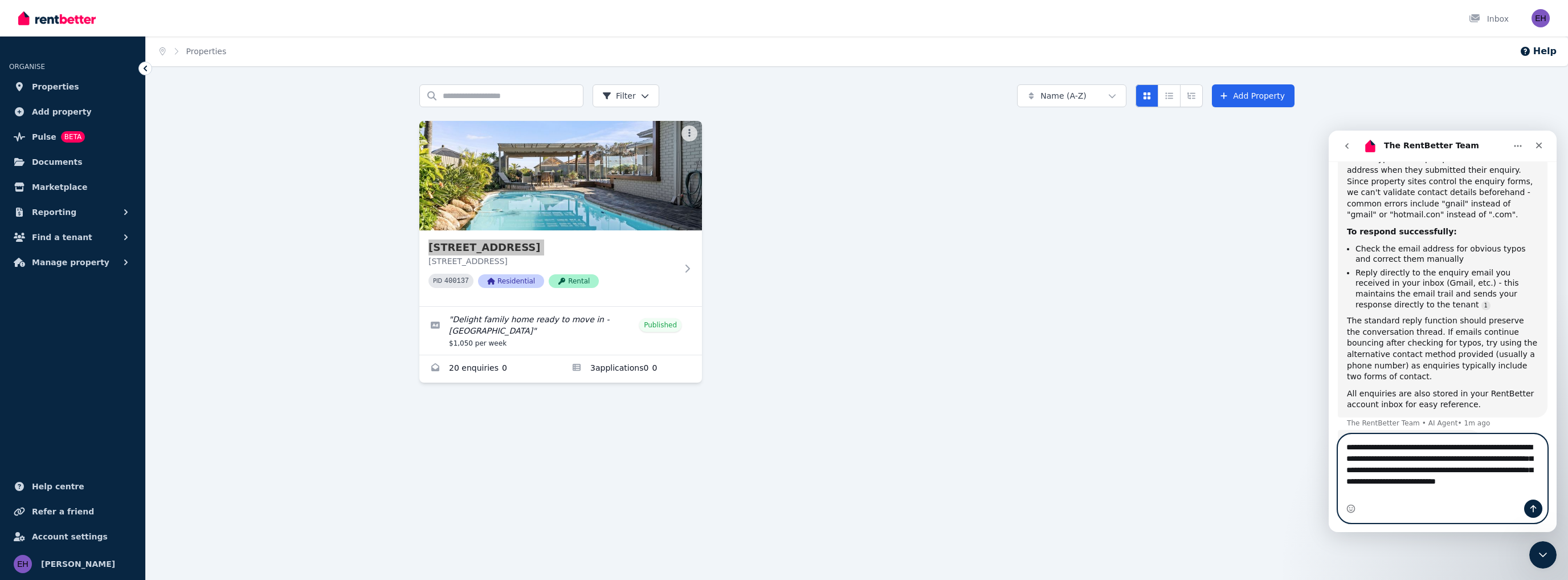
scroll to position [370, 0]
type textarea "**********"
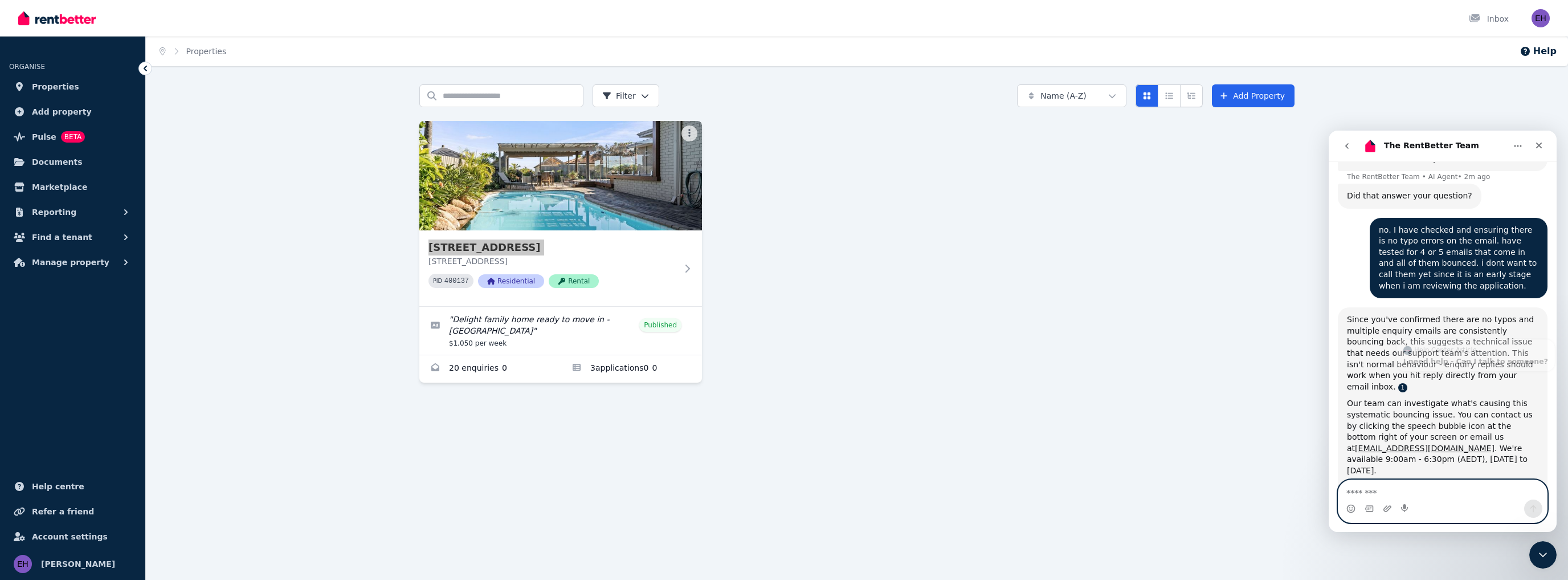
scroll to position [641, 0]
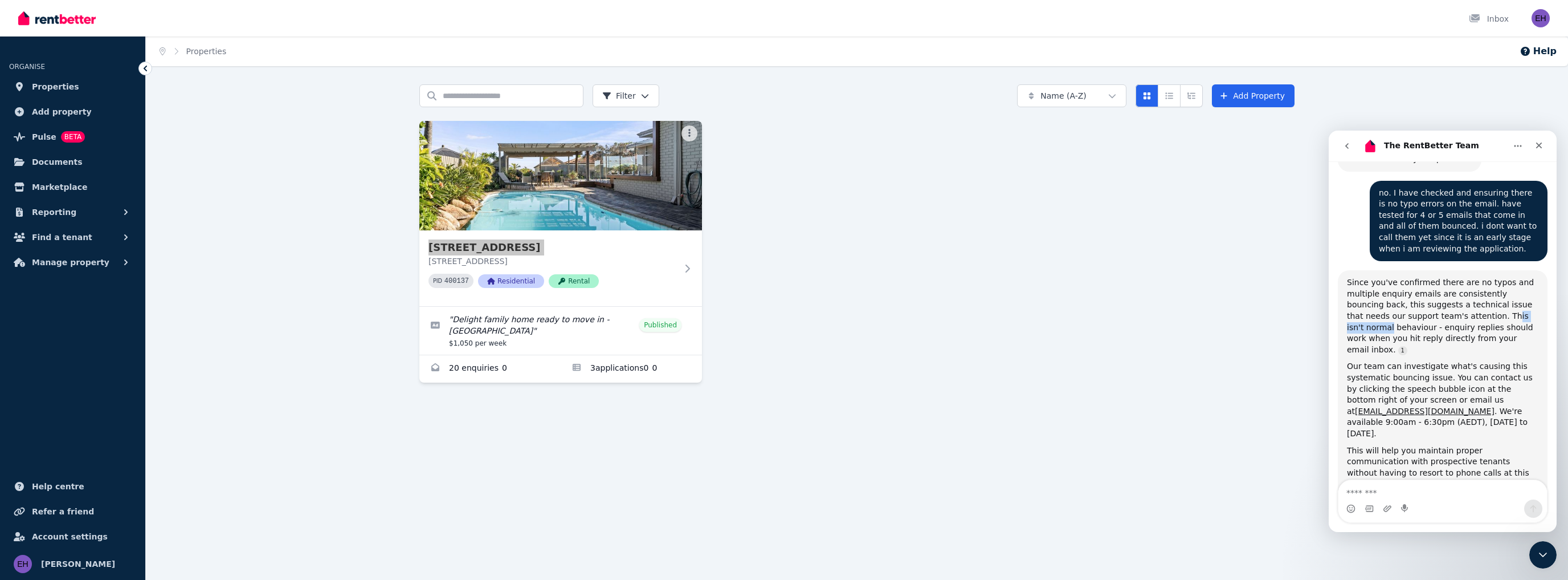
drag, startPoint x: 1444, startPoint y: 282, endPoint x: 1495, endPoint y: 282, distance: 51.0
click at [1495, 282] on div "Since you've confirmed there are no typos and multiple enquiry emails are consi…" at bounding box center [1442, 316] width 191 height 78
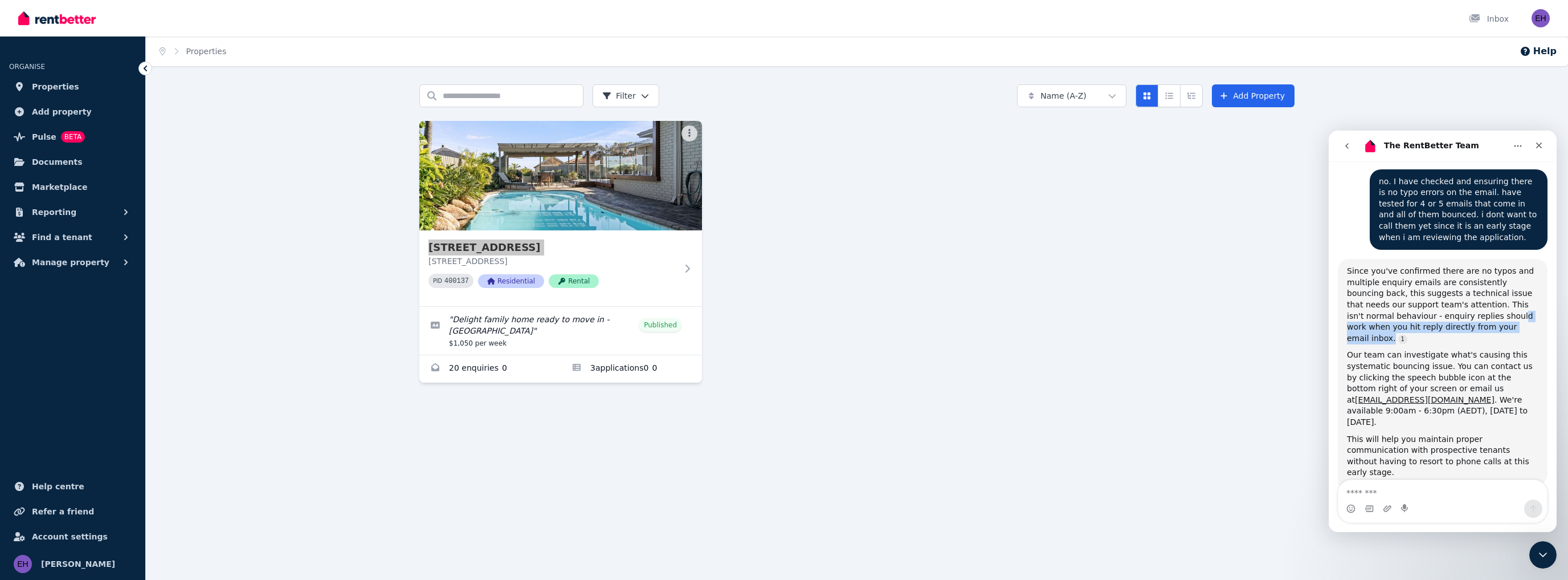
drag, startPoint x: 1426, startPoint y: 276, endPoint x: 1494, endPoint y: 290, distance: 69.4
click at [1494, 290] on div "Since you've confirmed there are no typos and multiple enquiry emails are consi…" at bounding box center [1442, 304] width 191 height 78
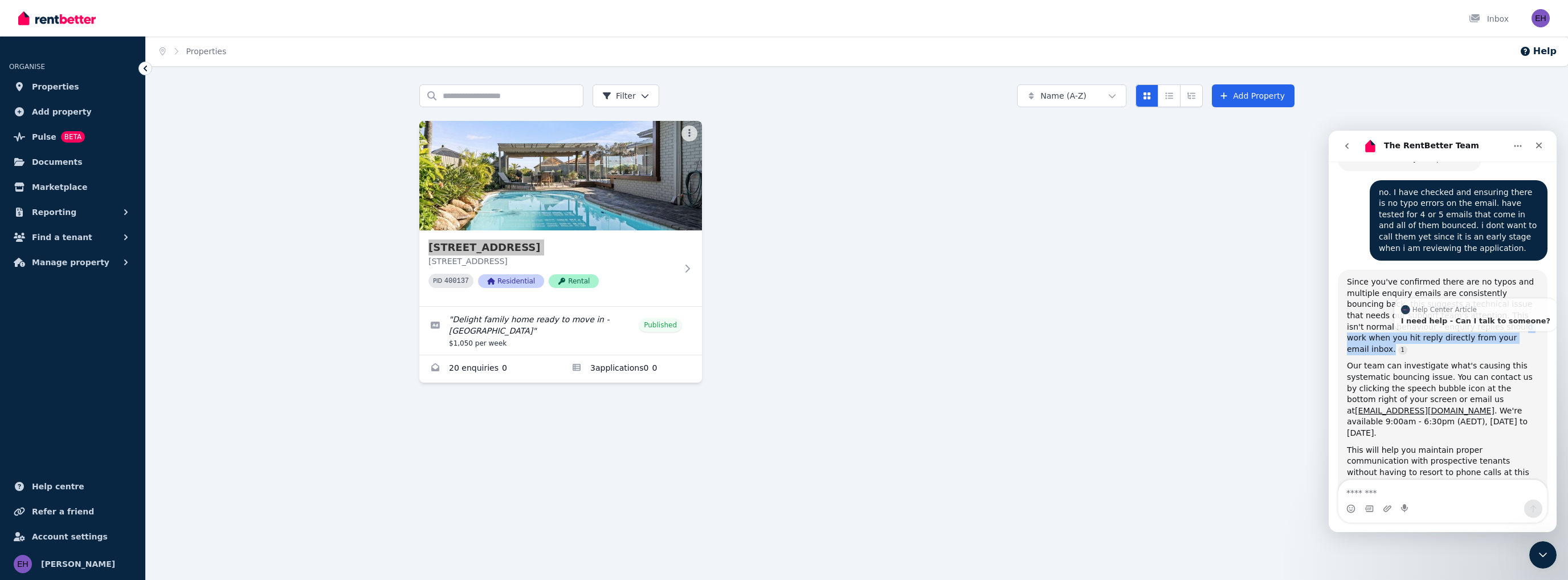
scroll to position [641, 0]
click at [1448, 361] on div "Our team can investigate what's causing this systematic bouncing issue. You can…" at bounding box center [1442, 399] width 191 height 78
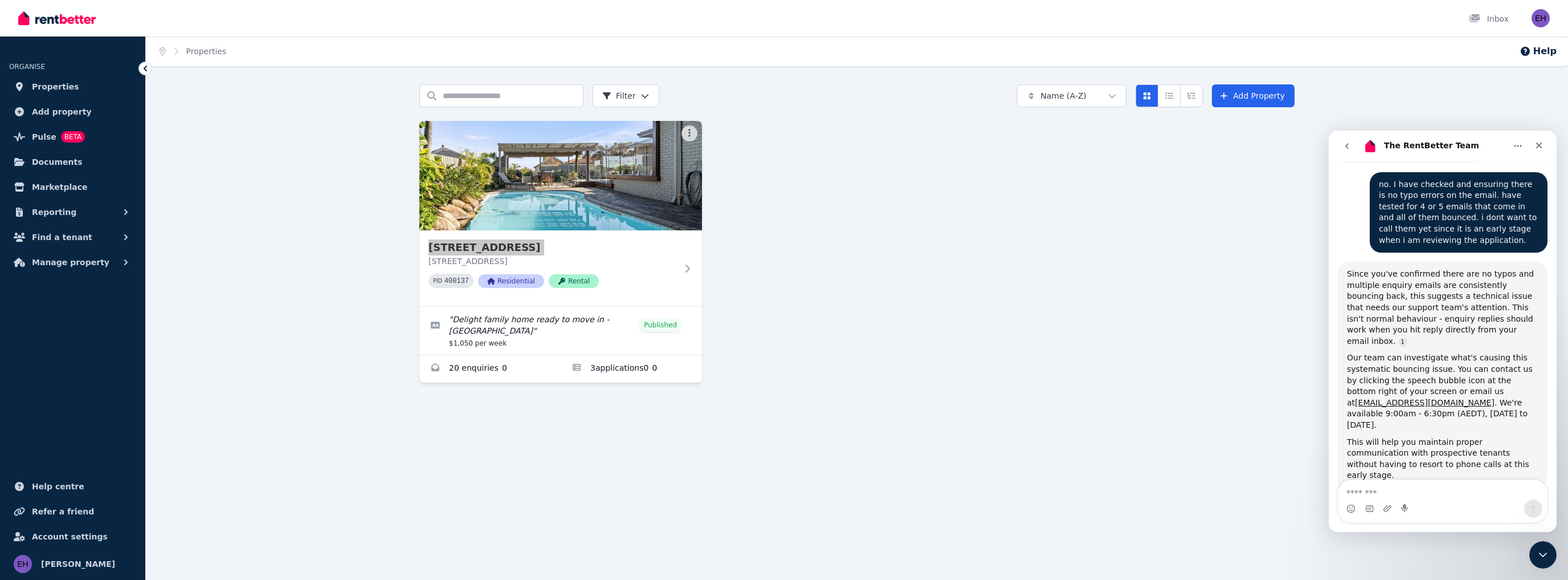
scroll to position [653, 0]
click at [1401, 395] on link "[EMAIL_ADDRESS][DOMAIN_NAME]" at bounding box center [1424, 399] width 139 height 9
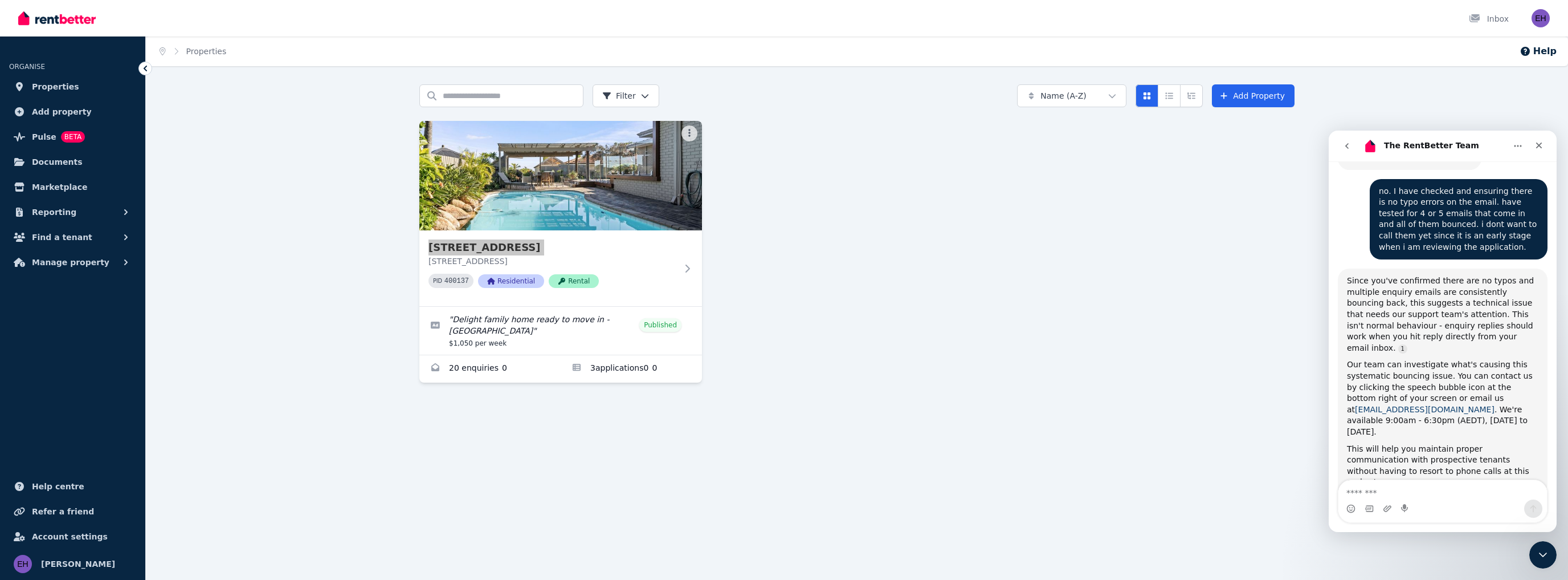
scroll to position [641, 0]
